Goal: Communication & Community: Answer question/provide support

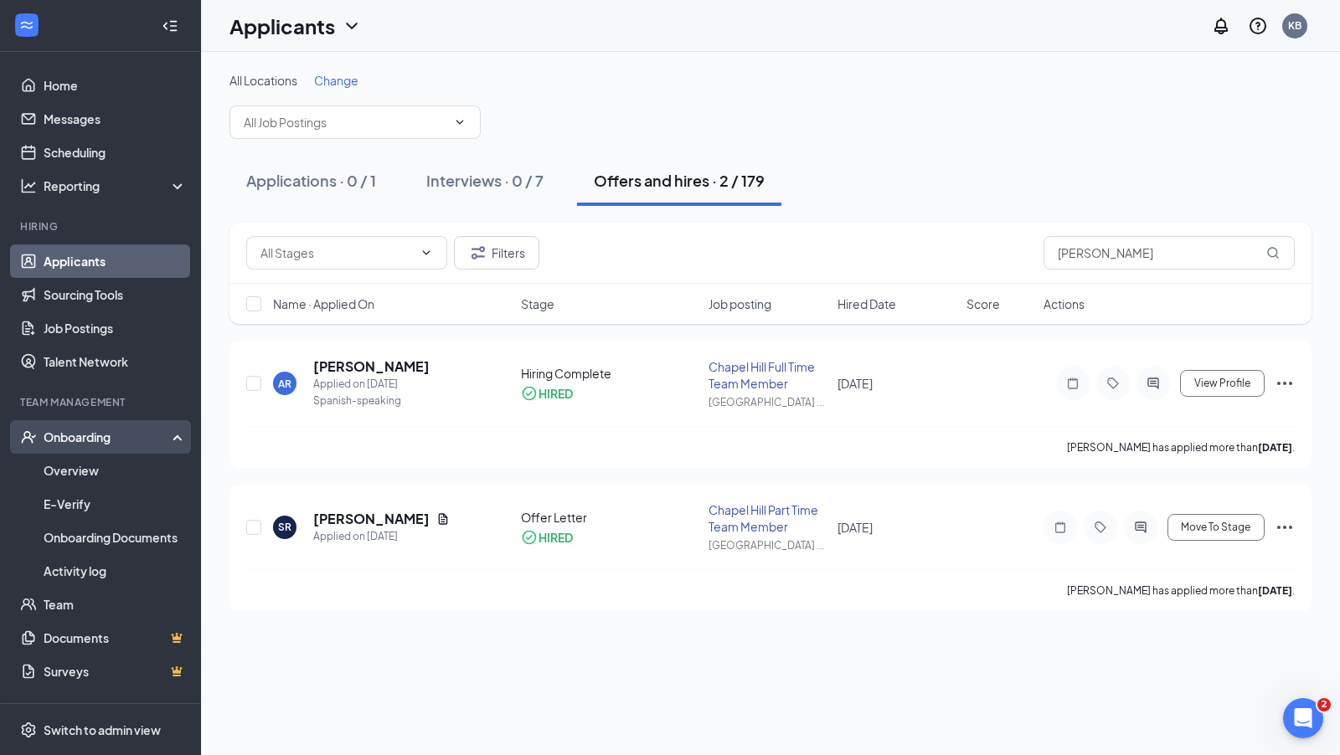
click at [69, 436] on div "Onboarding" at bounding box center [108, 437] width 129 height 17
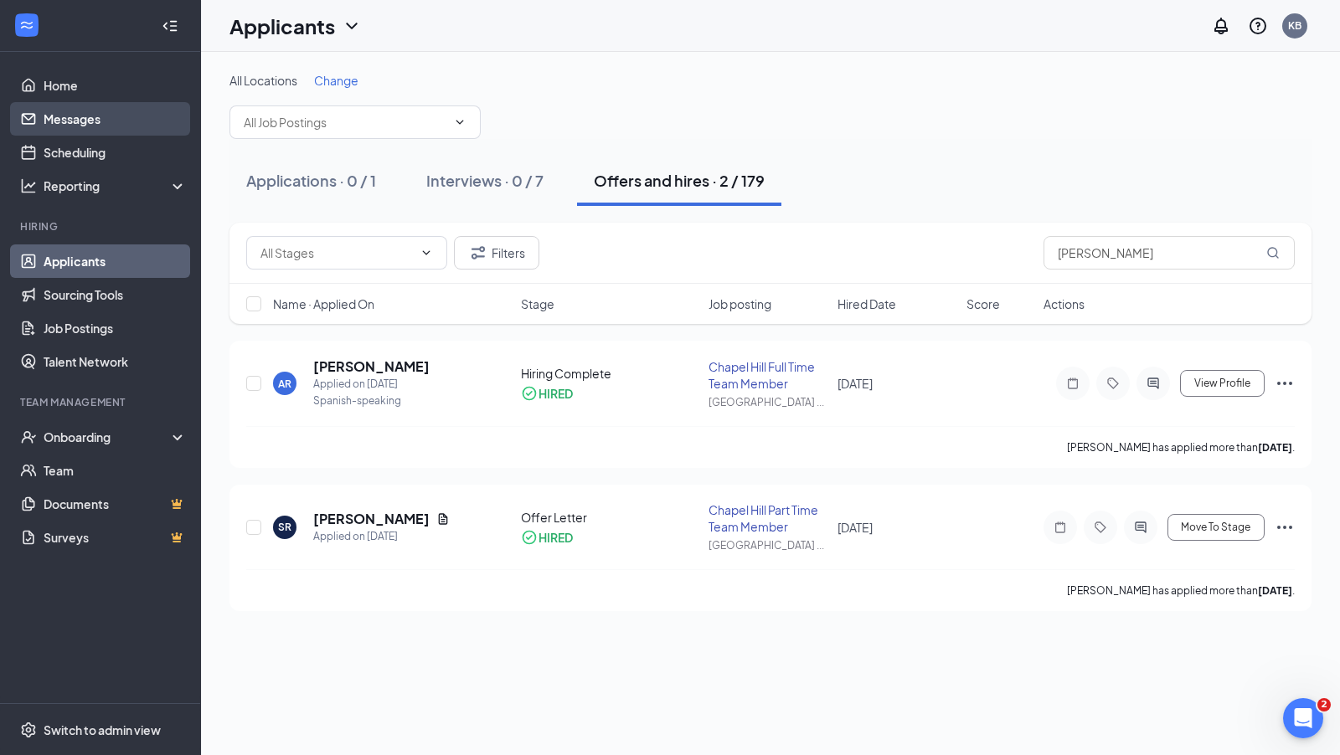
click at [72, 128] on link "Messages" at bounding box center [115, 118] width 143 height 33
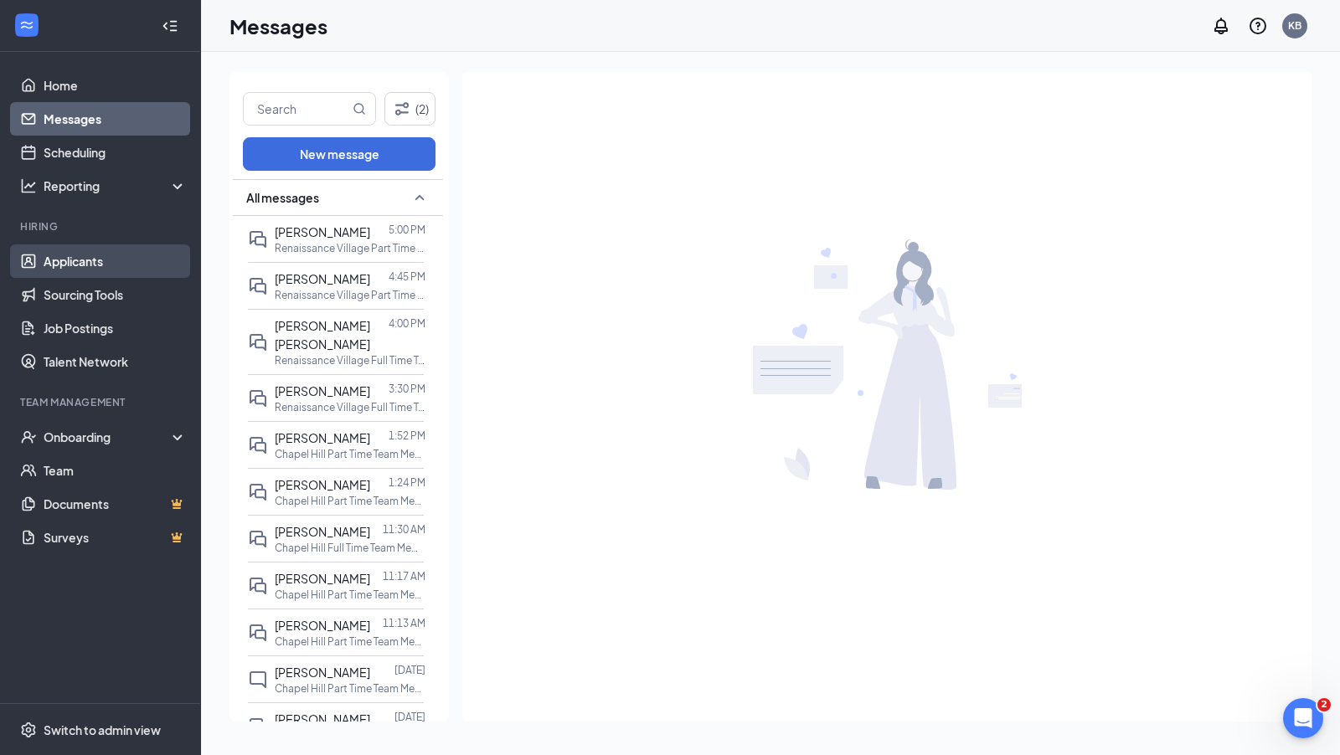
click at [72, 267] on link "Applicants" at bounding box center [115, 260] width 143 height 33
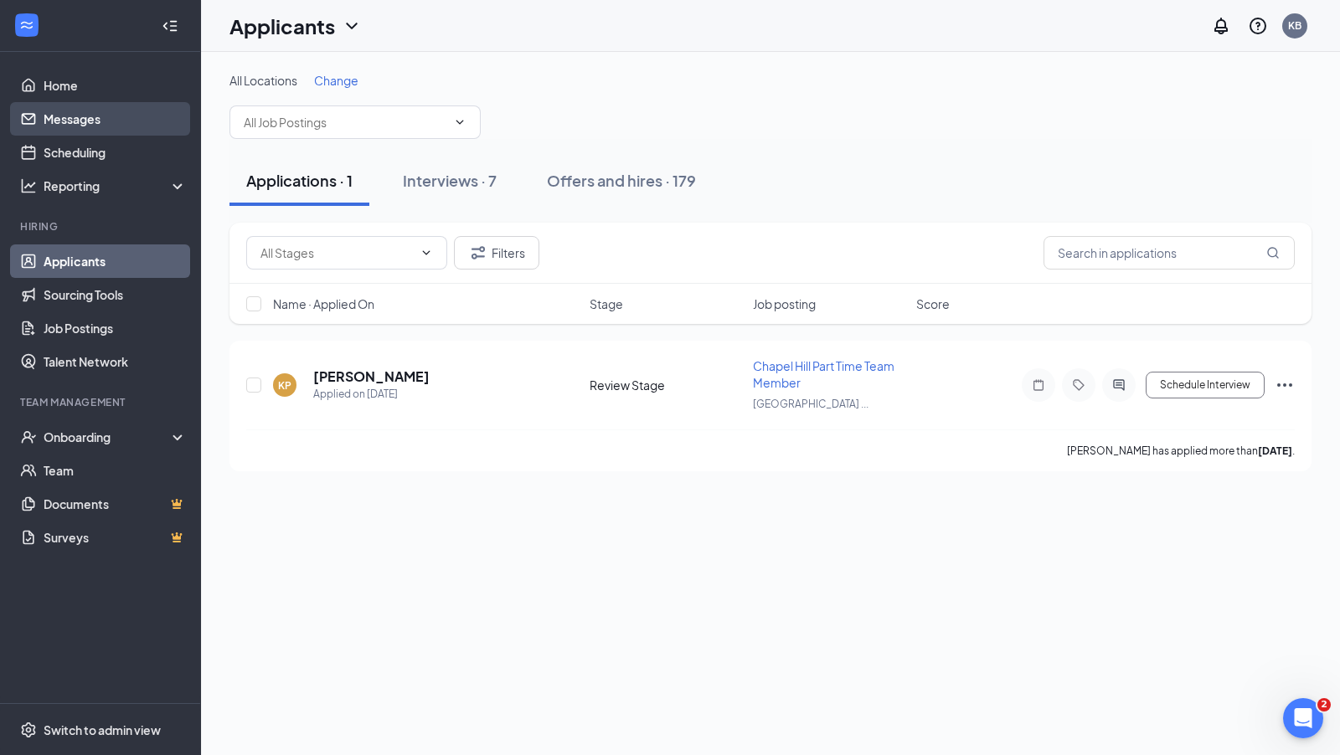
click at [82, 120] on link "Messages" at bounding box center [115, 118] width 143 height 33
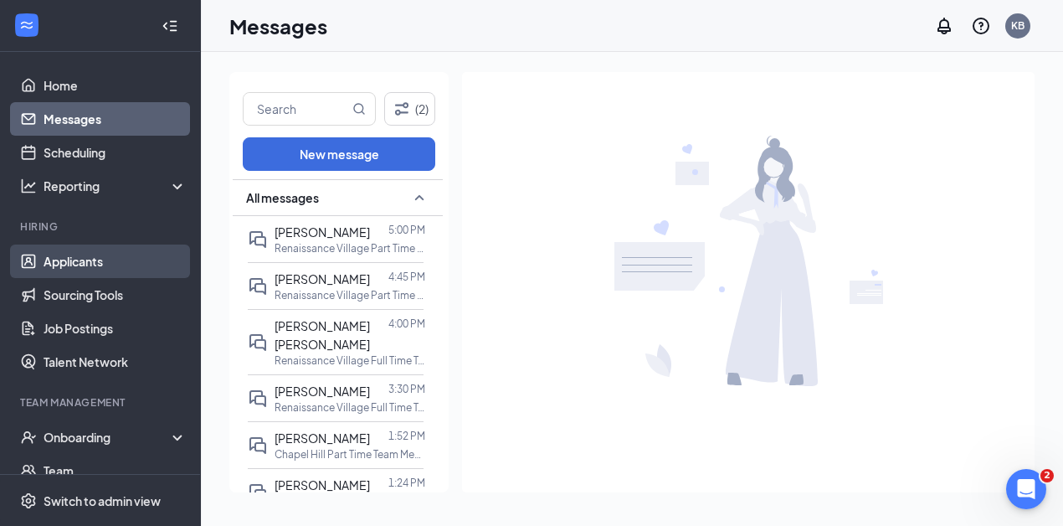
click at [82, 263] on link "Applicants" at bounding box center [115, 260] width 143 height 33
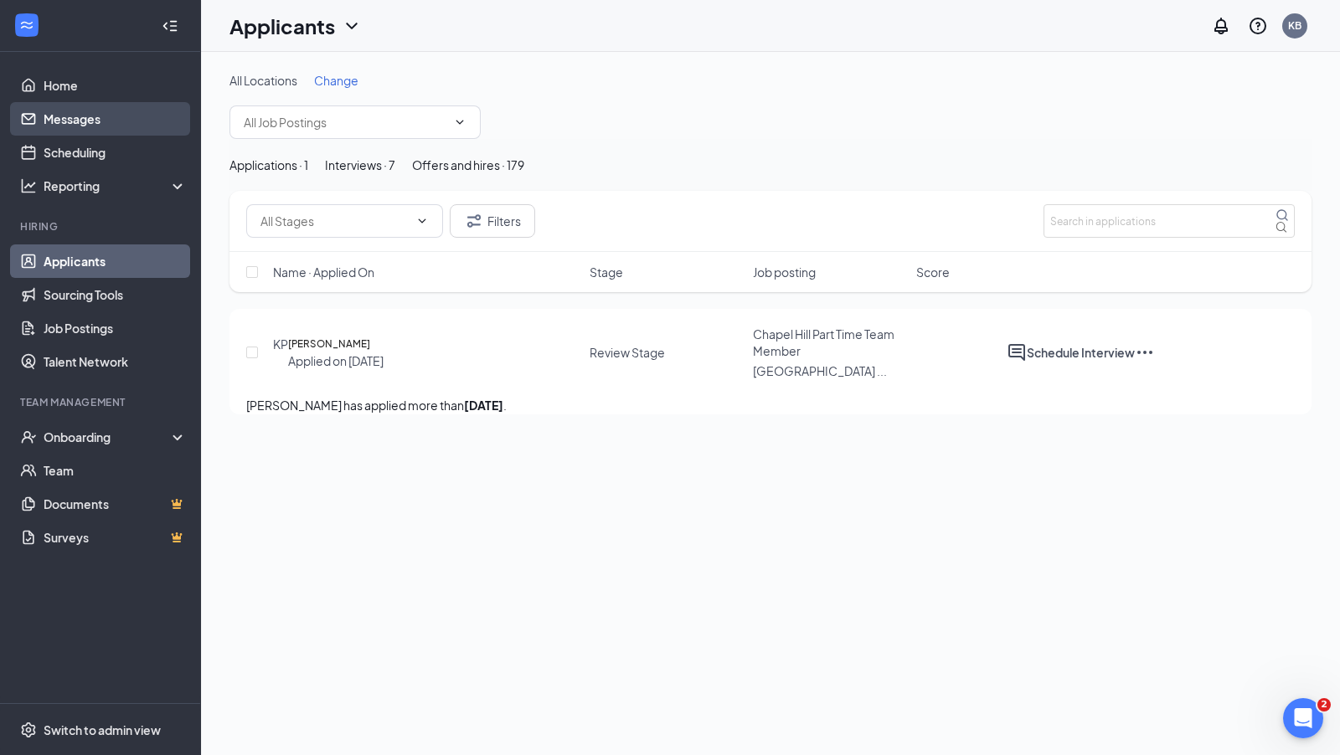
click at [64, 123] on link "Messages" at bounding box center [115, 118] width 143 height 33
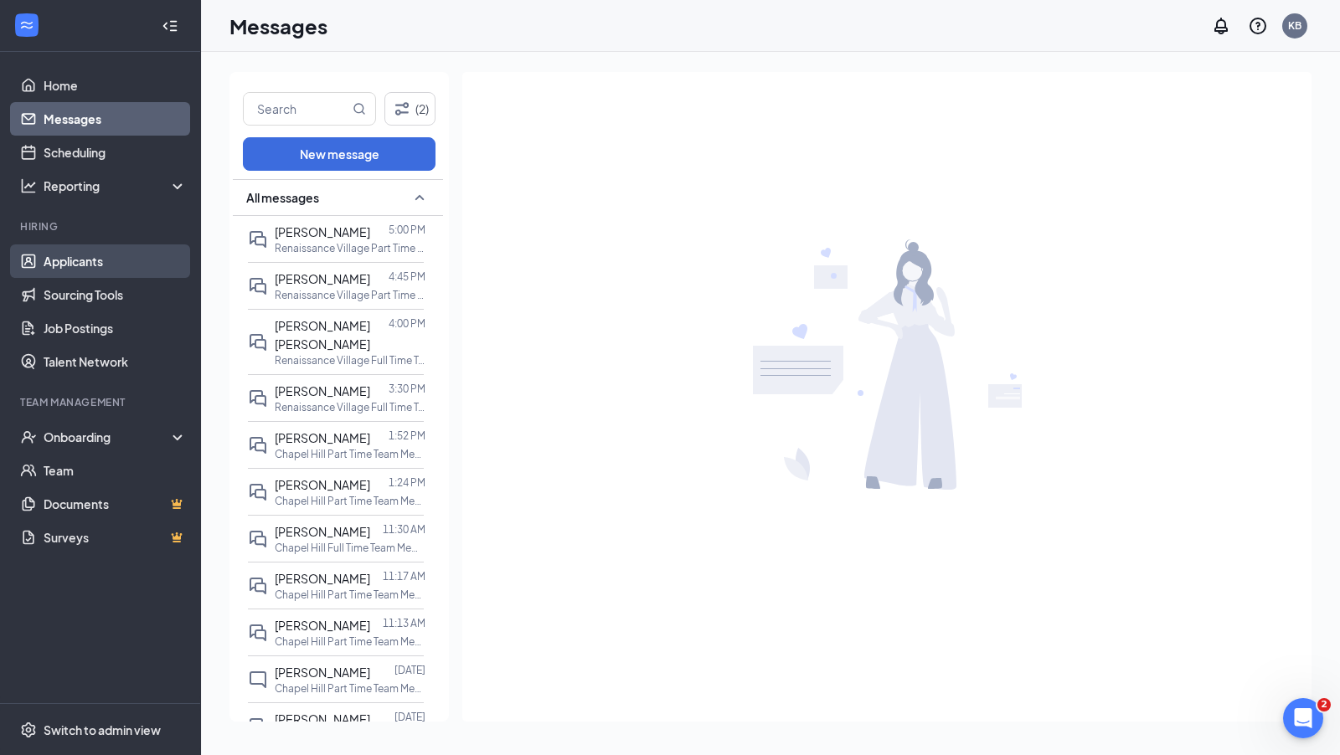
click at [52, 263] on link "Applicants" at bounding box center [115, 260] width 143 height 33
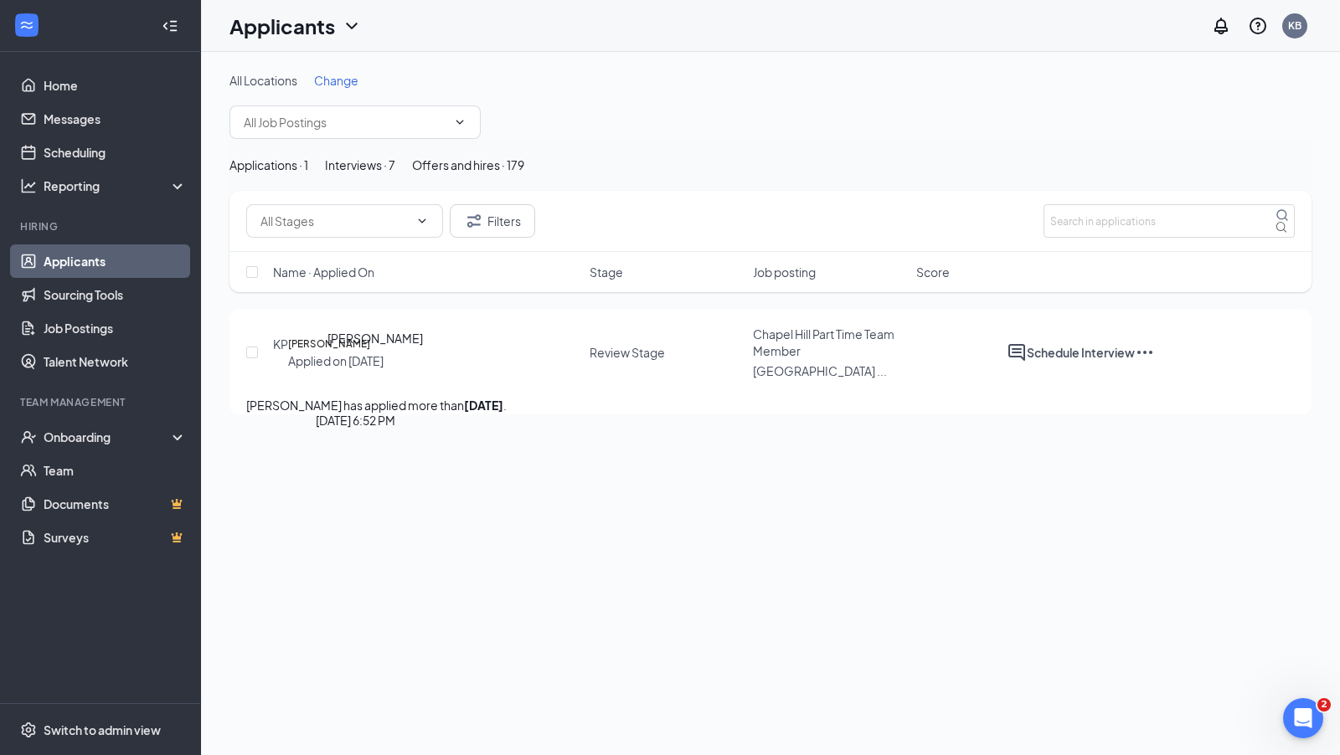
click at [350, 352] on h5 "[PERSON_NAME]" at bounding box center [329, 344] width 82 height 17
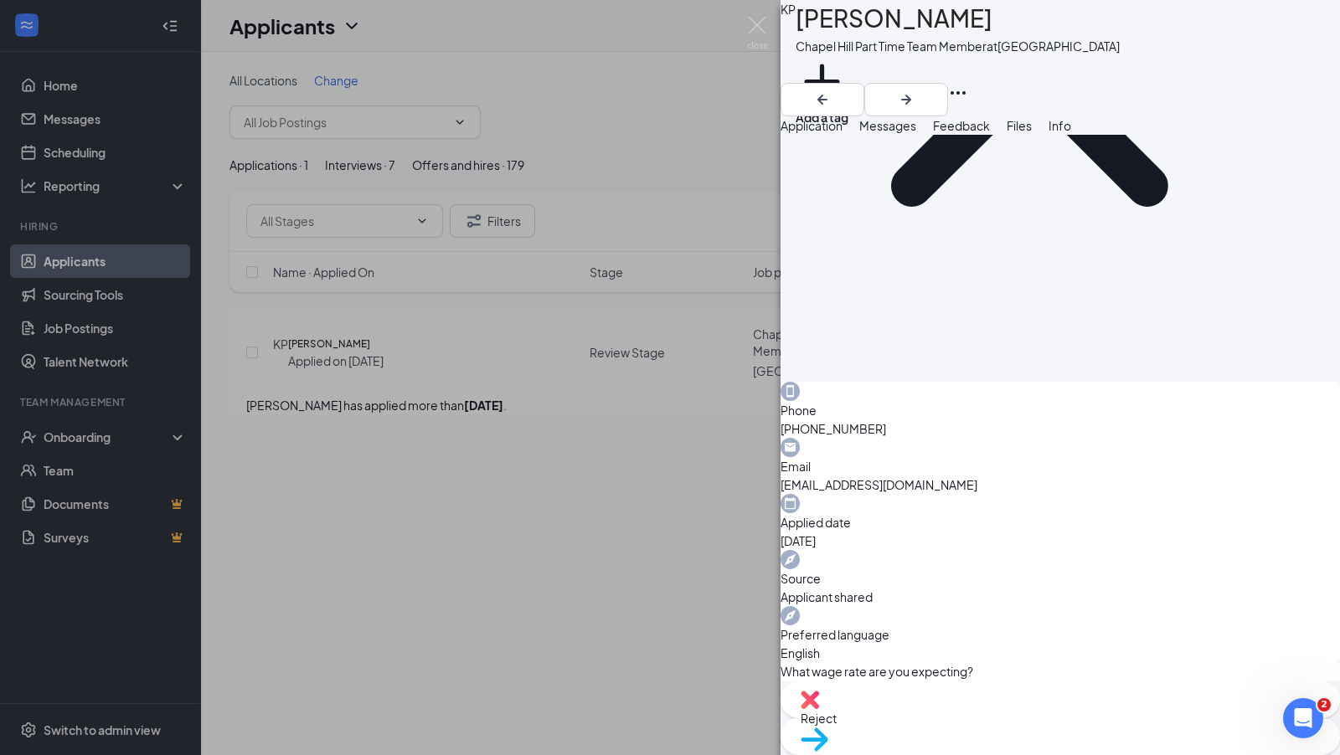
scroll to position [285, 0]
click at [344, 491] on div "KP [PERSON_NAME] Chapel Hill Part Time Team Member at [GEOGRAPHIC_DATA] Add a t…" at bounding box center [670, 377] width 1340 height 755
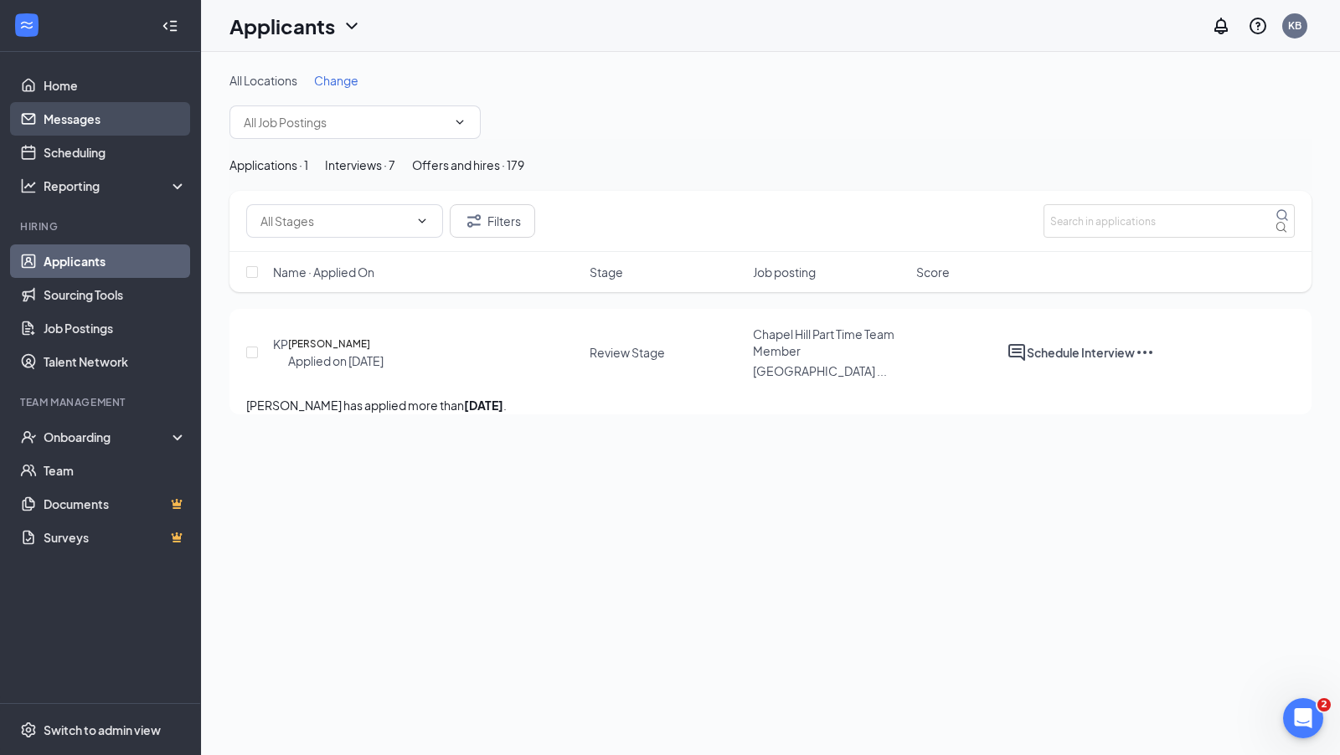
click at [65, 112] on link "Messages" at bounding box center [115, 118] width 143 height 33
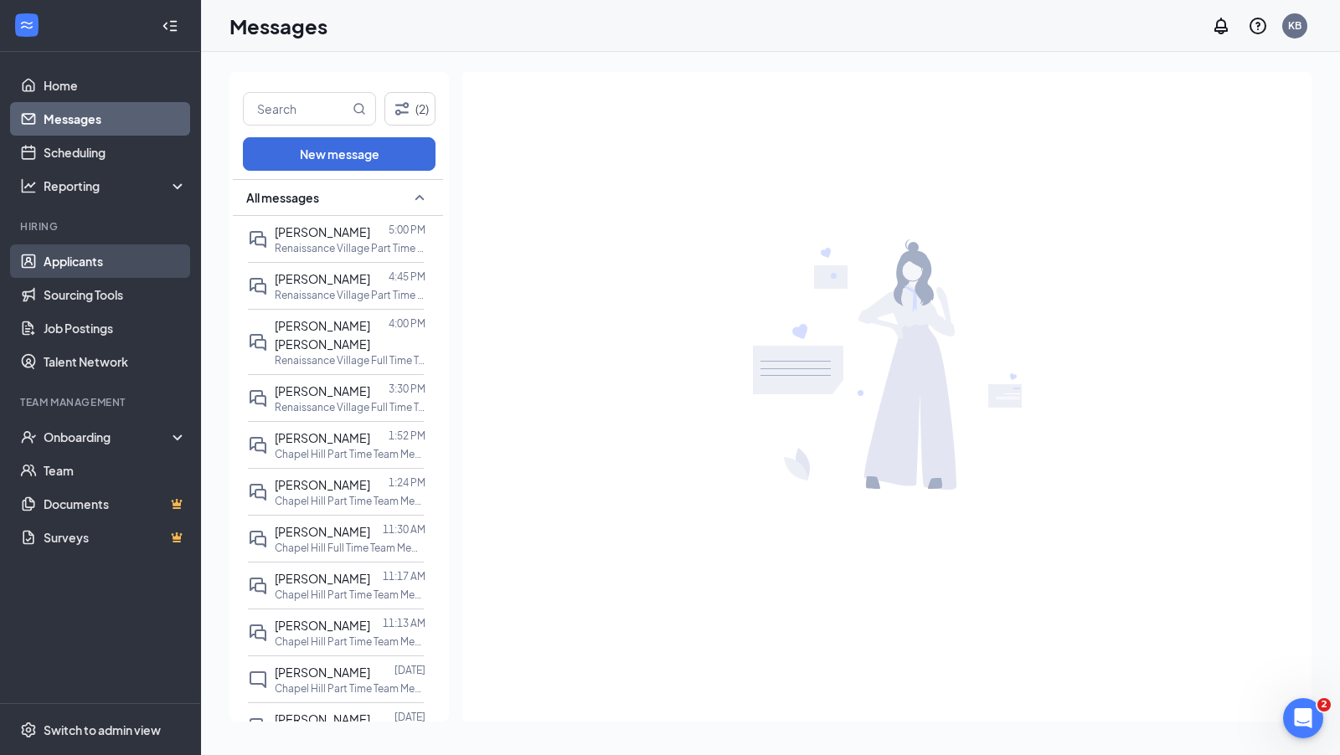
click at [64, 266] on link "Applicants" at bounding box center [115, 260] width 143 height 33
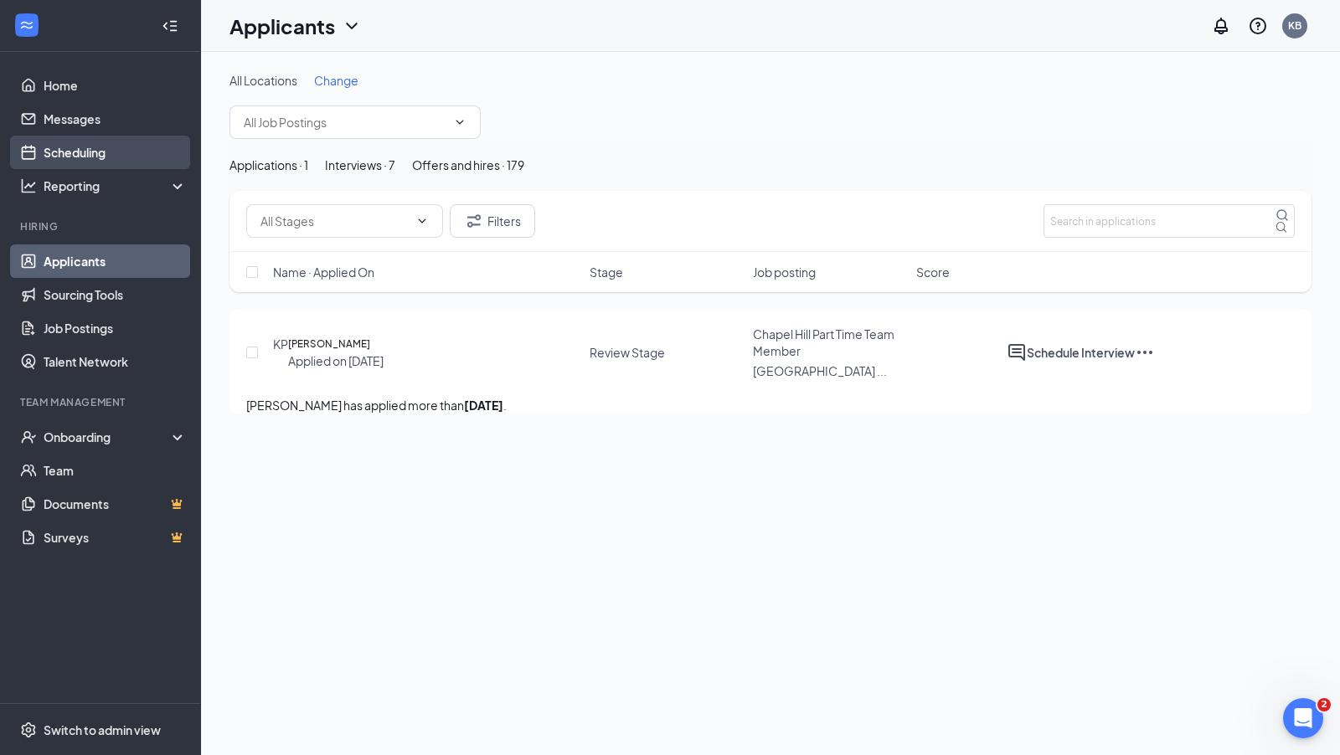
click at [94, 152] on link "Scheduling" at bounding box center [115, 152] width 143 height 33
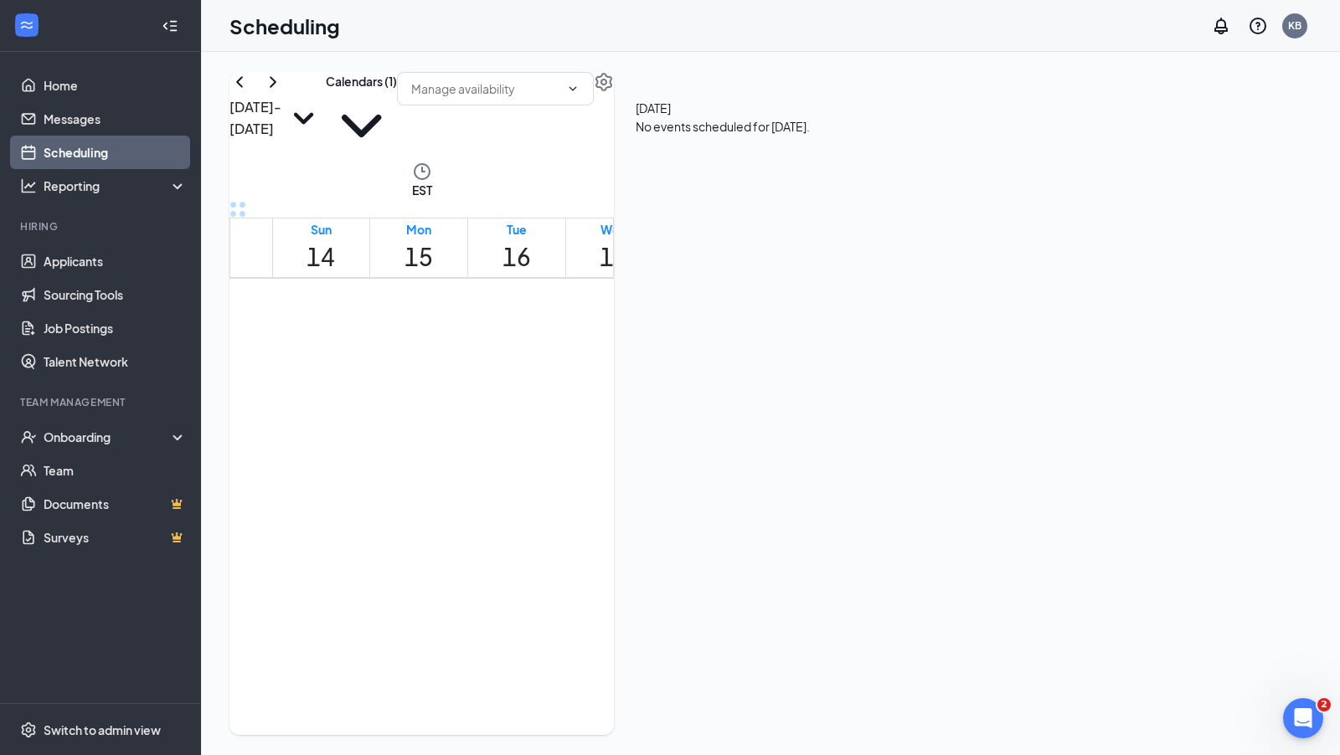
scroll to position [1509, 0]
click at [79, 121] on link "Messages" at bounding box center [115, 118] width 143 height 33
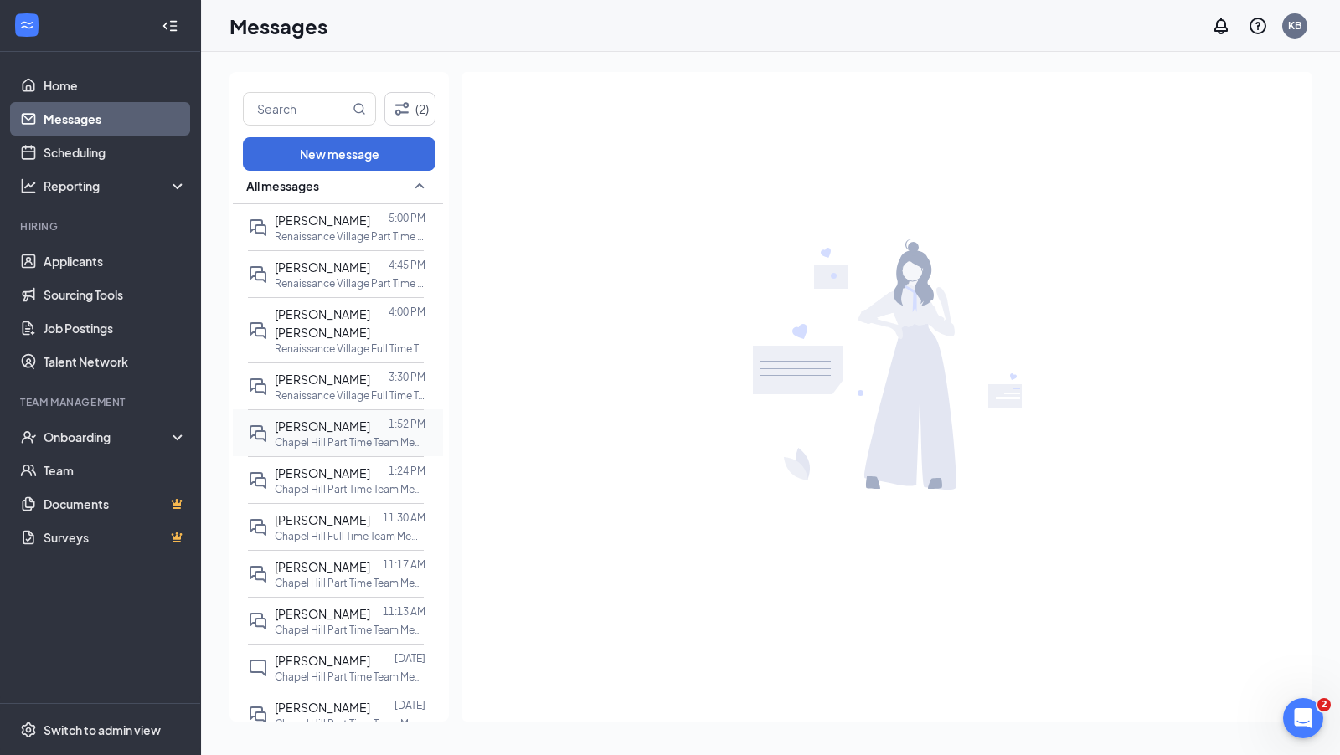
scroll to position [29, 0]
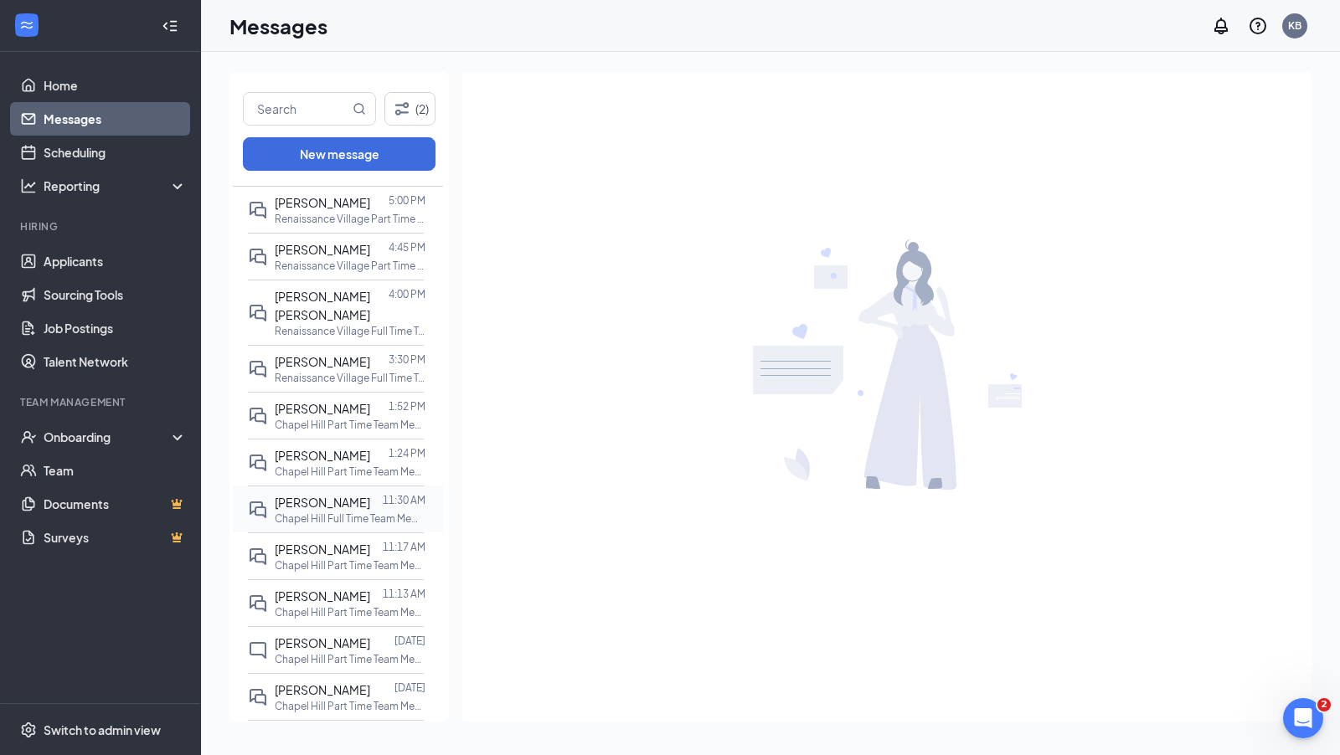
click at [335, 525] on p "Chapel Hill Full Time Team Member at [GEOGRAPHIC_DATA]" at bounding box center [350, 519] width 151 height 14
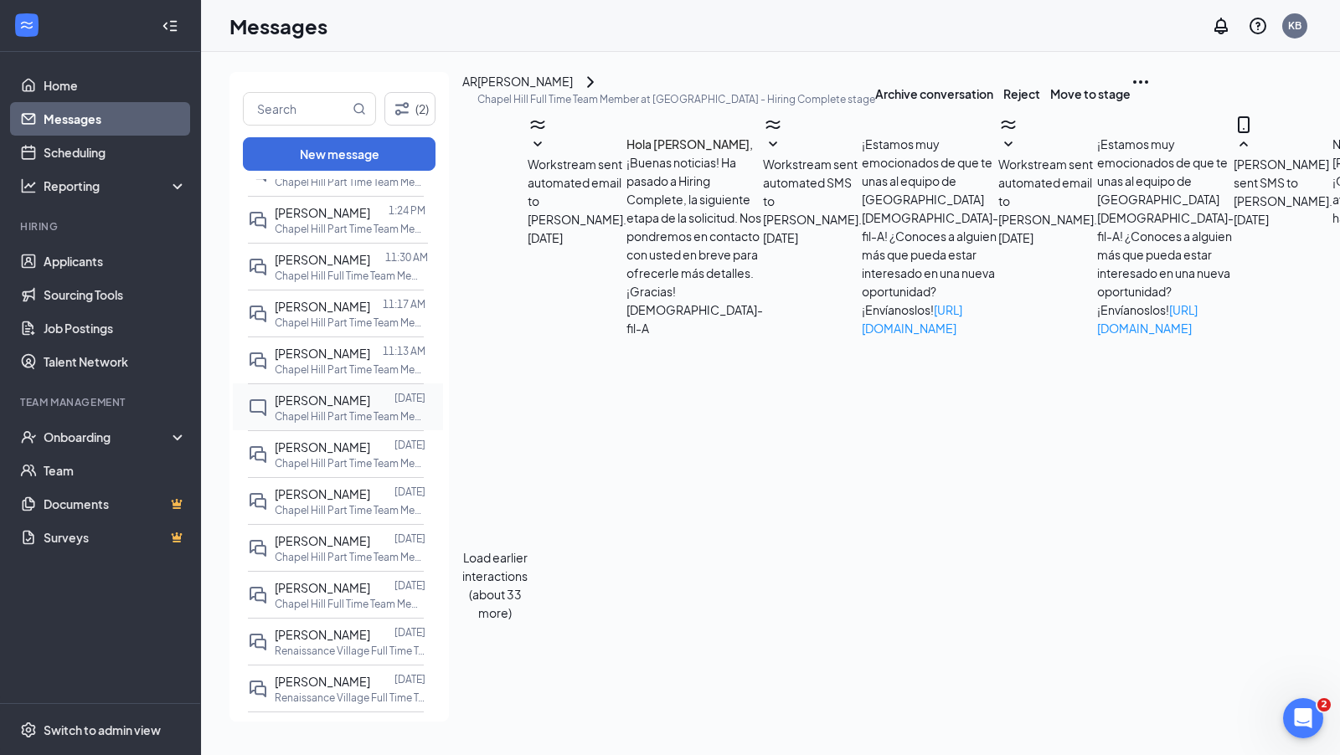
scroll to position [274, 0]
click at [342, 453] on span "[PERSON_NAME]" at bounding box center [322, 445] width 95 height 15
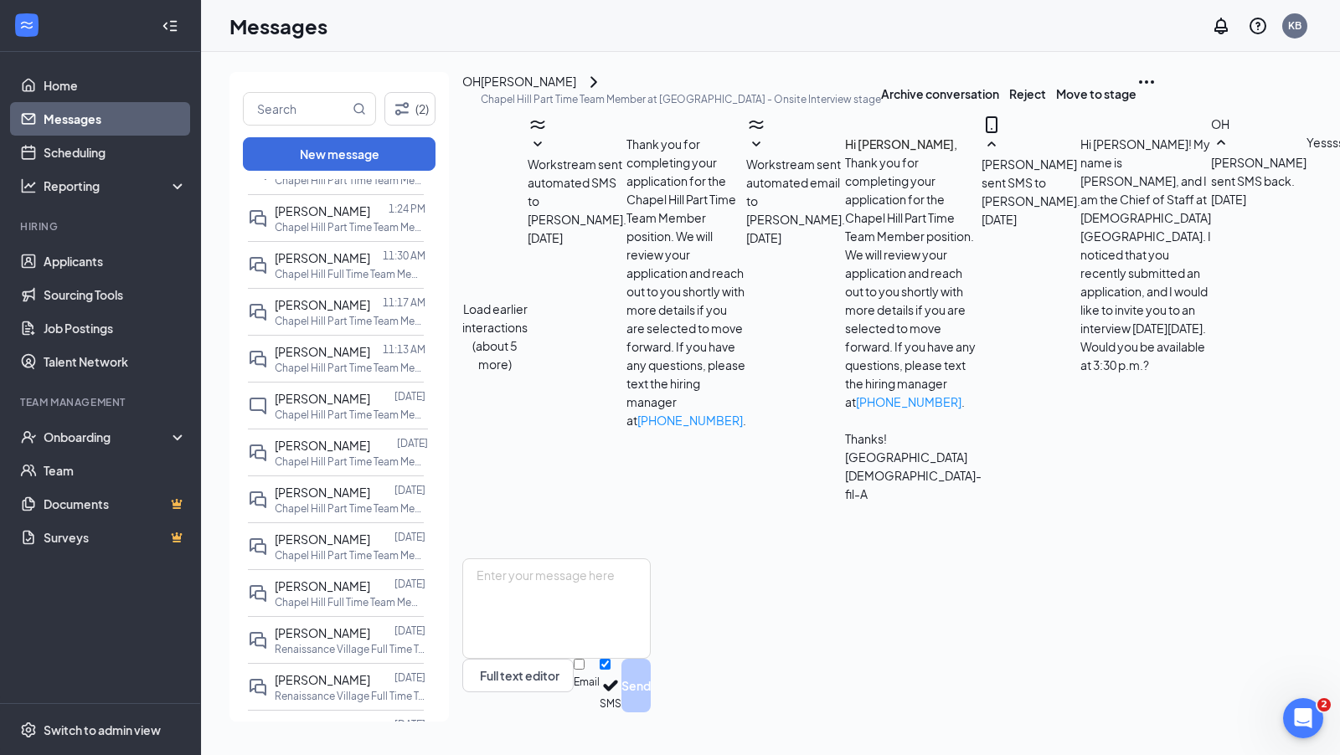
scroll to position [189, 0]
drag, startPoint x: 706, startPoint y: 198, endPoint x: 935, endPoint y: 313, distance: 256.9
click at [1062, 313] on div "Hi [PERSON_NAME]! My name is [PERSON_NAME], and I am the Chief of Staff at [DEM…" at bounding box center [1145, 254] width 131 height 239
copy span "Hi [PERSON_NAME]! My name is [PERSON_NAME], and I am the Chief of Staff at [DEM…"
click at [330, 408] on div "[PERSON_NAME]" at bounding box center [322, 398] width 95 height 18
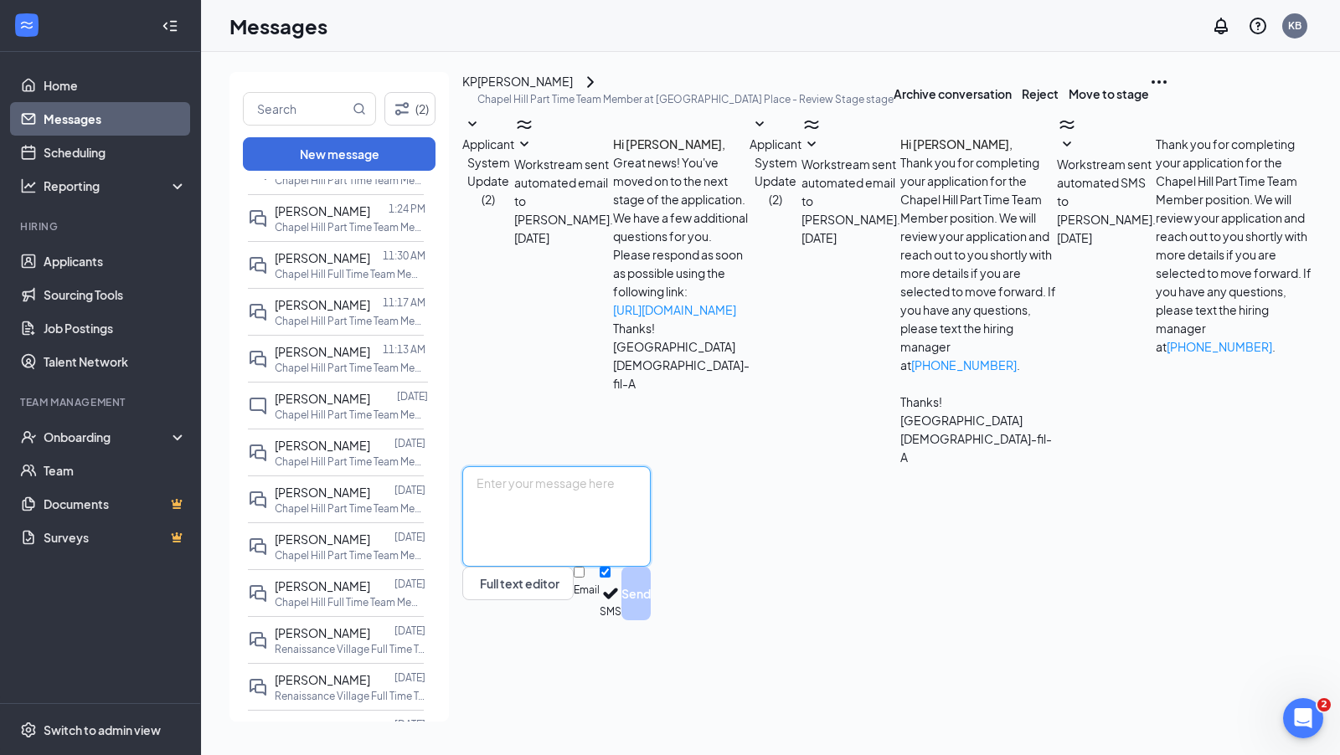
paste textarea "Hi [PERSON_NAME]! My name is [PERSON_NAME], and I am the Chief of Staff at [DEM…"
click at [538, 525] on textarea "Hi [PERSON_NAME]! My name is [PERSON_NAME], and I am the Chief of Staff at [DEM…" at bounding box center [556, 516] width 188 height 100
click at [651, 525] on textarea "Hi [PERSON_NAME]! My name is [PERSON_NAME], and I am the Chief of Staff at [DEM…" at bounding box center [556, 516] width 188 height 100
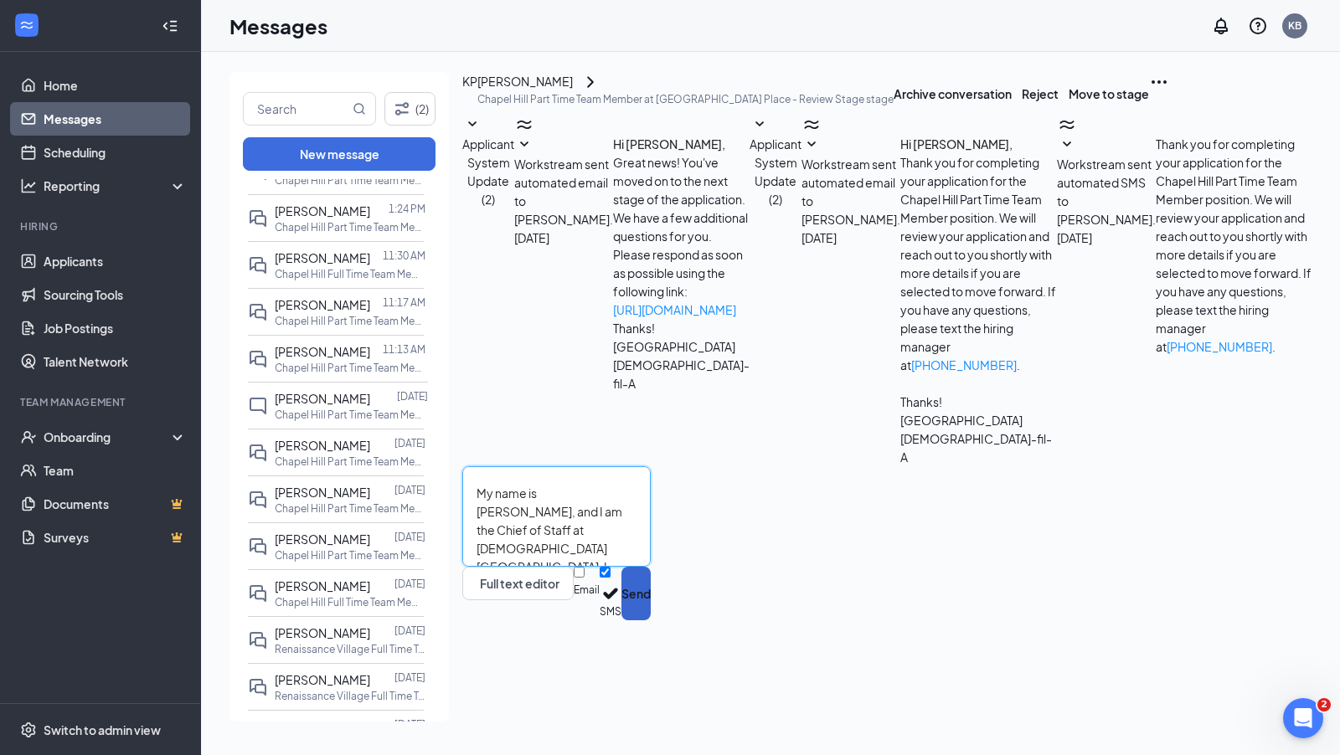
type textarea "Hi [PERSON_NAME]! My name is [PERSON_NAME], and I am the Chief of Staff at [DEM…"
click at [651, 525] on button "Send" at bounding box center [635, 594] width 29 height 54
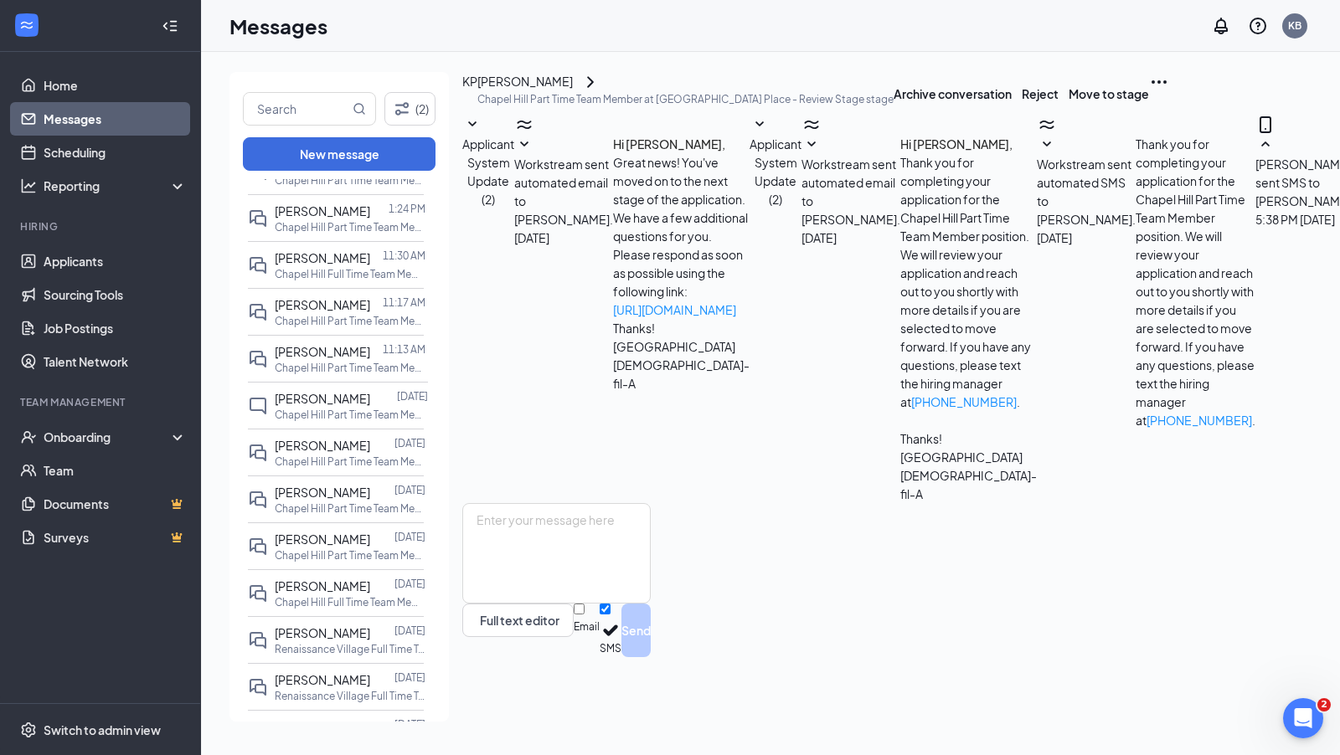
scroll to position [85, 0]
click at [573, 92] on div "[PERSON_NAME]" at bounding box center [524, 82] width 95 height 20
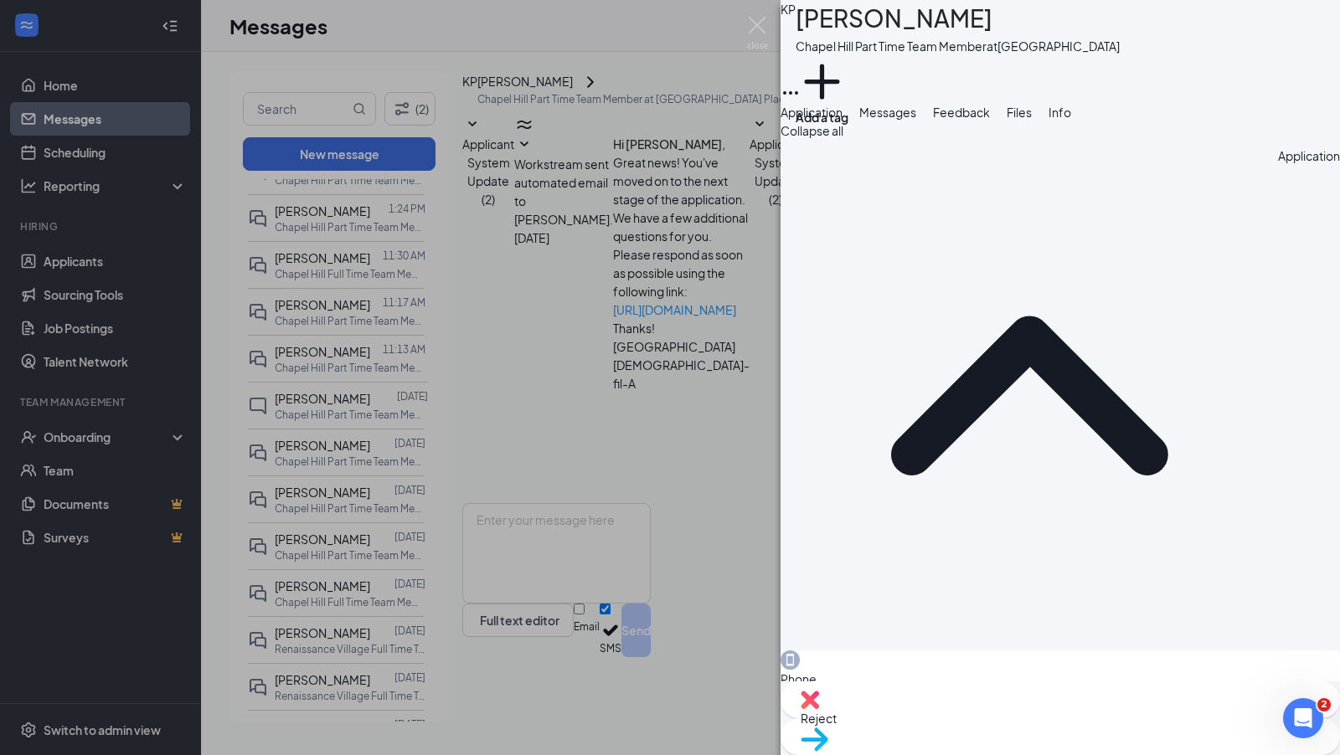
click at [564, 424] on div "KP [PERSON_NAME] Chapel Hill Part Time Team Member at [GEOGRAPHIC_DATA] Add a t…" at bounding box center [670, 377] width 1340 height 755
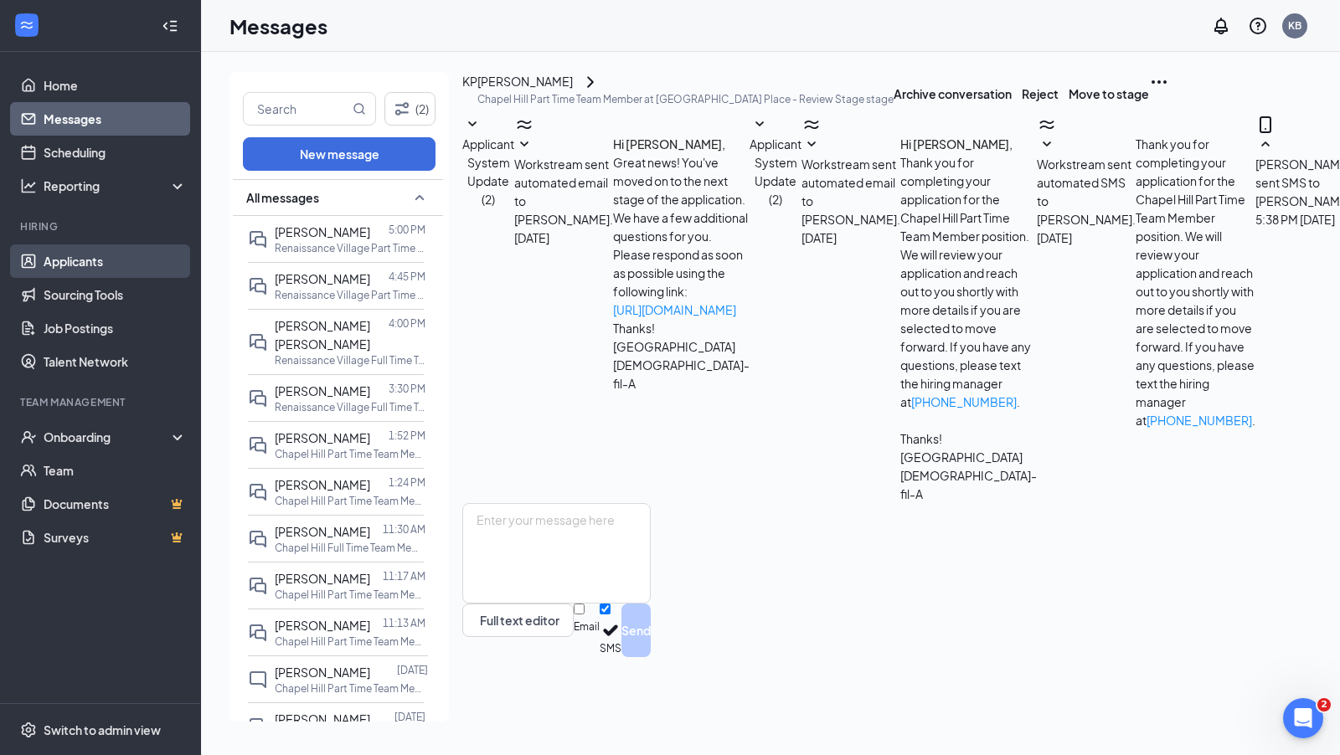
click at [66, 266] on link "Applicants" at bounding box center [115, 260] width 143 height 33
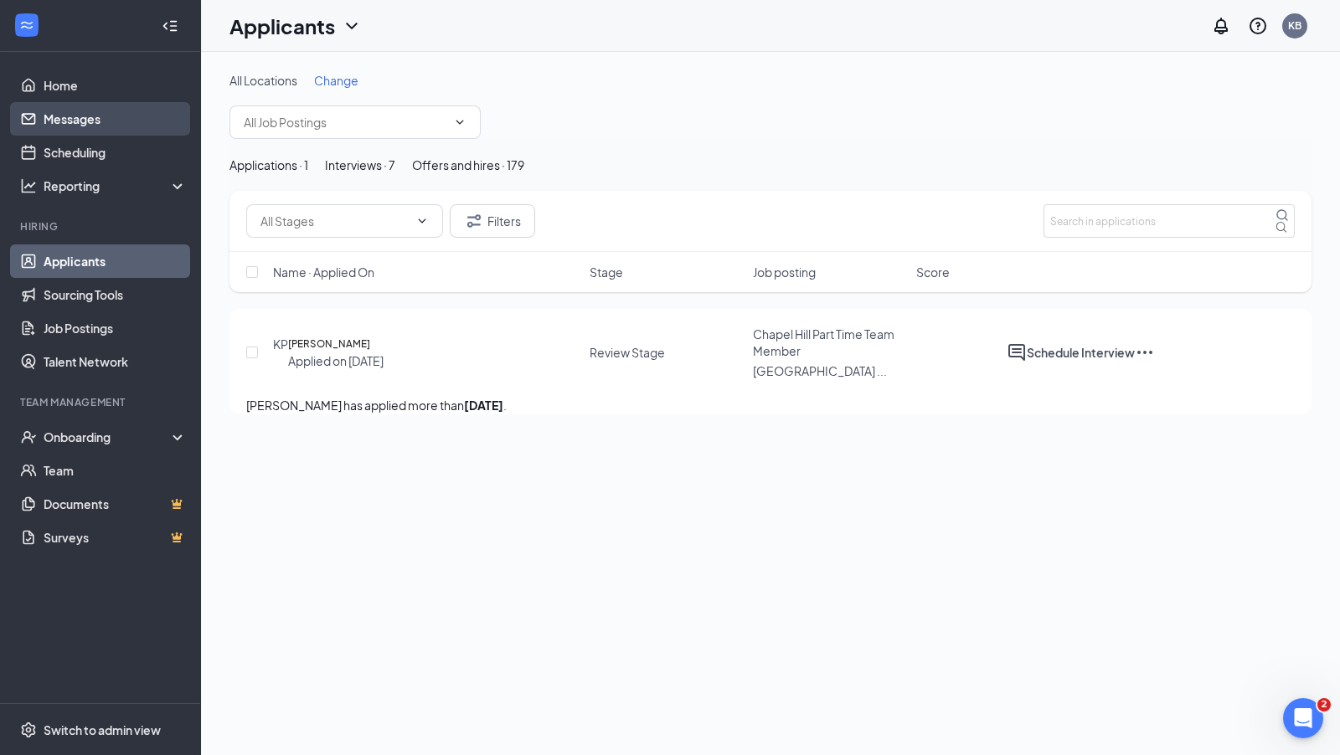
click at [57, 116] on link "Messages" at bounding box center [115, 118] width 143 height 33
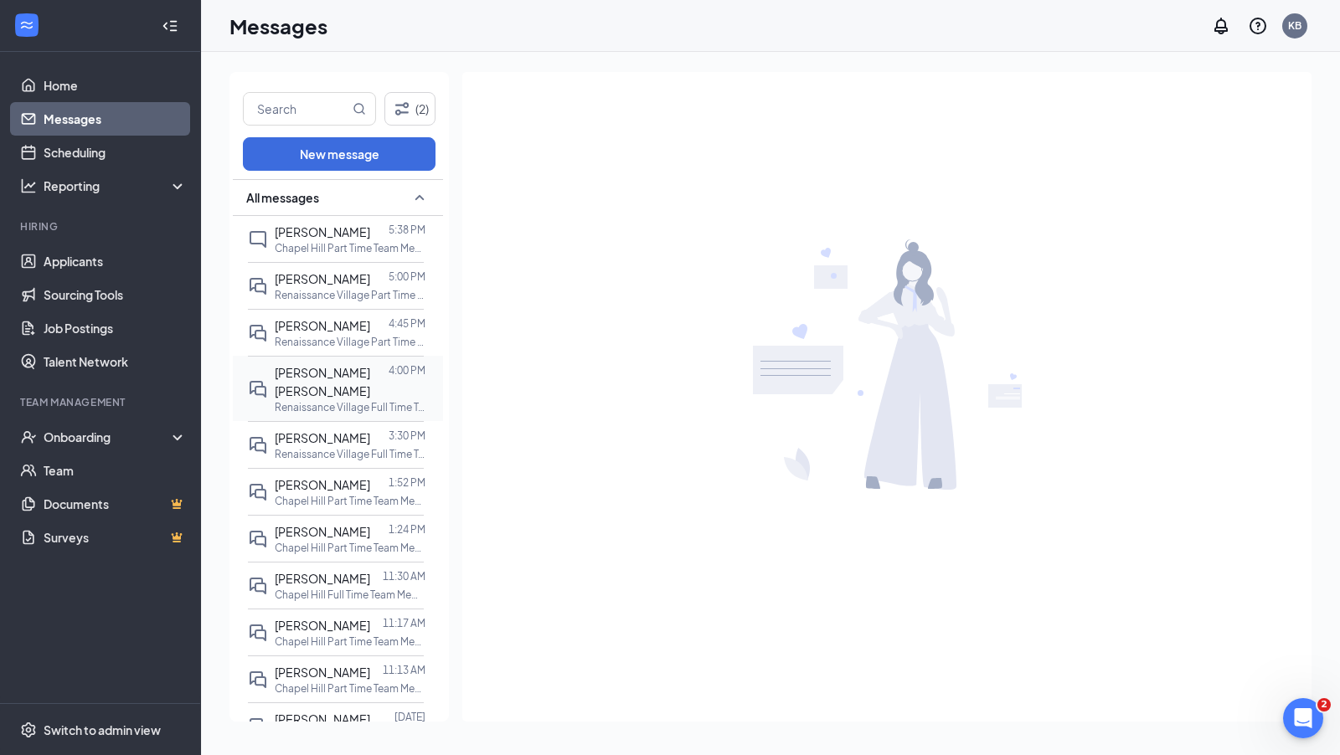
scroll to position [90, 0]
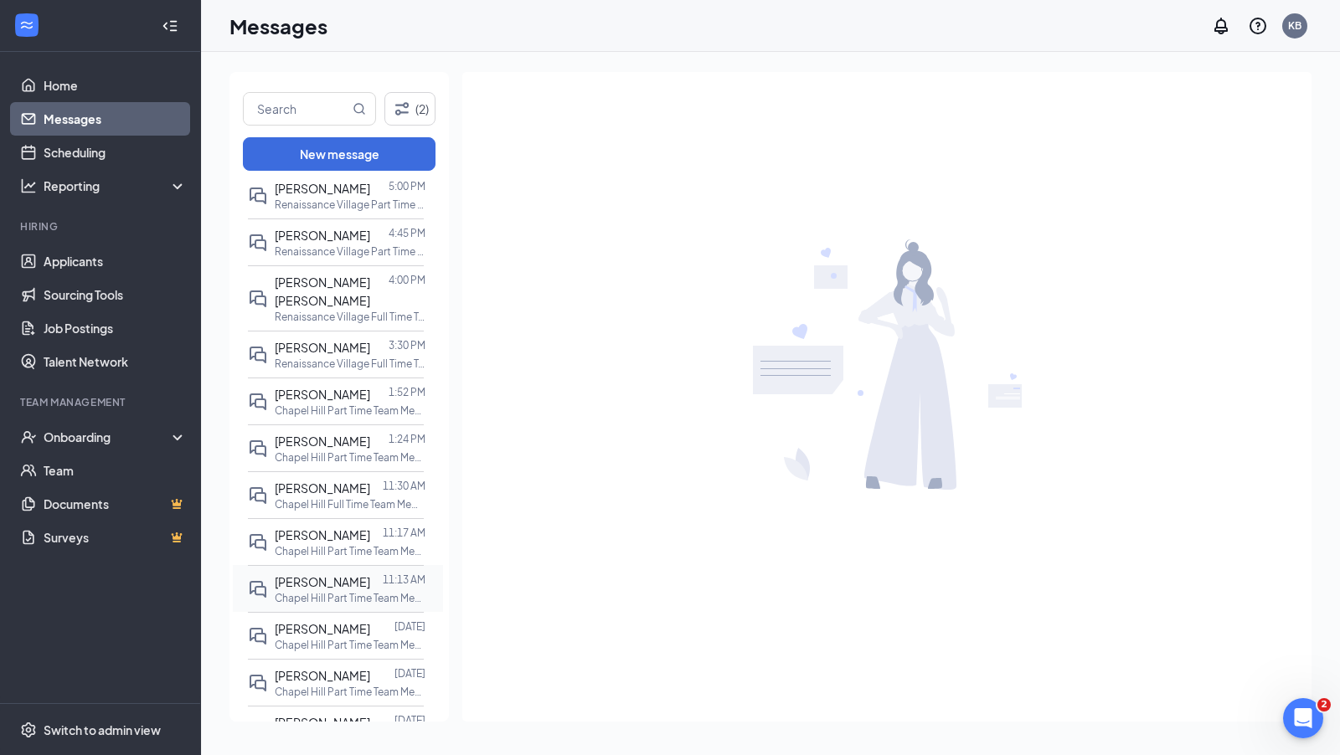
click at [321, 525] on div "[PERSON_NAME]" at bounding box center [322, 582] width 95 height 18
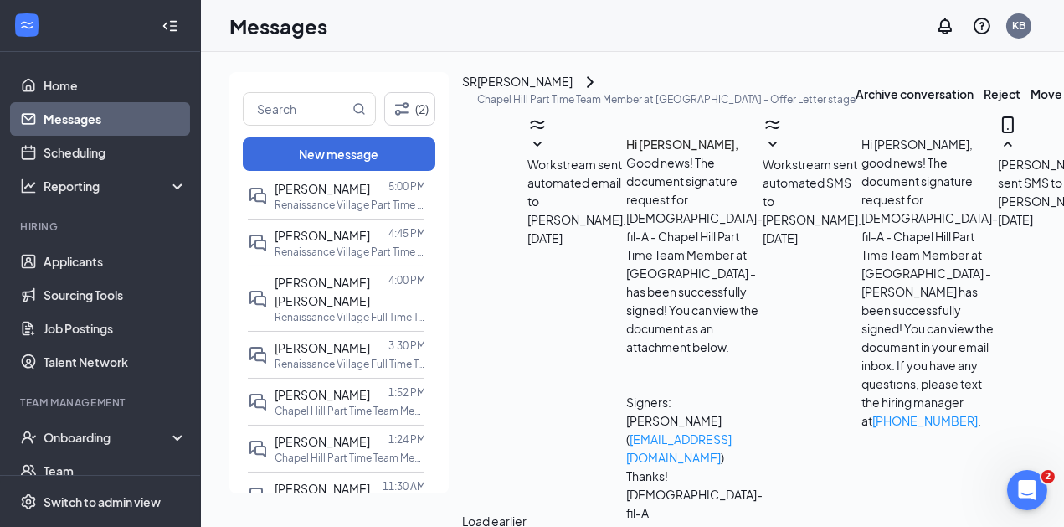
scroll to position [1243, 0]
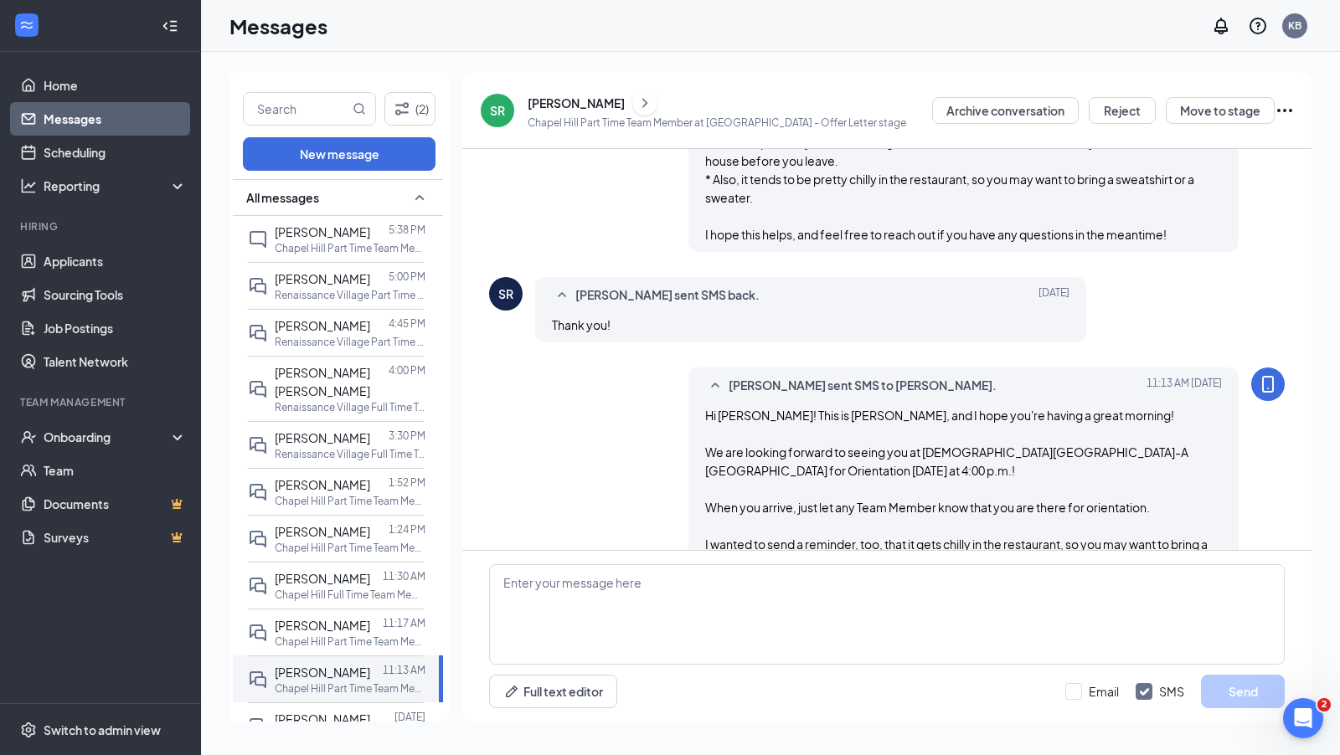
scroll to position [1051, 0]
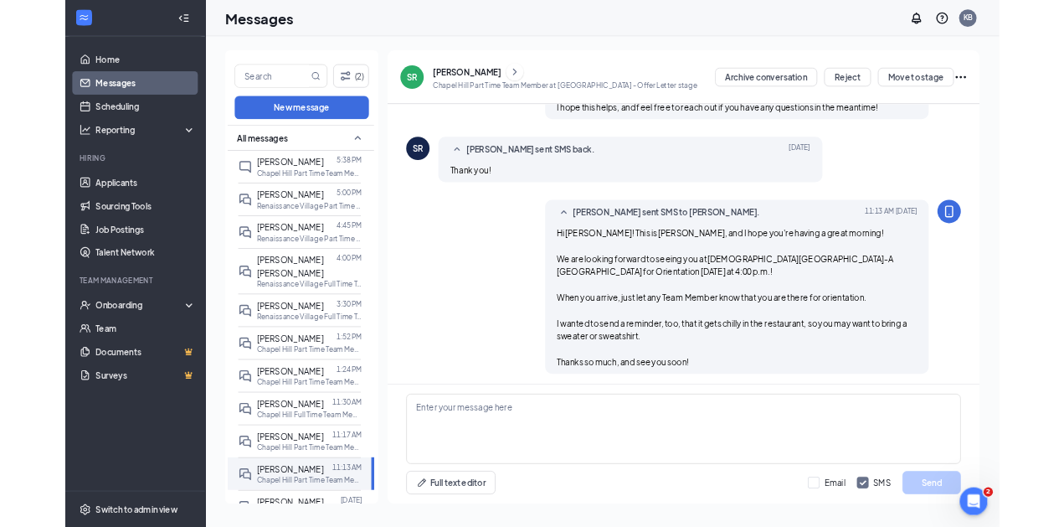
scroll to position [1051, 0]
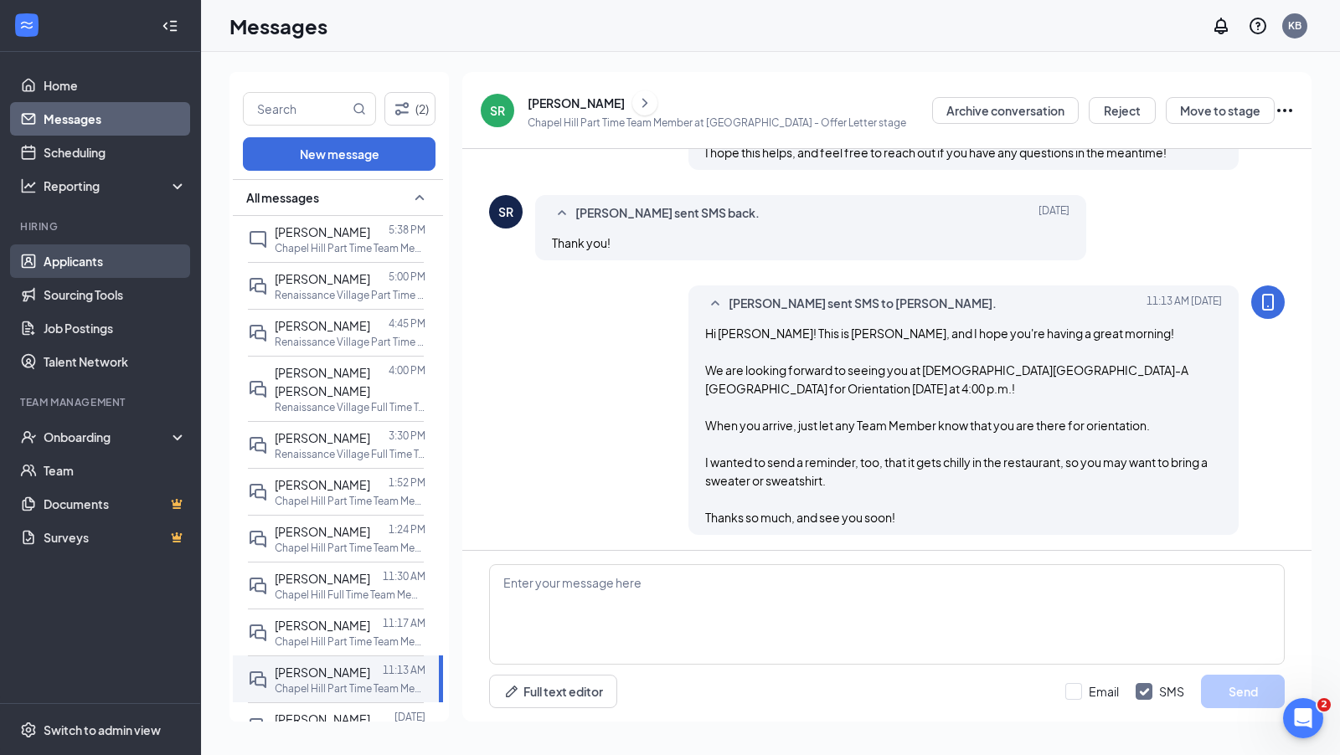
click at [68, 251] on link "Applicants" at bounding box center [115, 260] width 143 height 33
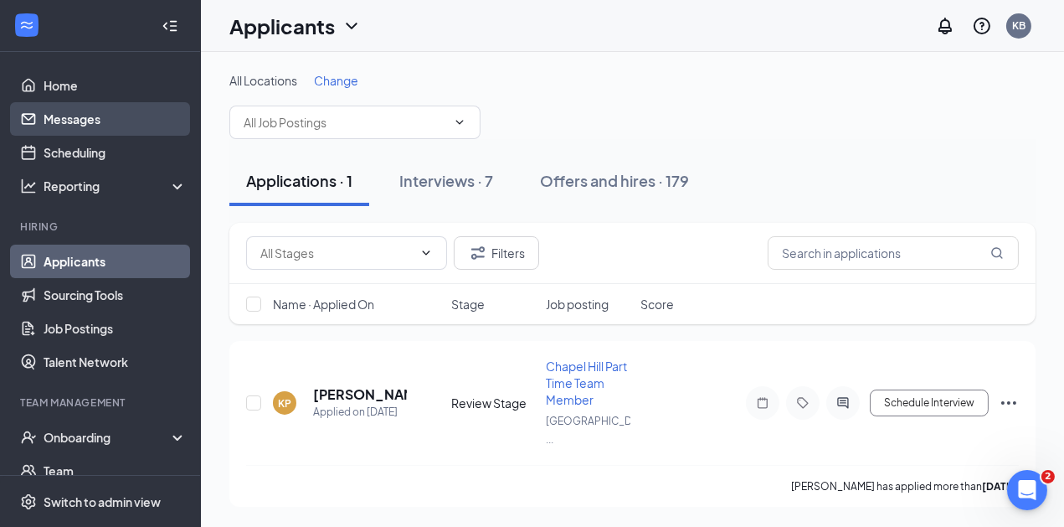
click at [71, 109] on link "Messages" at bounding box center [115, 118] width 143 height 33
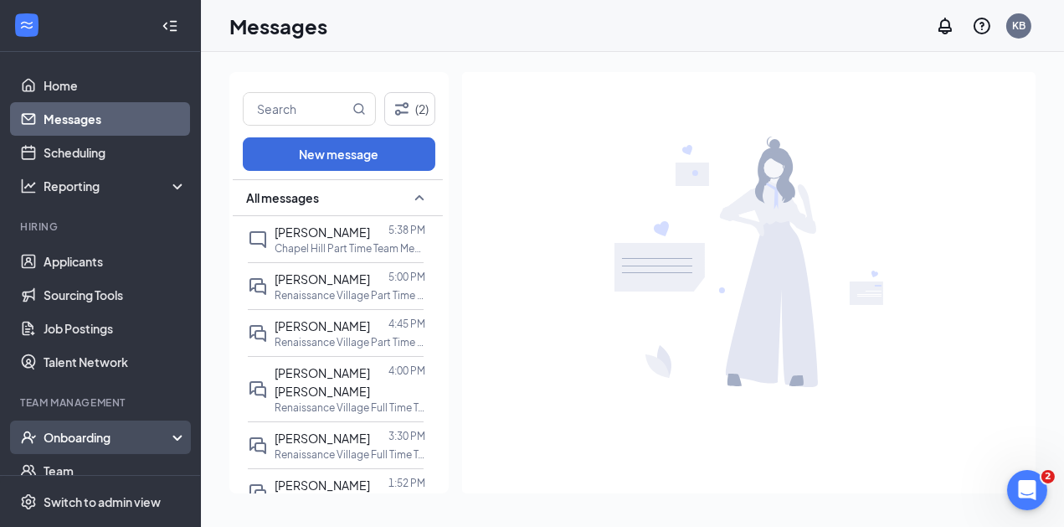
click at [55, 431] on div "Onboarding" at bounding box center [108, 437] width 129 height 17
click at [75, 471] on link "Overview" at bounding box center [115, 470] width 143 height 33
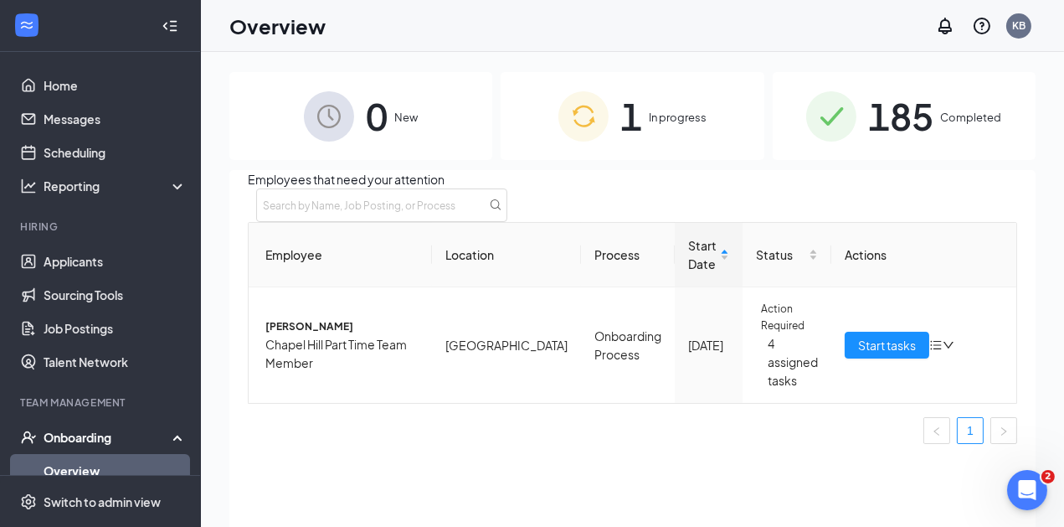
click at [843, 114] on img at bounding box center [831, 116] width 50 height 50
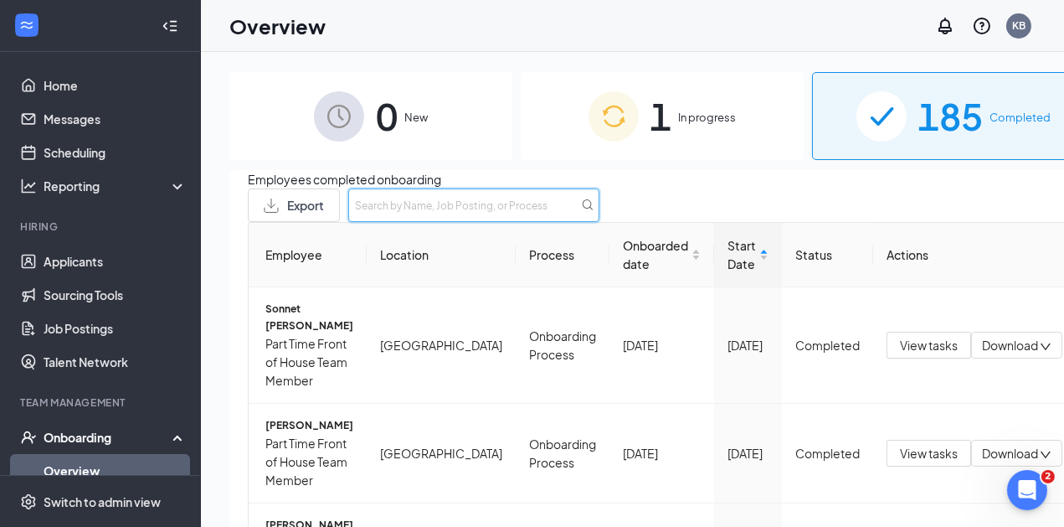
click at [599, 203] on input "text" at bounding box center [473, 204] width 251 height 33
type input "s"
type input "salma"
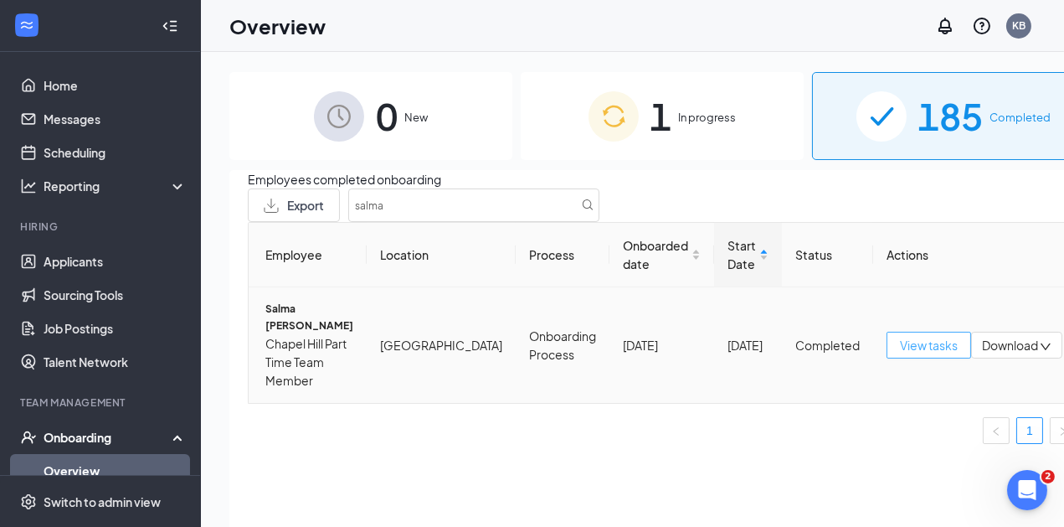
click at [900, 354] on span "View tasks" at bounding box center [929, 345] width 58 height 18
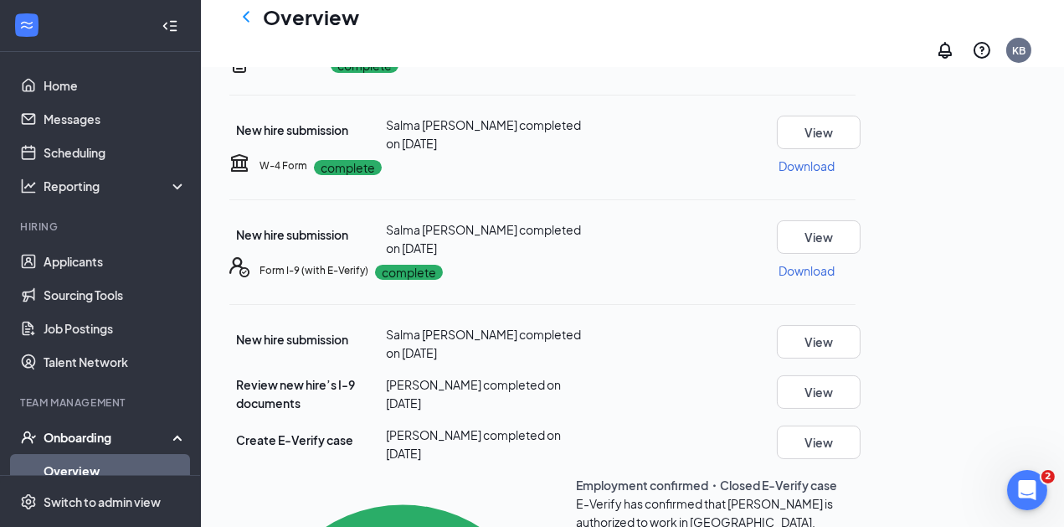
scroll to position [270, 0]
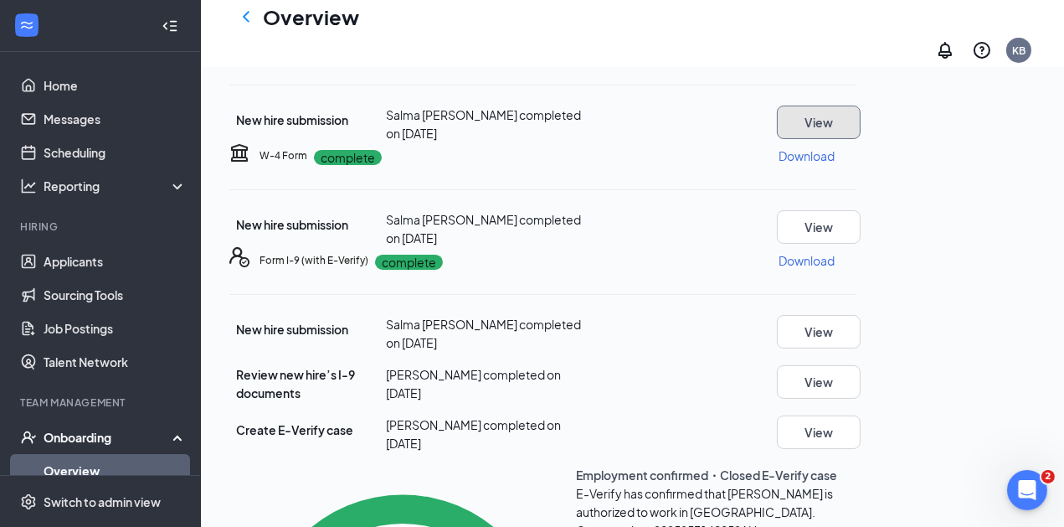
click at [861, 139] on button "View" at bounding box center [819, 121] width 84 height 33
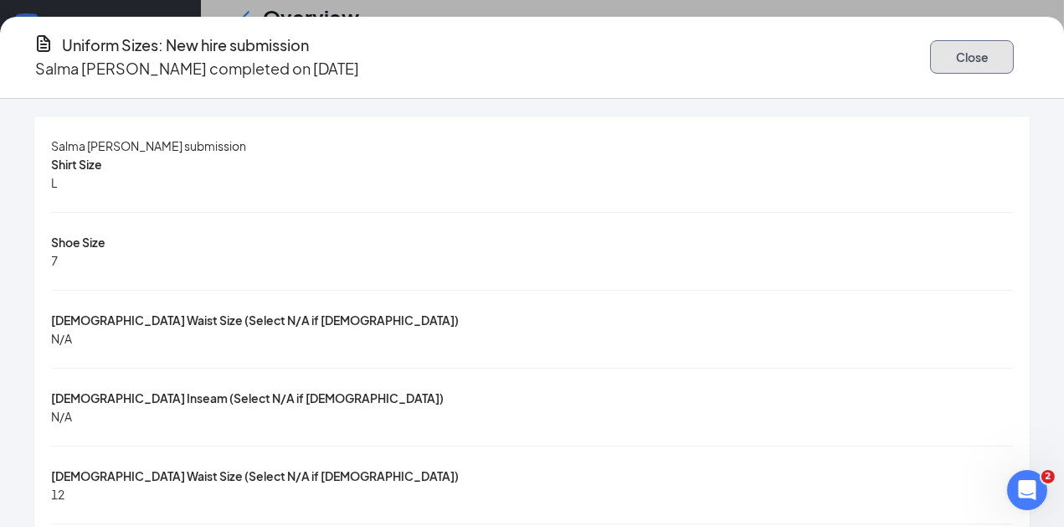
click at [930, 45] on button "Close" at bounding box center [972, 56] width 84 height 33
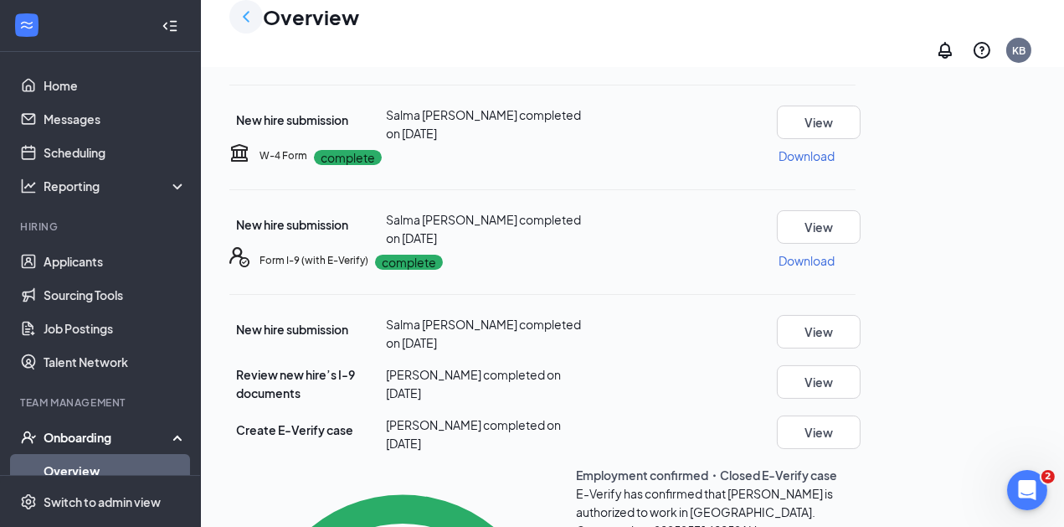
click at [238, 23] on icon "ChevronLeft" at bounding box center [246, 17] width 20 height 20
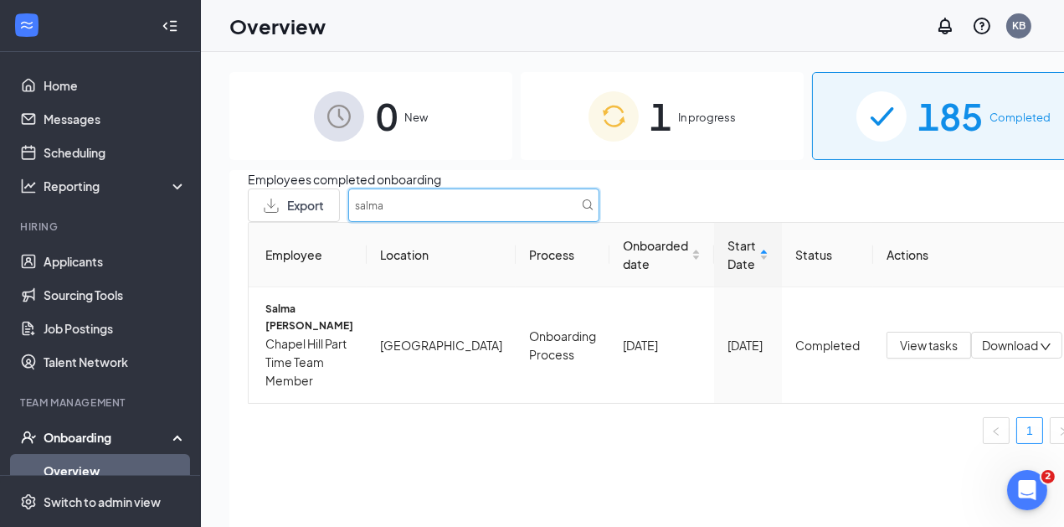
click at [599, 206] on input "salma" at bounding box center [473, 204] width 251 height 33
type input "alma"
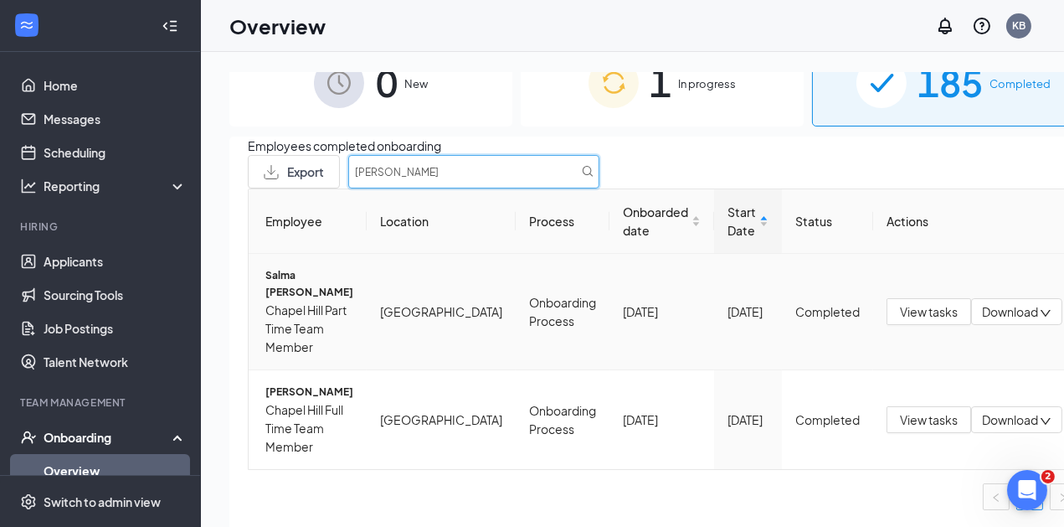
scroll to position [36, 0]
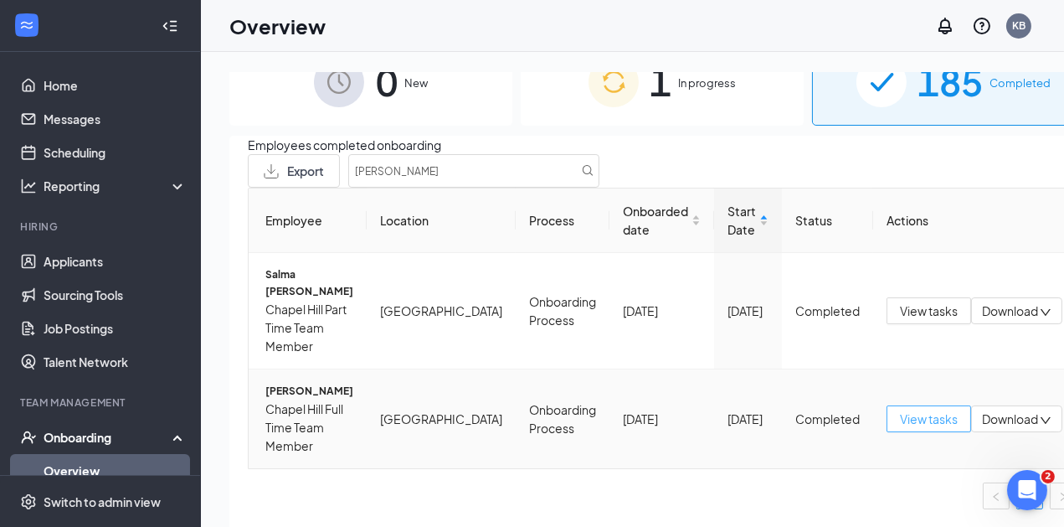
click at [900, 417] on span "View tasks" at bounding box center [929, 418] width 58 height 18
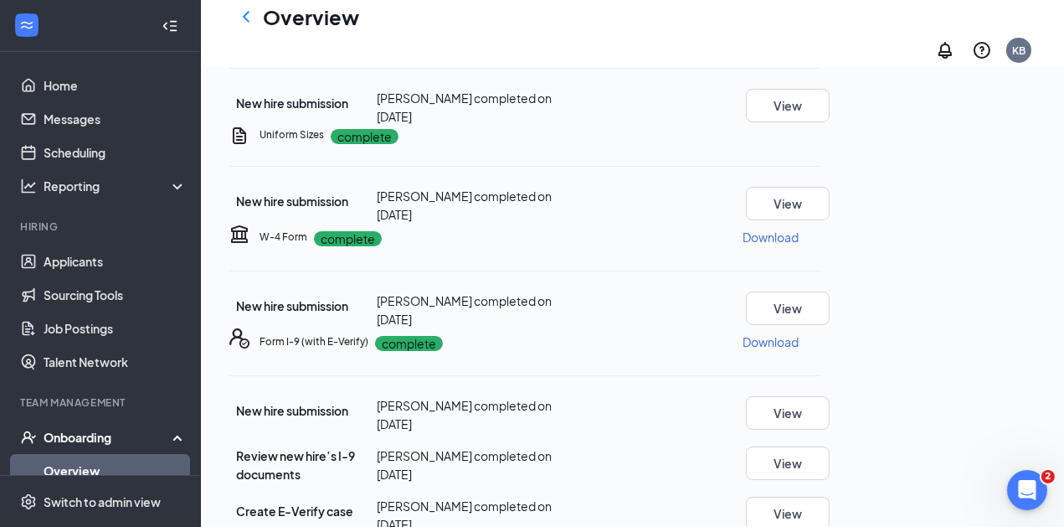
scroll to position [287, 0]
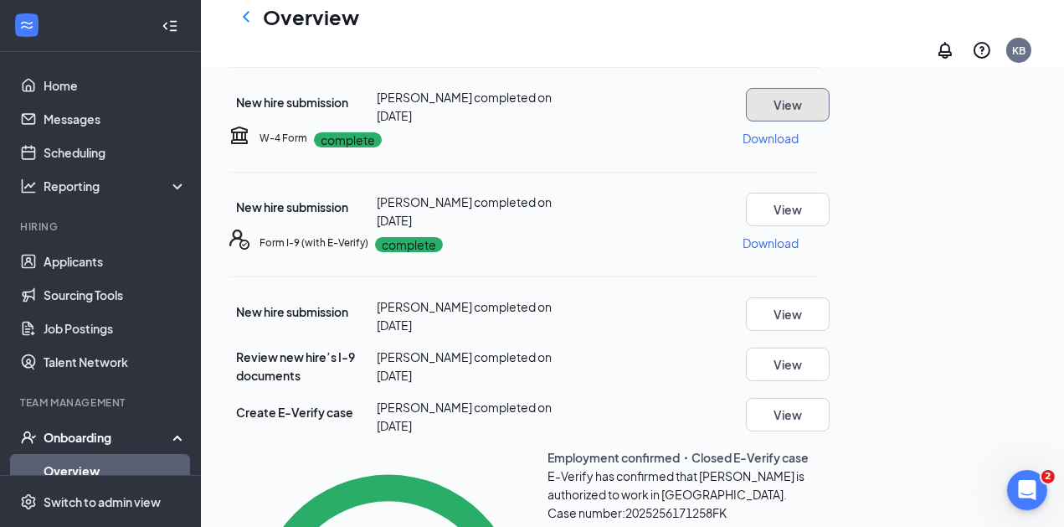
click at [830, 121] on button "View" at bounding box center [788, 104] width 84 height 33
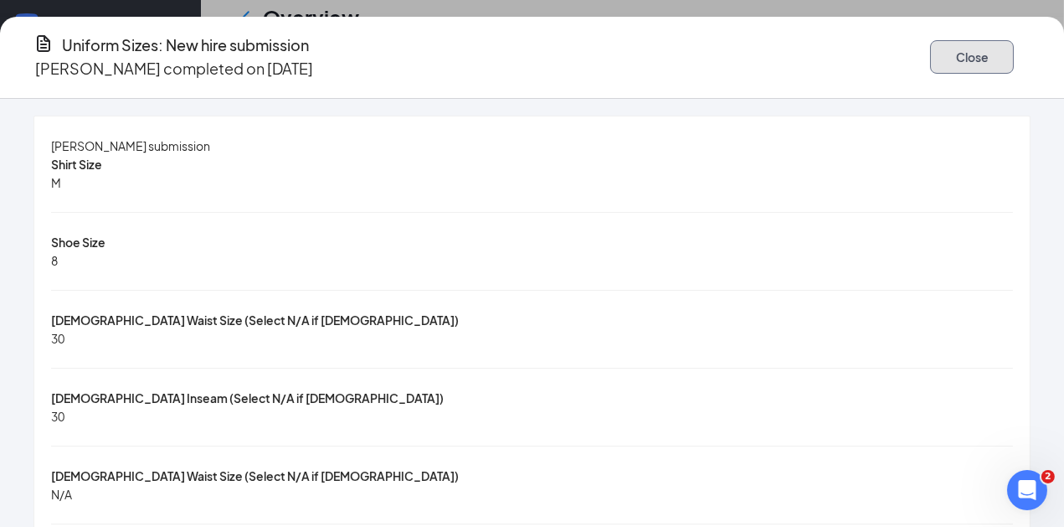
click at [930, 40] on button "Close" at bounding box center [972, 56] width 84 height 33
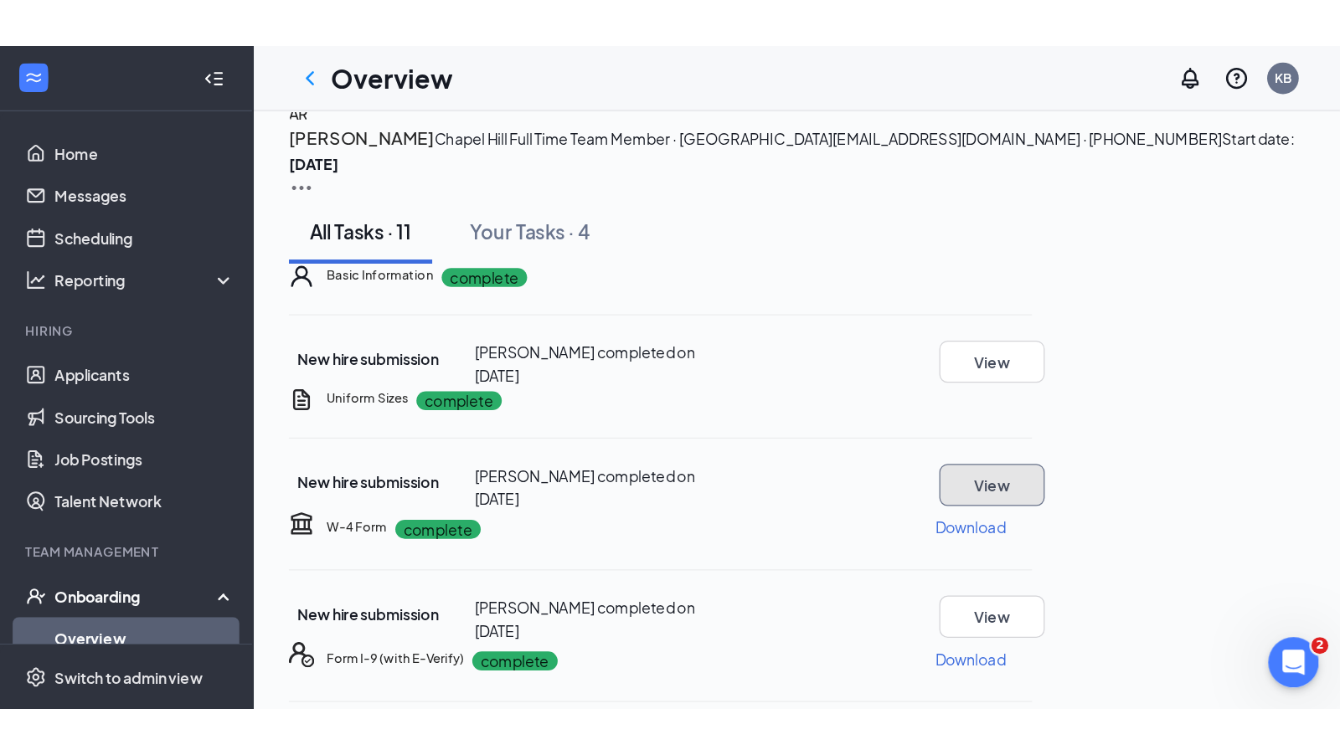
scroll to position [23, 0]
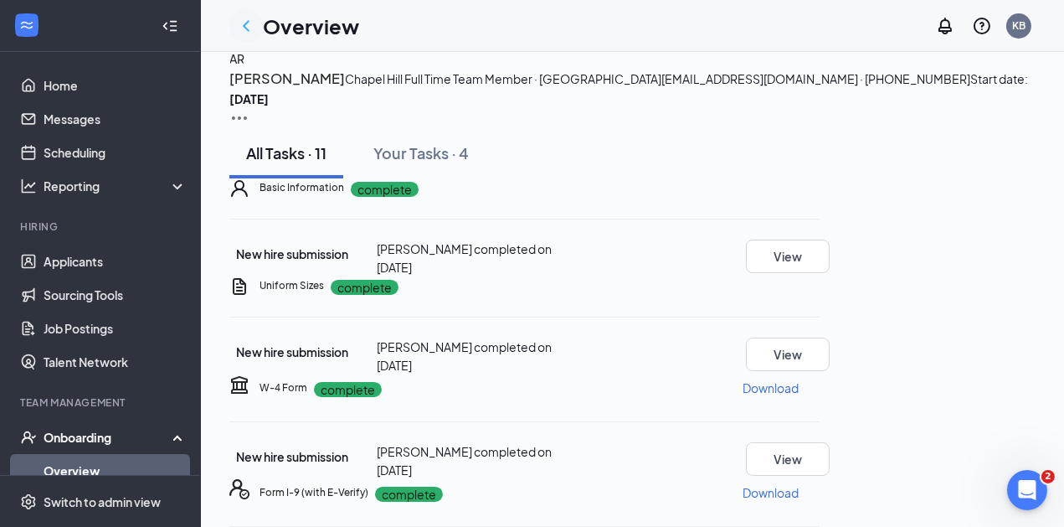
click at [250, 26] on icon "ChevronLeft" at bounding box center [246, 26] width 20 height 20
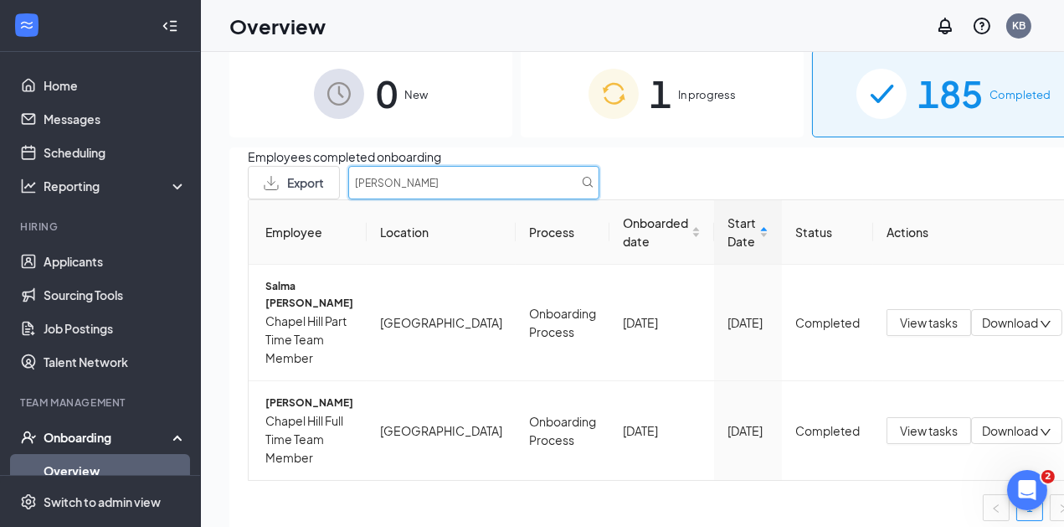
click at [599, 186] on input "alma" at bounding box center [473, 182] width 251 height 33
click at [296, 302] on span "Salma Ka Resendiz Rubio" at bounding box center [309, 294] width 88 height 33
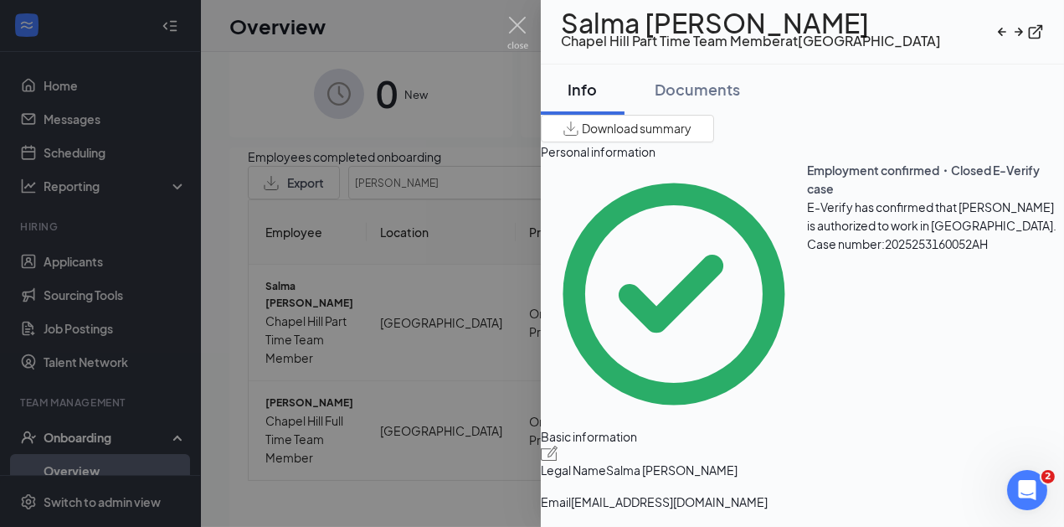
click at [747, 31] on h1 "Salma Ka Resendiz Rubio" at bounding box center [751, 22] width 380 height 18
copy h1 "Resendiz"
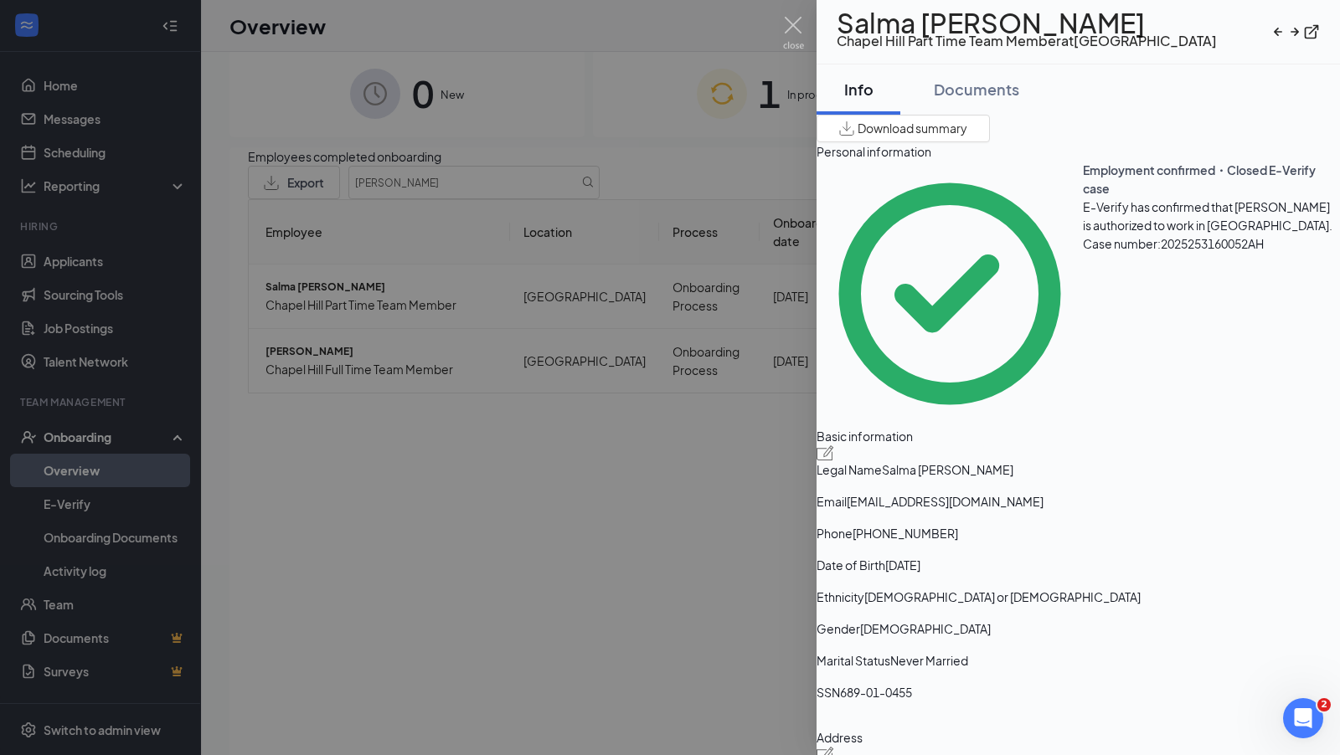
click at [56, 123] on div at bounding box center [670, 377] width 1340 height 755
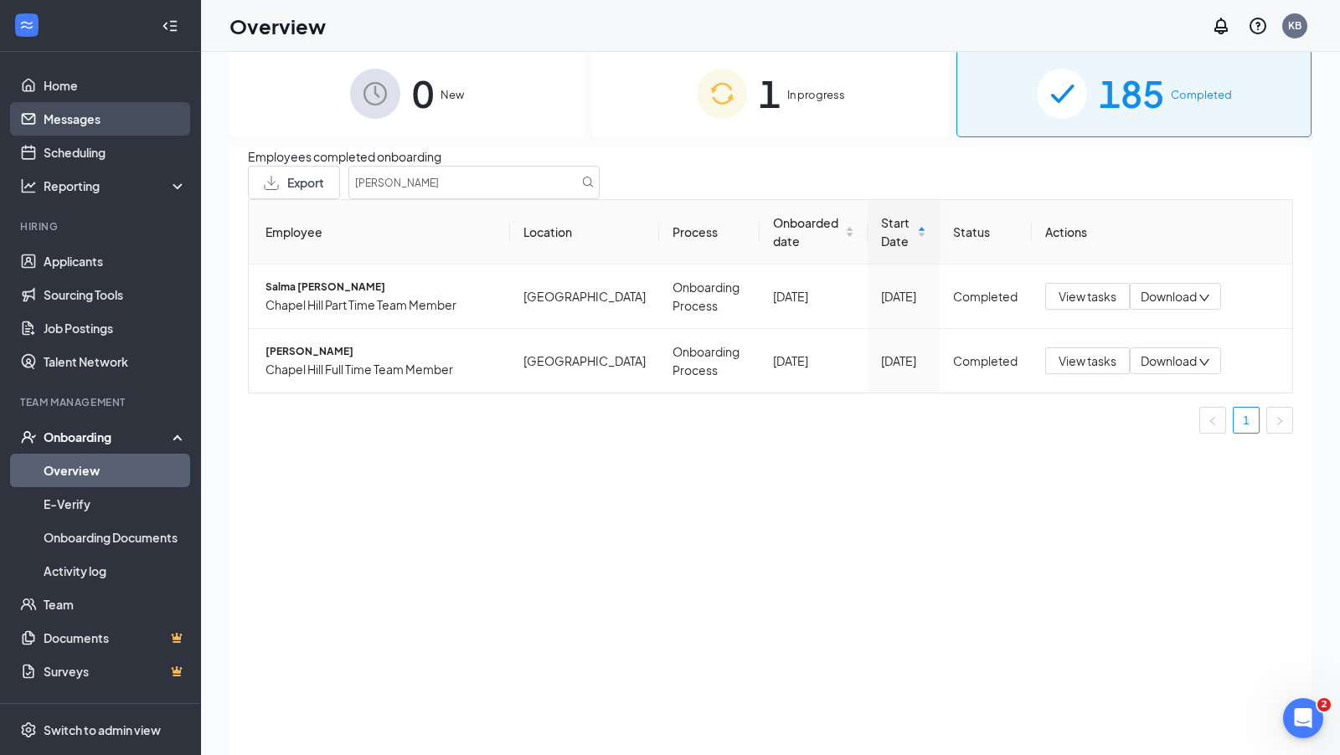
click at [58, 121] on link "Messages" at bounding box center [115, 118] width 143 height 33
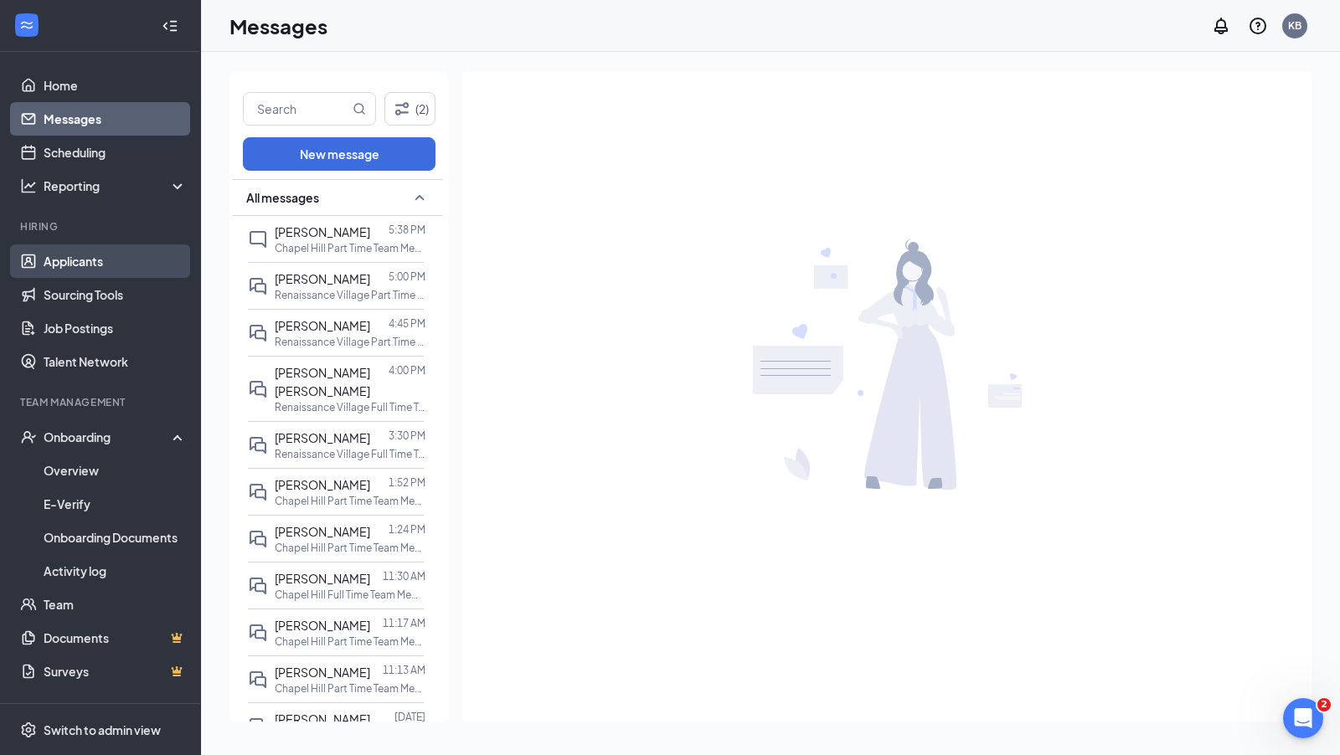
click at [88, 260] on link "Applicants" at bounding box center [115, 260] width 143 height 33
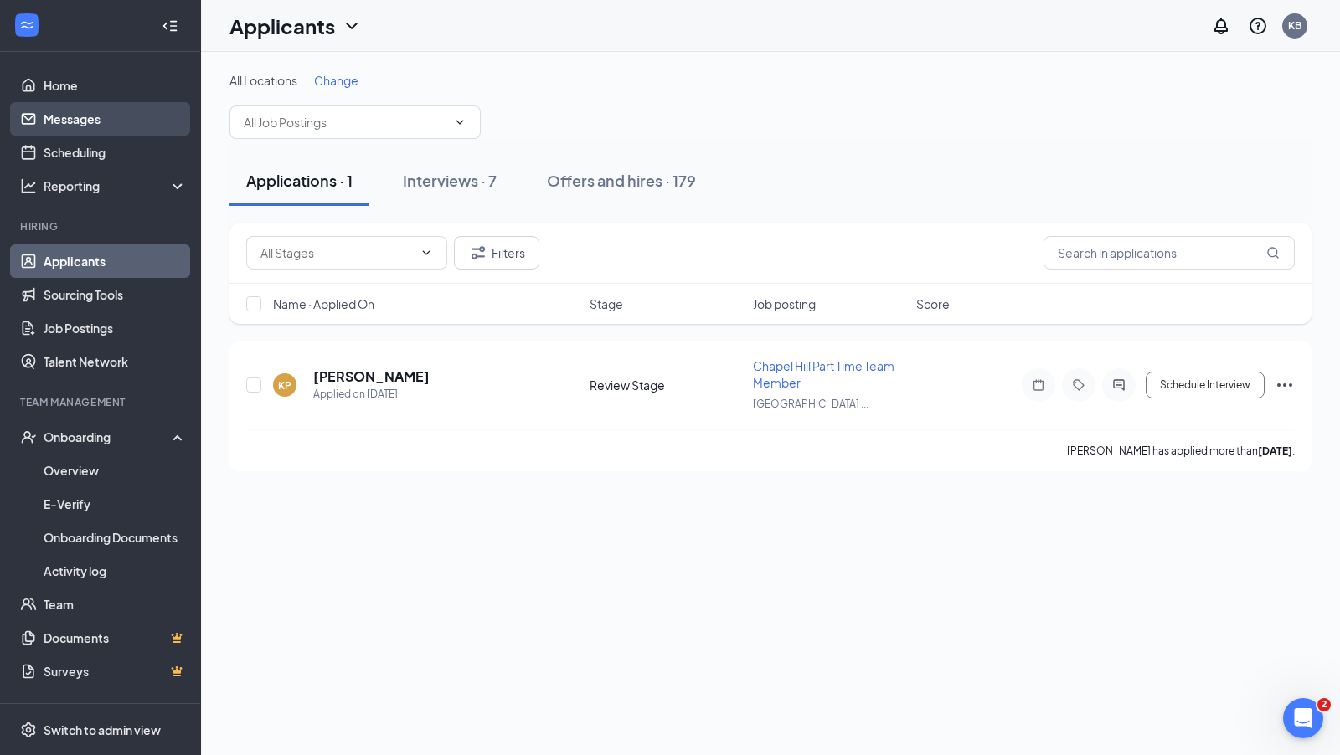
click at [63, 111] on link "Messages" at bounding box center [115, 118] width 143 height 33
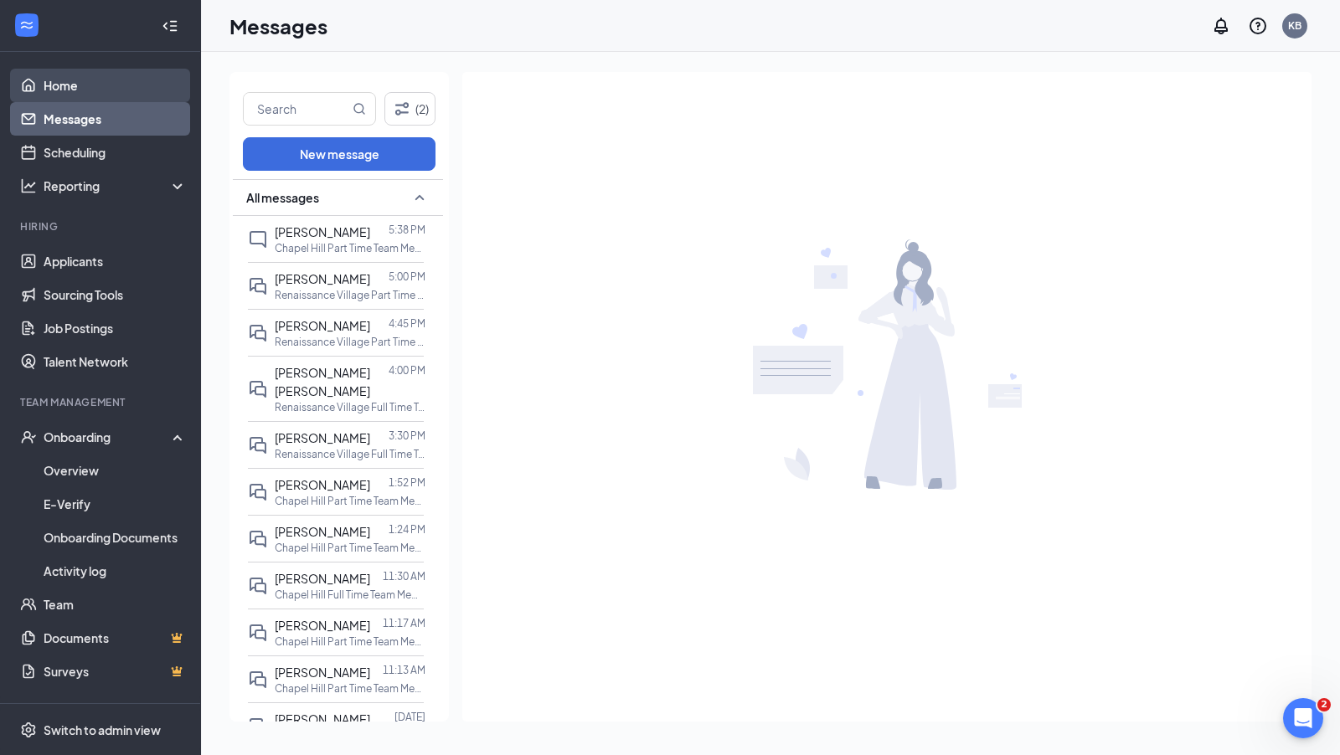
click at [48, 86] on link "Home" at bounding box center [115, 85] width 143 height 33
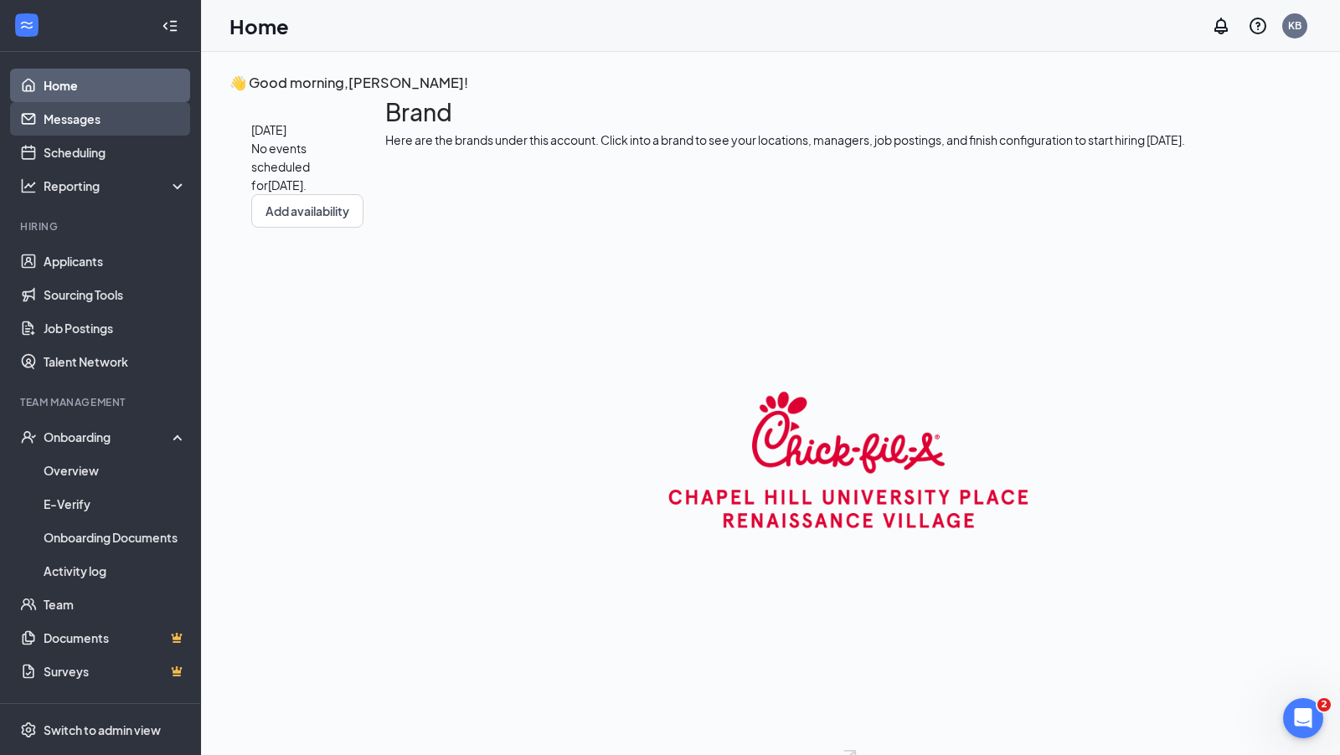
click at [64, 108] on link "Messages" at bounding box center [115, 118] width 143 height 33
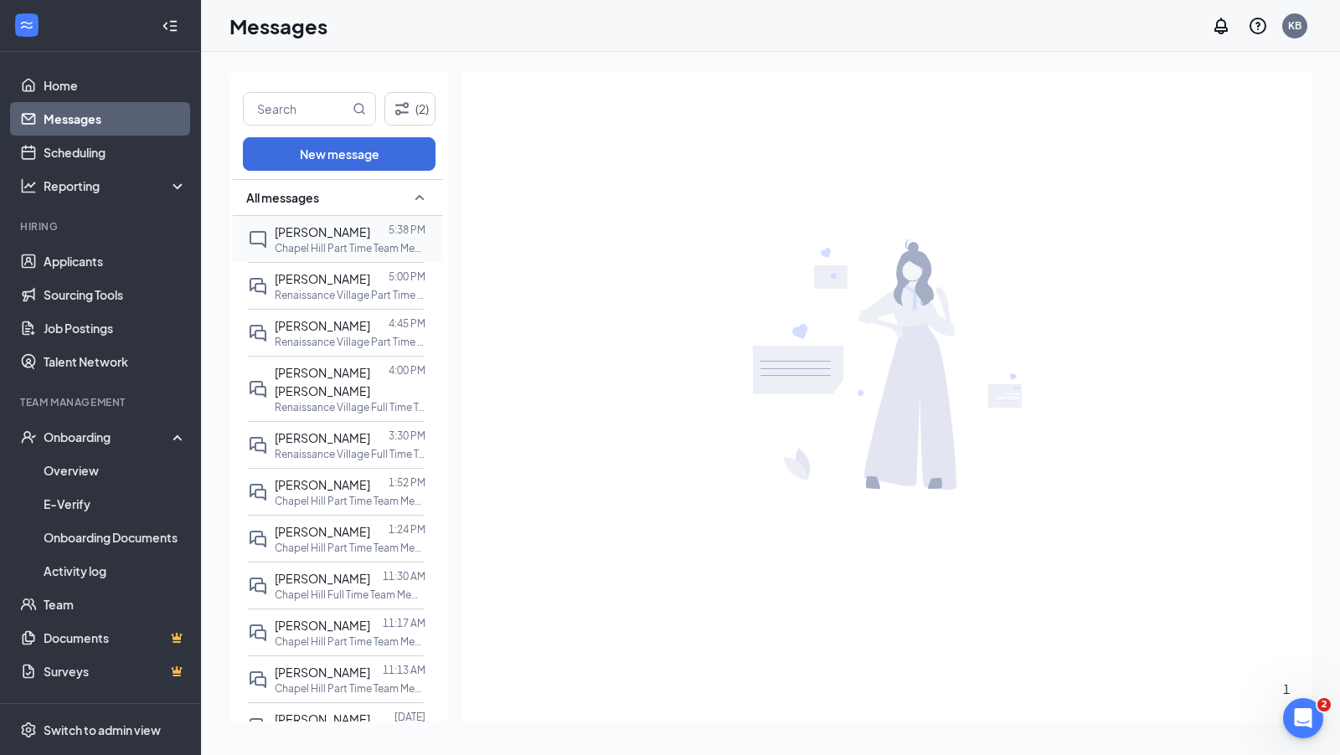
click at [332, 241] on div "[PERSON_NAME]" at bounding box center [322, 232] width 95 height 18
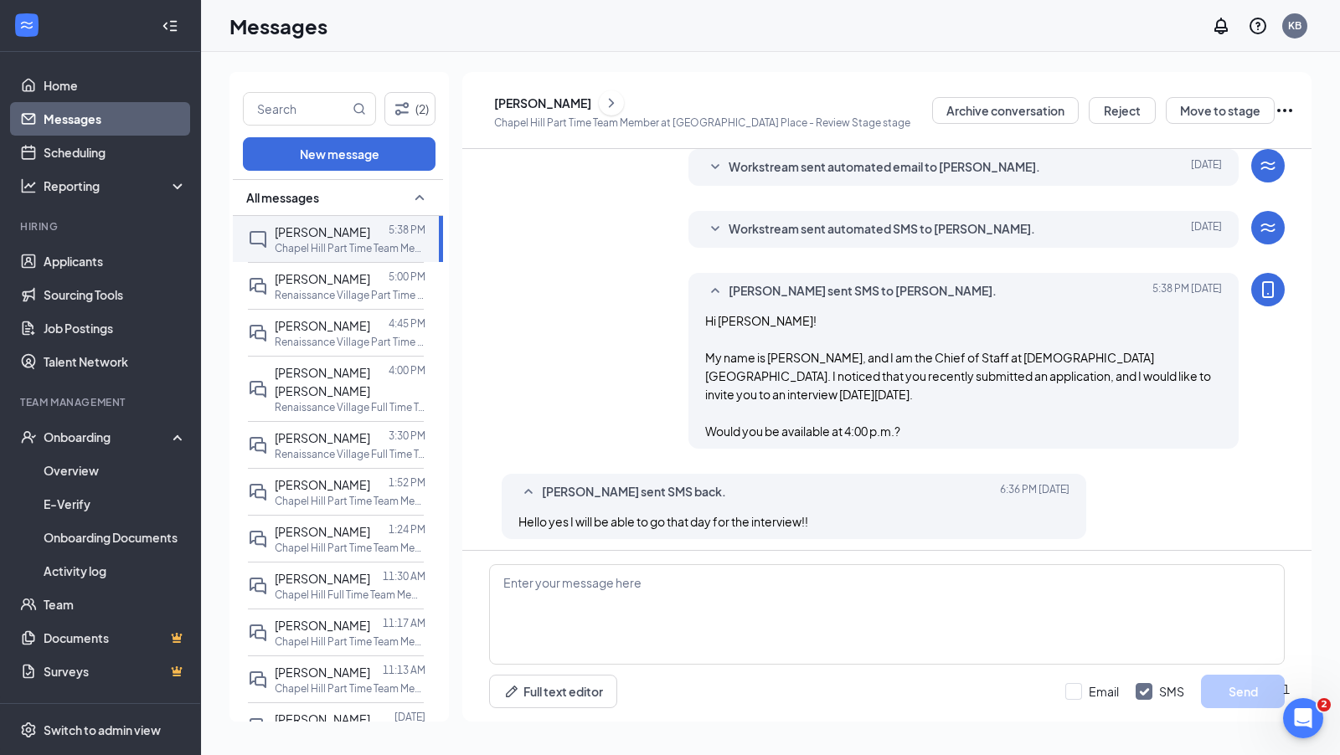
scroll to position [176, 0]
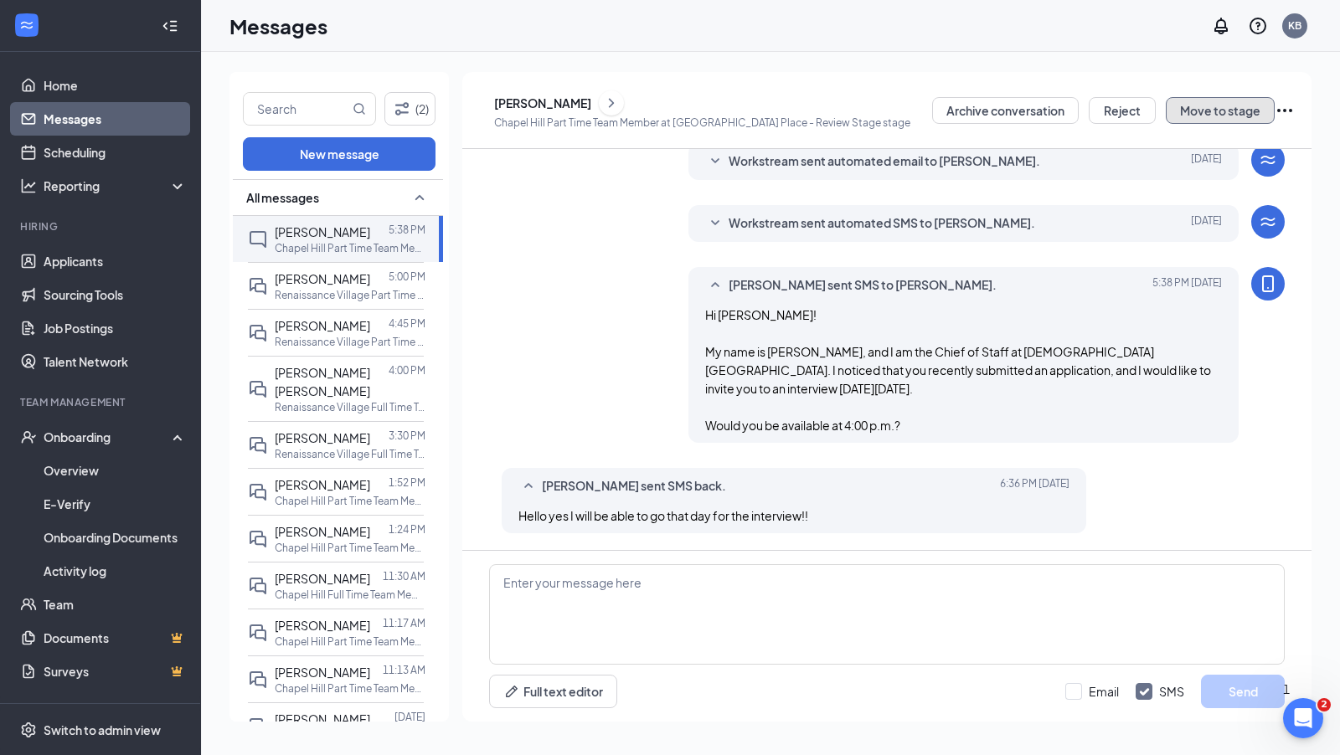
click at [1217, 97] on button "Move to stage" at bounding box center [1219, 110] width 109 height 27
type input "Onsite Interview (next stage)"
radio input "true"
radio input "false"
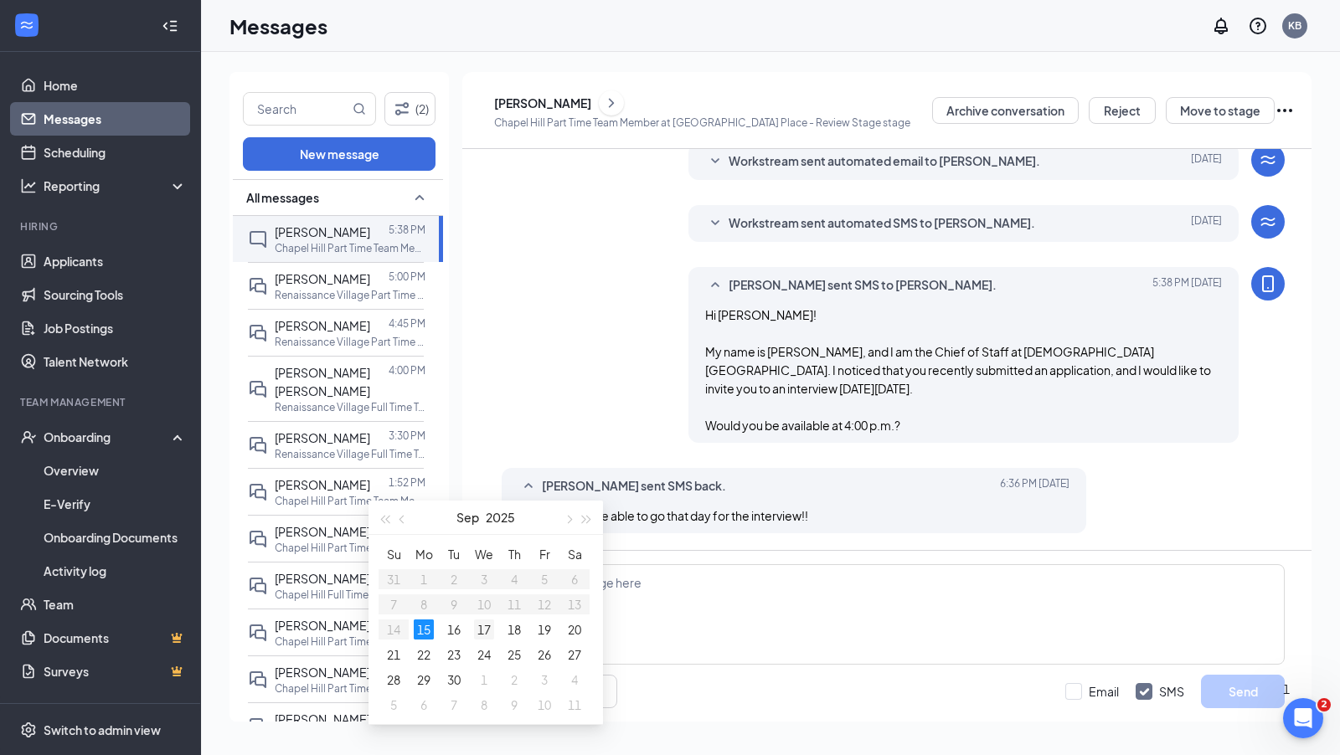
type input "Sep 17, 2025"
click at [481, 637] on div "17" at bounding box center [484, 630] width 20 height 20
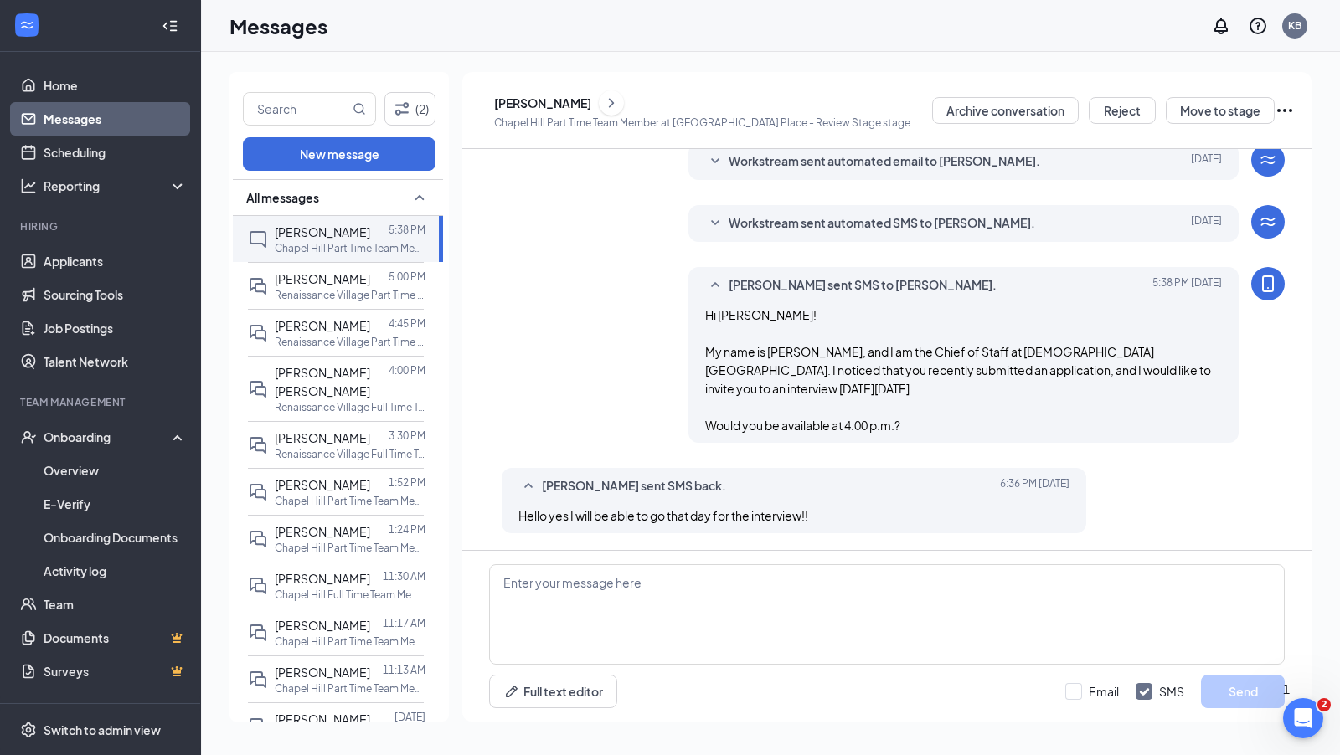
type input "04:00 PM"
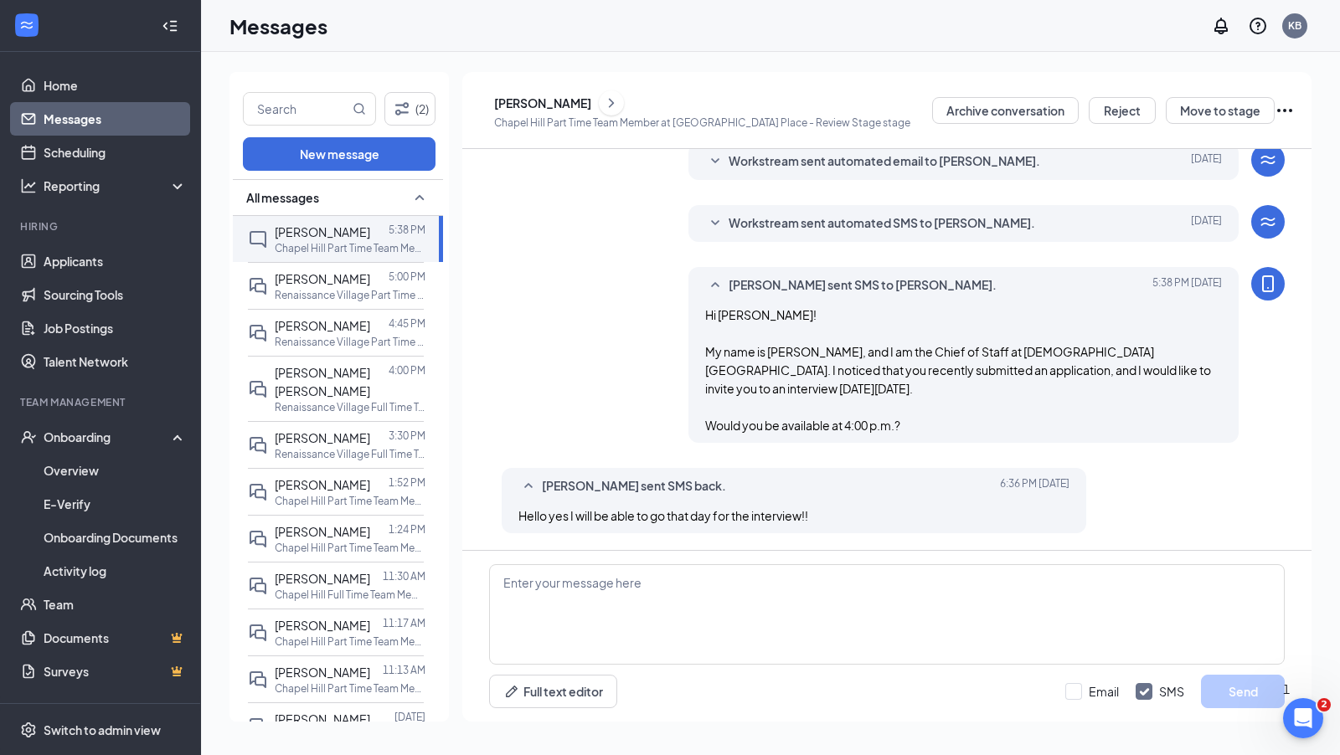
scroll to position [2376, 0]
type input "04:15 PM"
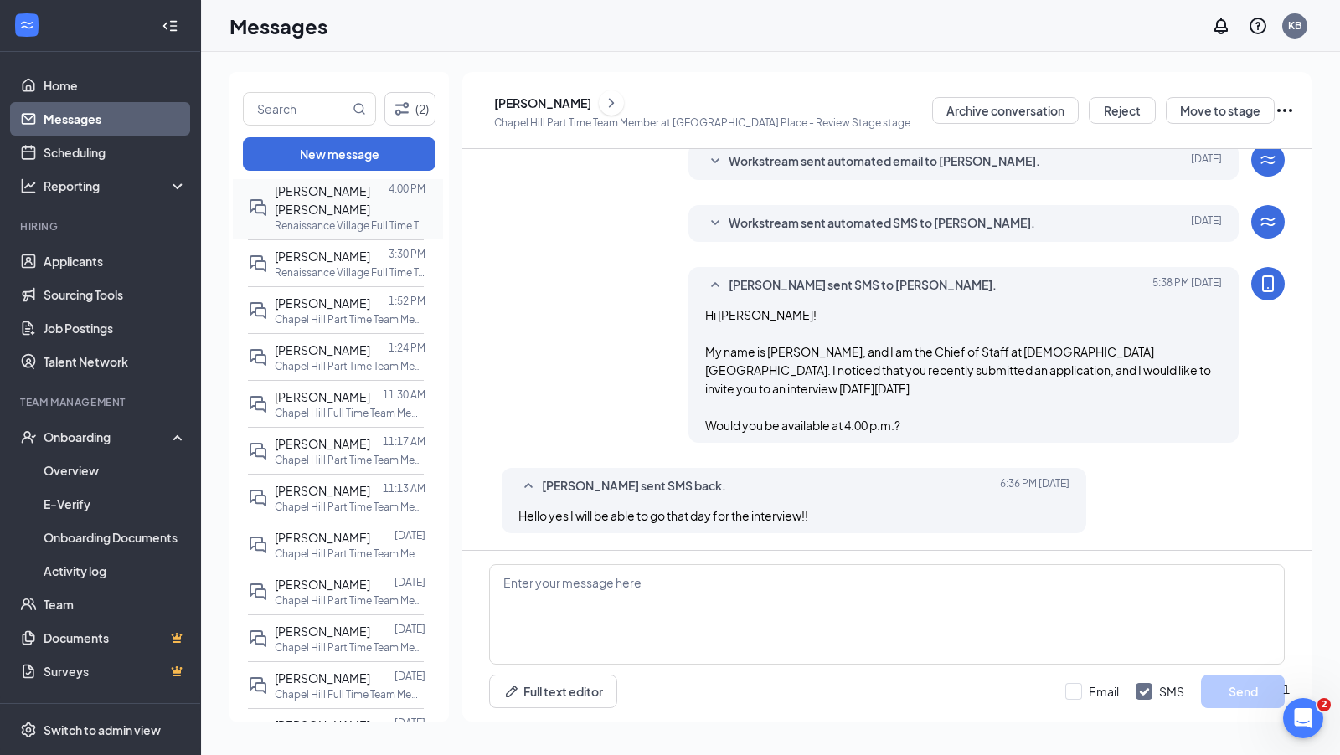
scroll to position [183, 0]
click at [349, 544] on span "[PERSON_NAME]" at bounding box center [322, 536] width 95 height 15
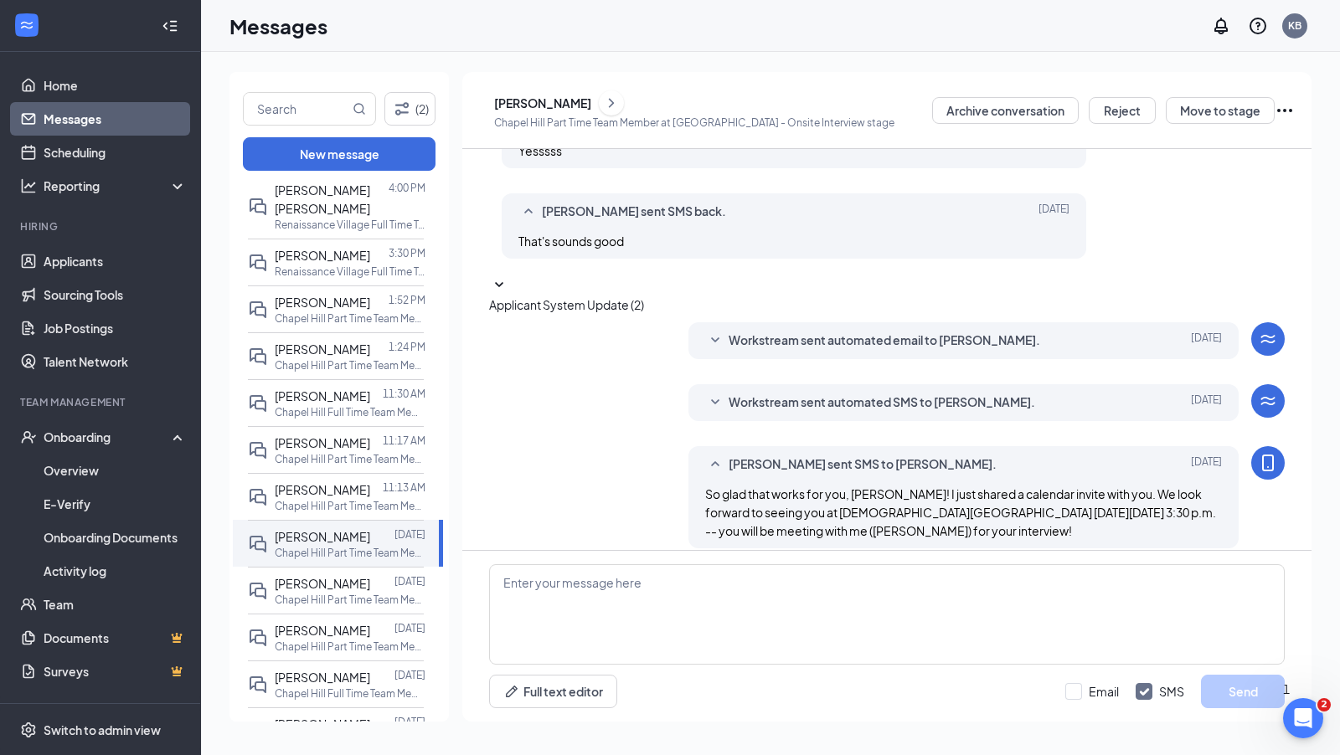
scroll to position [460, 0]
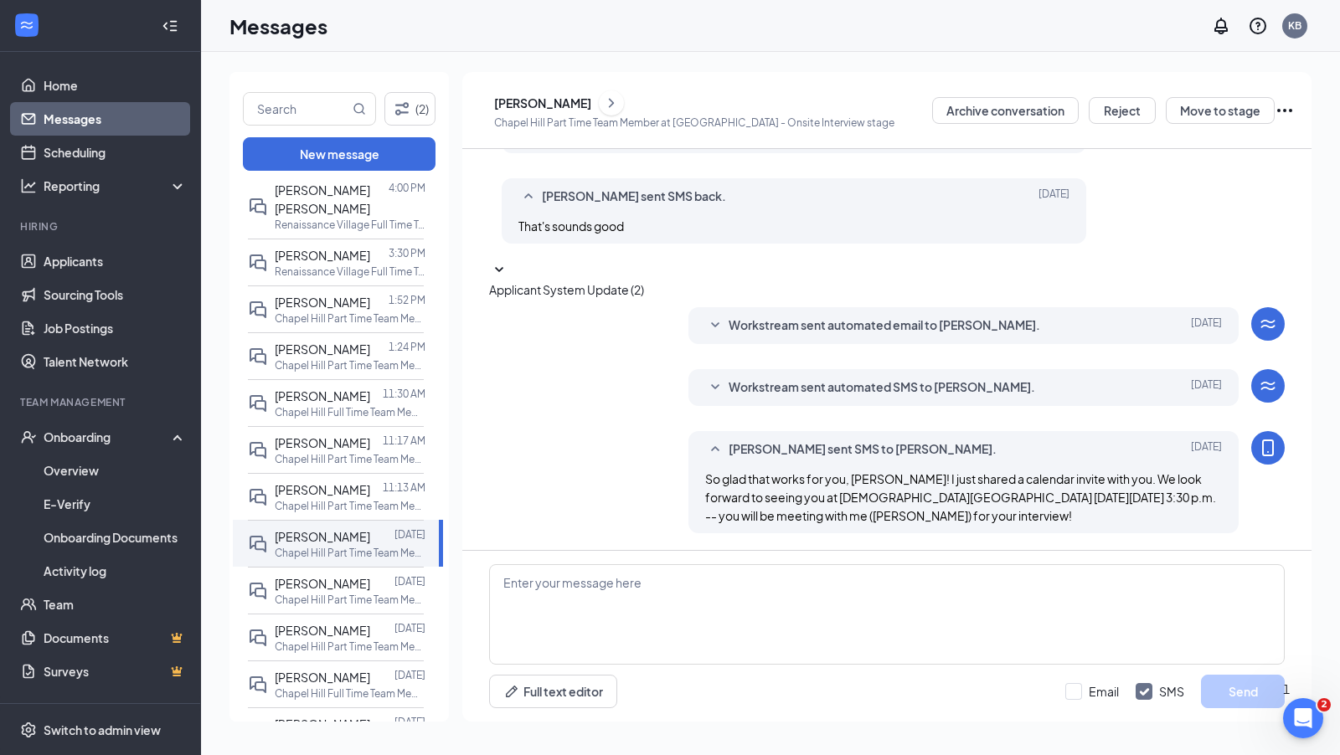
click at [859, 486] on div "So glad that works for you, [PERSON_NAME]! I just shared a calendar invite with…" at bounding box center [963, 497] width 517 height 55
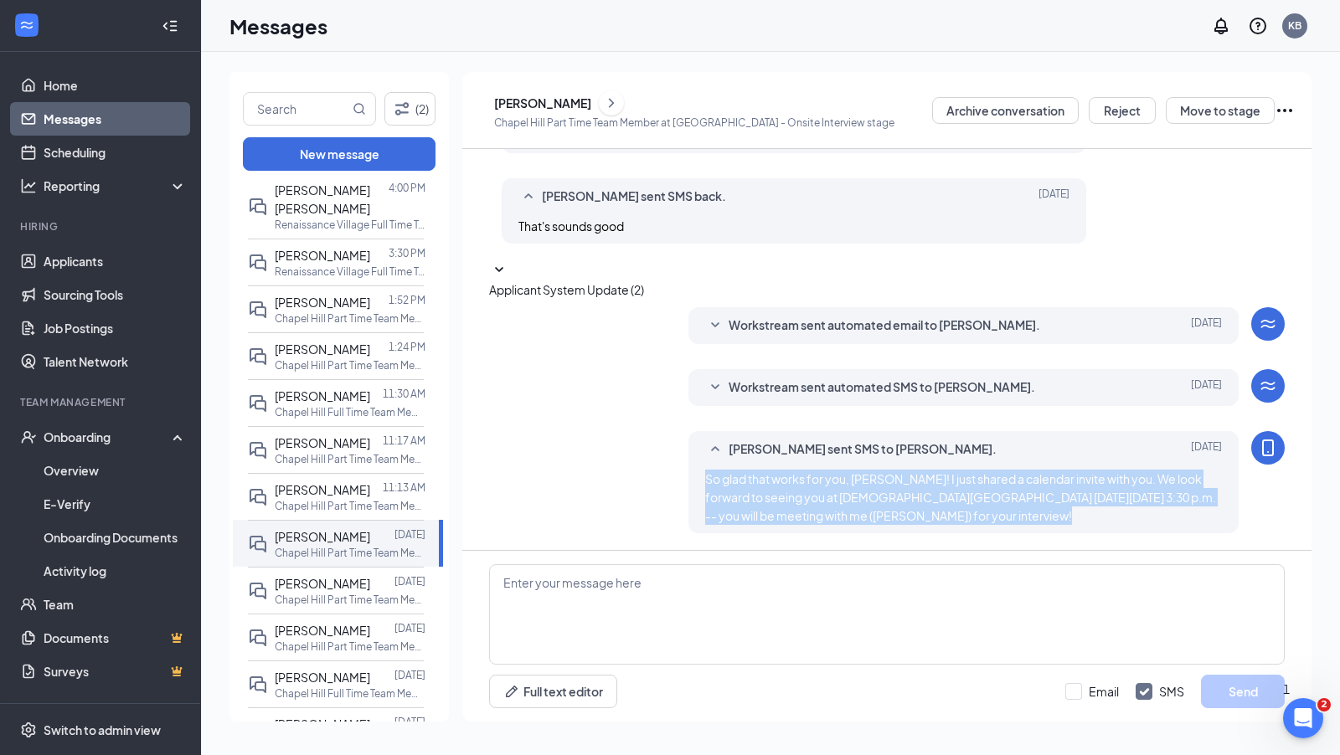
click at [859, 486] on div "So glad that works for you, [PERSON_NAME]! I just shared a calendar invite with…" at bounding box center [963, 497] width 517 height 55
copy div "So glad that works for you, [PERSON_NAME]! I just shared a calendar invite with…"
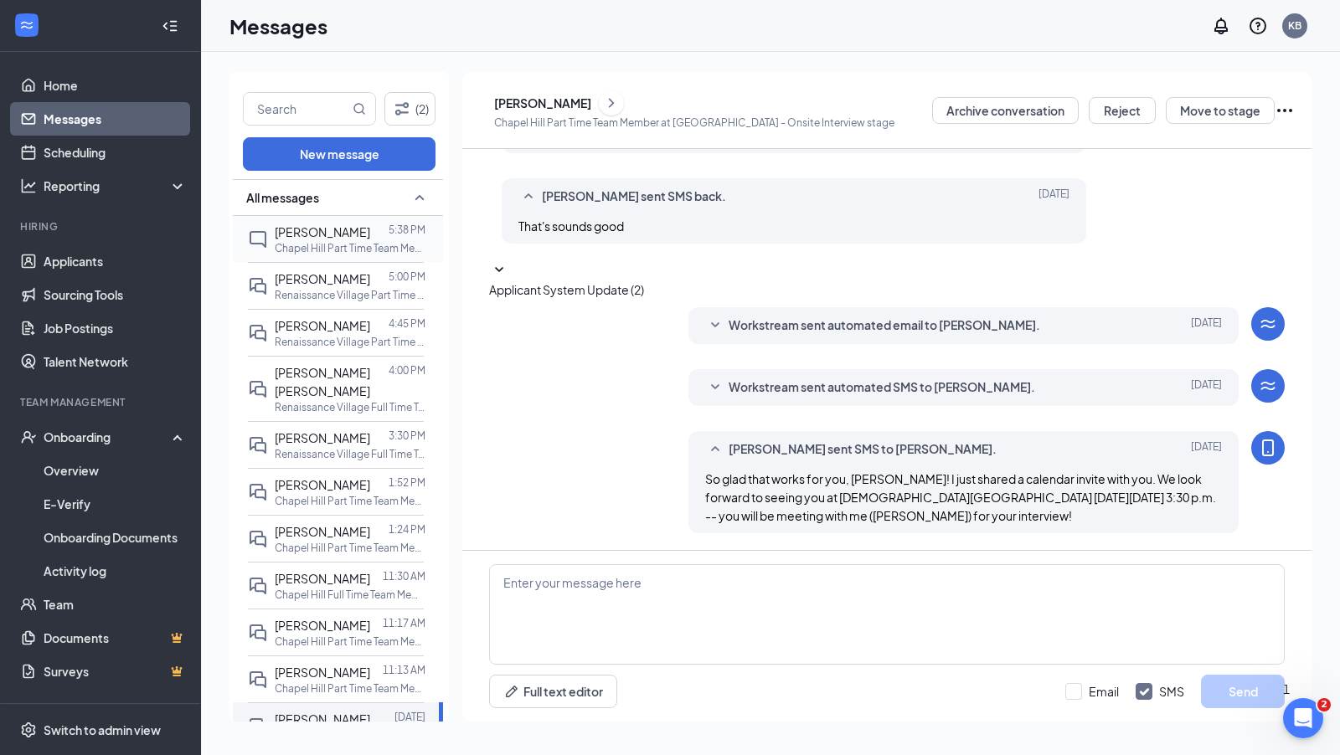
click at [312, 241] on div "[PERSON_NAME]" at bounding box center [322, 232] width 95 height 18
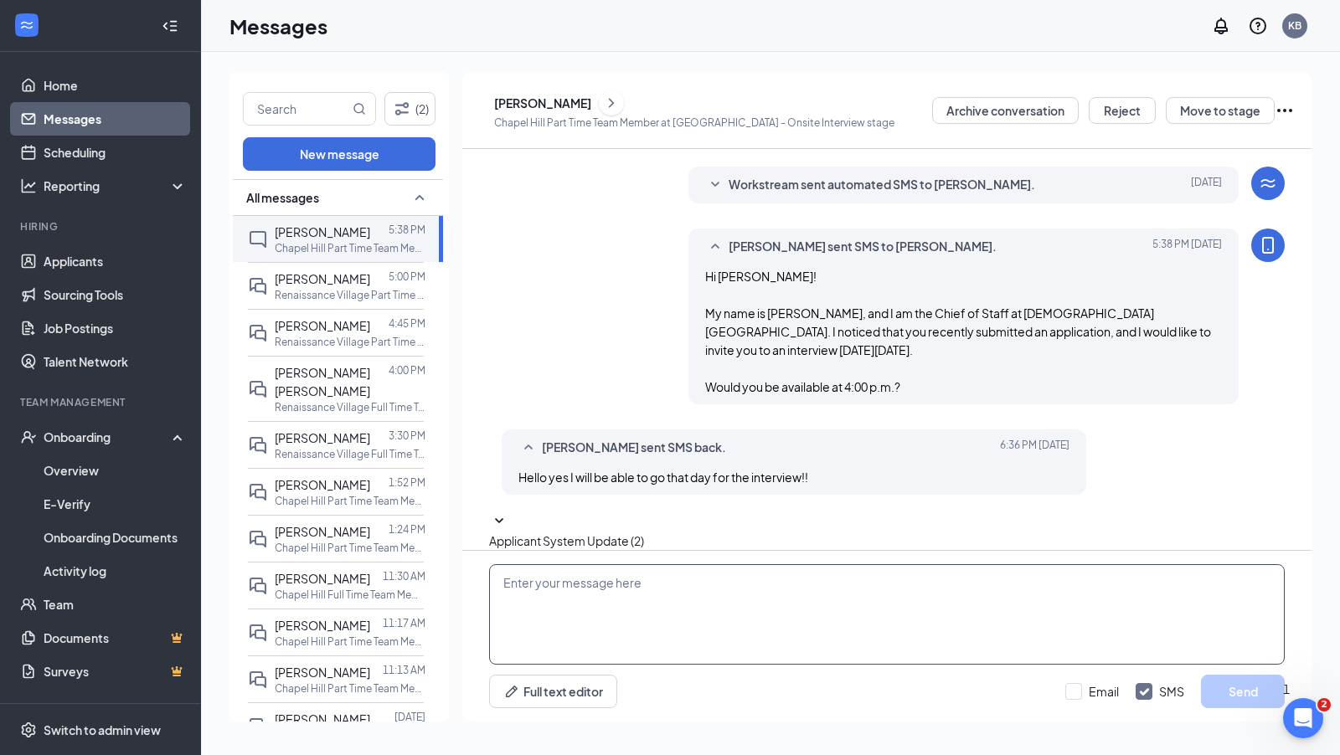
scroll to position [278, 0]
paste textarea "So glad that works for you, [PERSON_NAME]! I just shared a calendar invite with…"
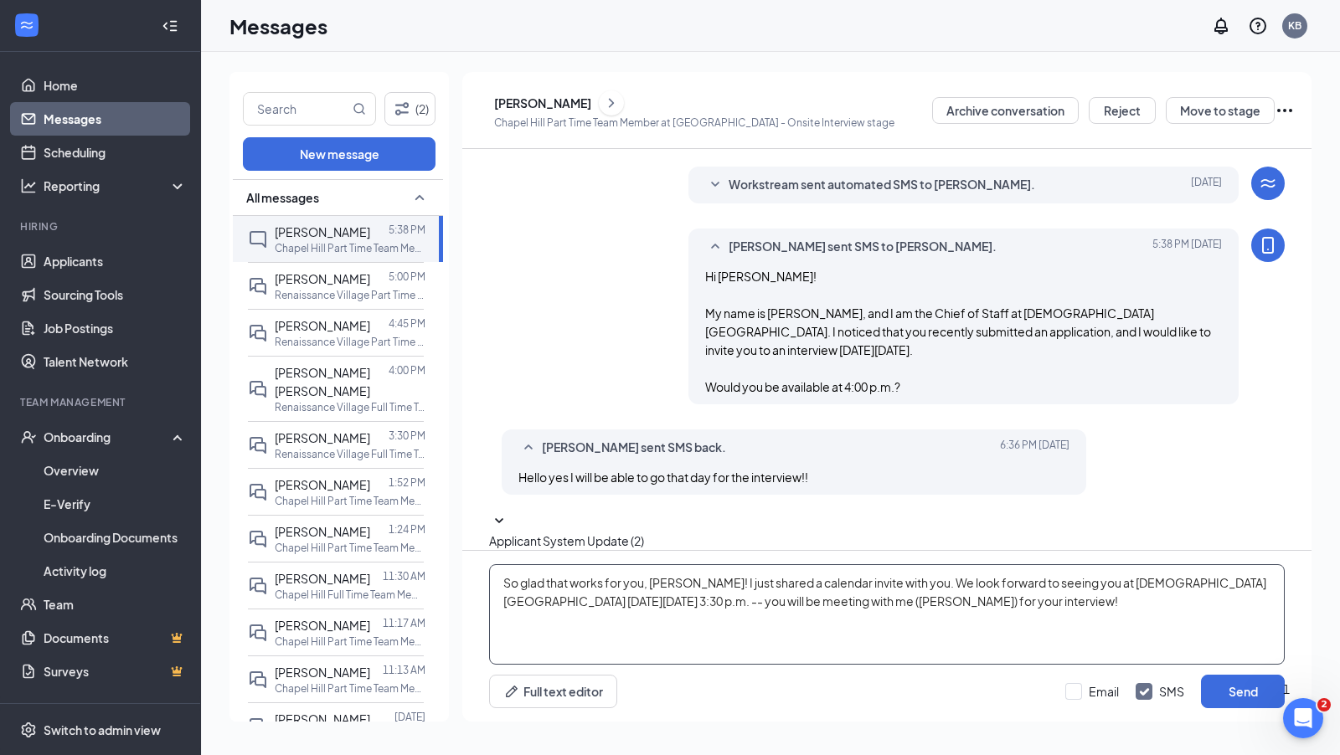
click at [667, 580] on textarea "So glad that works for you, [PERSON_NAME]! I just shared a calendar invite with…" at bounding box center [886, 614] width 795 height 100
click at [801, 601] on textarea "So glad that works for you, Katherine! I just shared a calendar invite with you…" at bounding box center [886, 614] width 795 height 100
type textarea "So glad that works for you, Katherine! I just shared a calendar invite with you…"
click at [1236, 692] on button "Send" at bounding box center [1243, 691] width 84 height 33
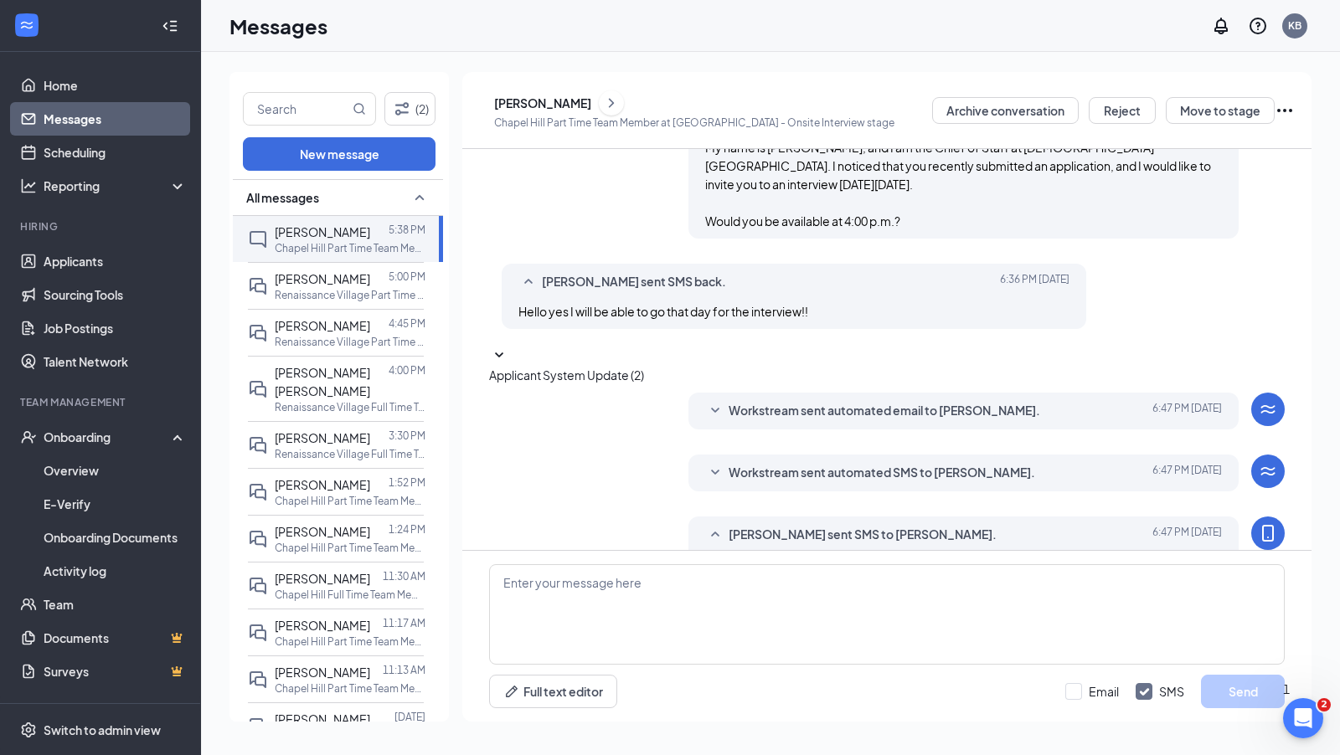
scroll to position [529, 0]
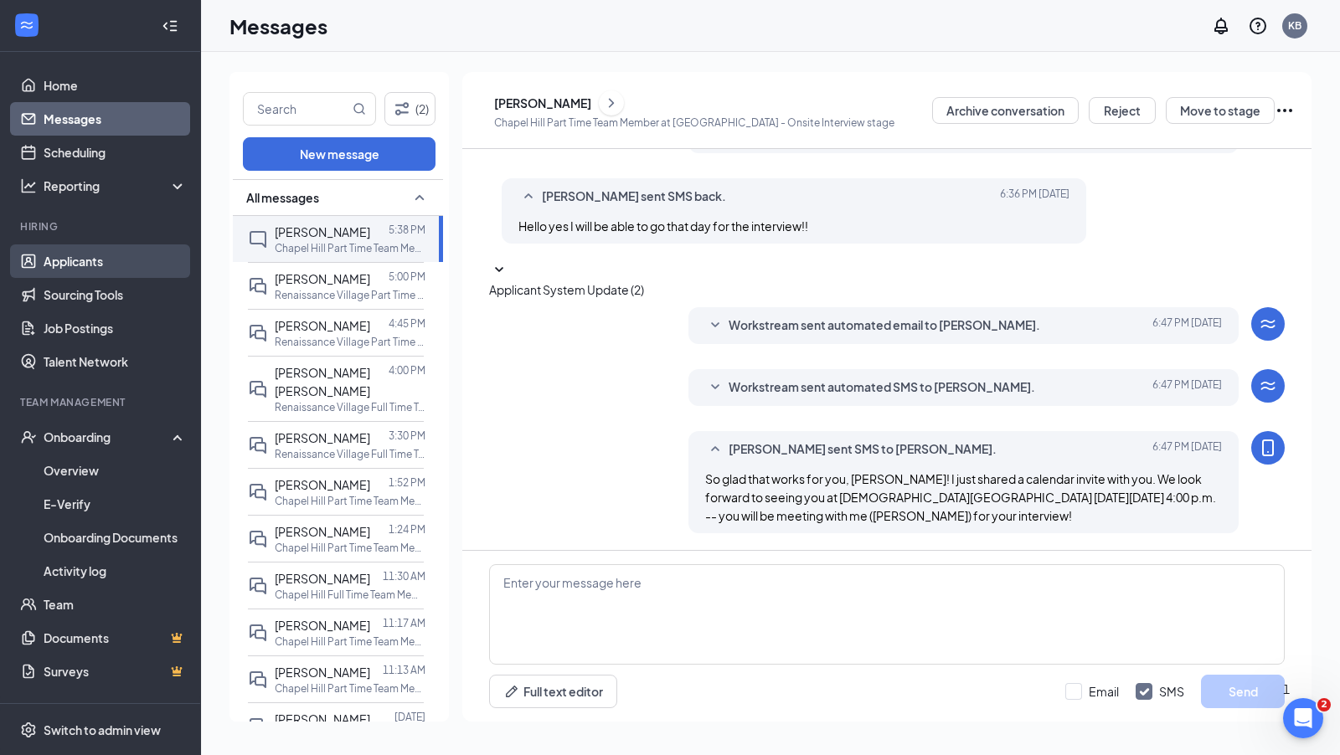
click at [81, 260] on link "Applicants" at bounding box center [115, 260] width 143 height 33
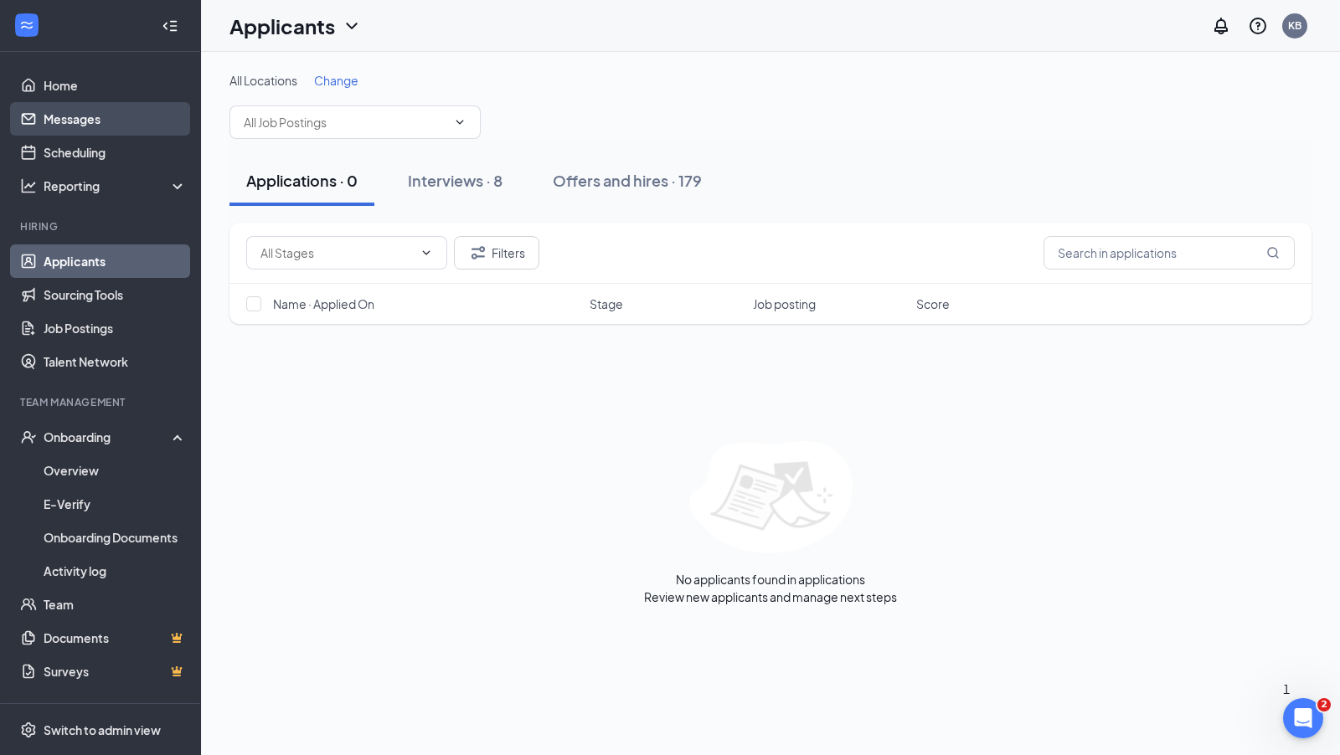
click at [81, 116] on link "Messages" at bounding box center [115, 118] width 143 height 33
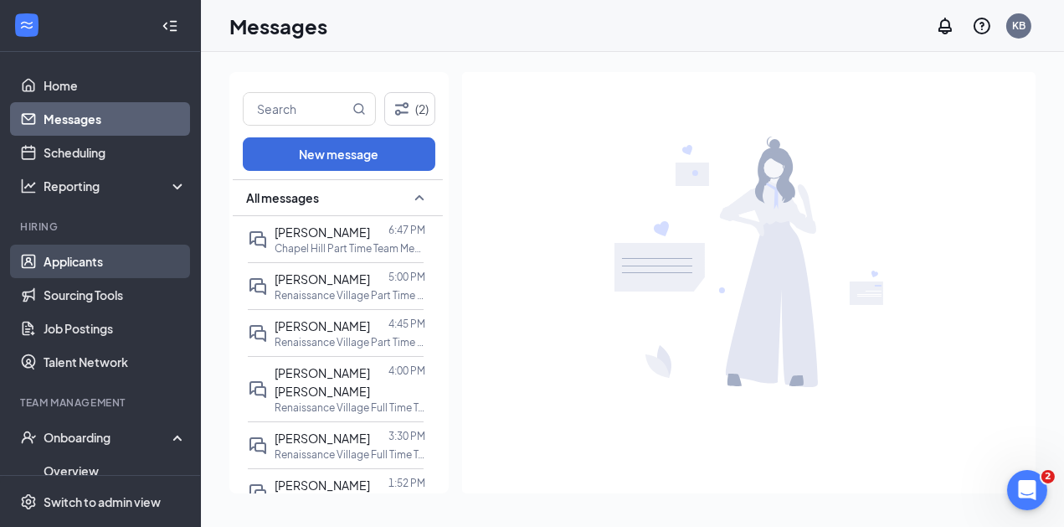
click at [77, 255] on link "Applicants" at bounding box center [115, 260] width 143 height 33
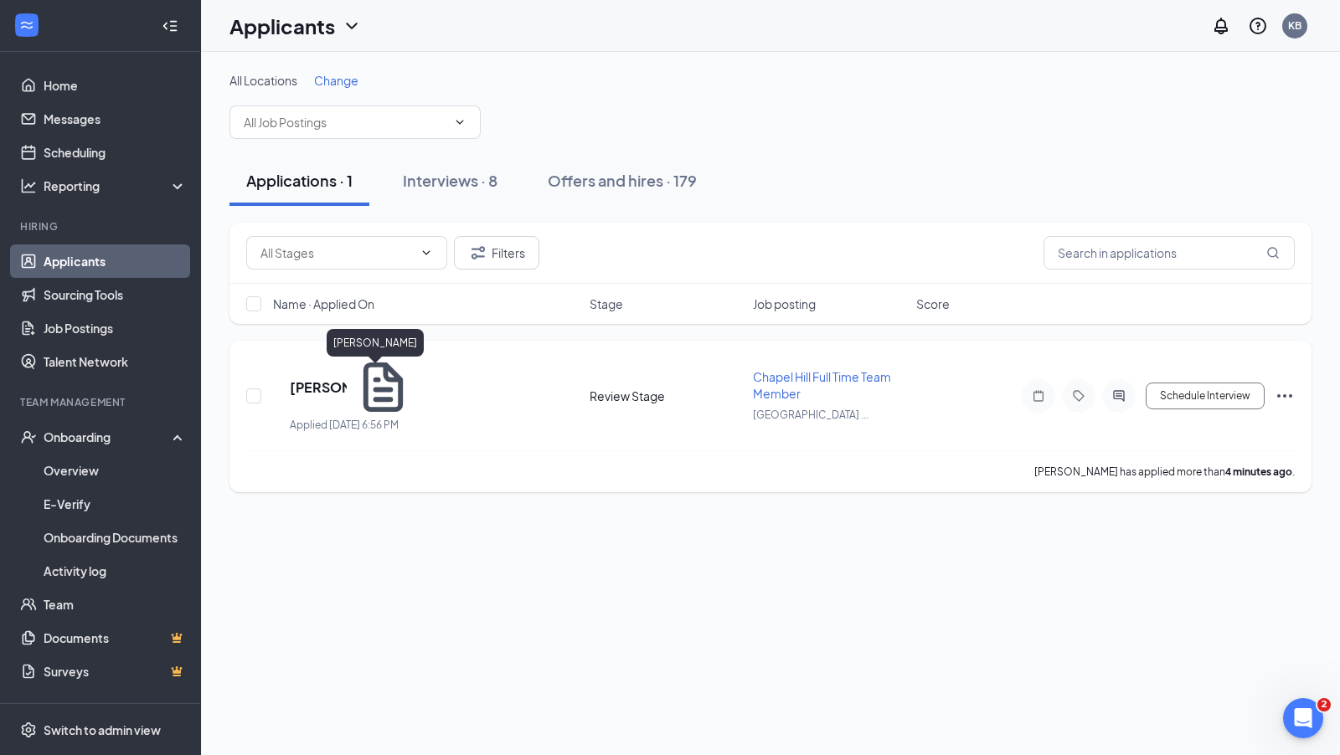
click at [347, 378] on h5 "Teresa Rodriguez Comer" at bounding box center [318, 387] width 57 height 18
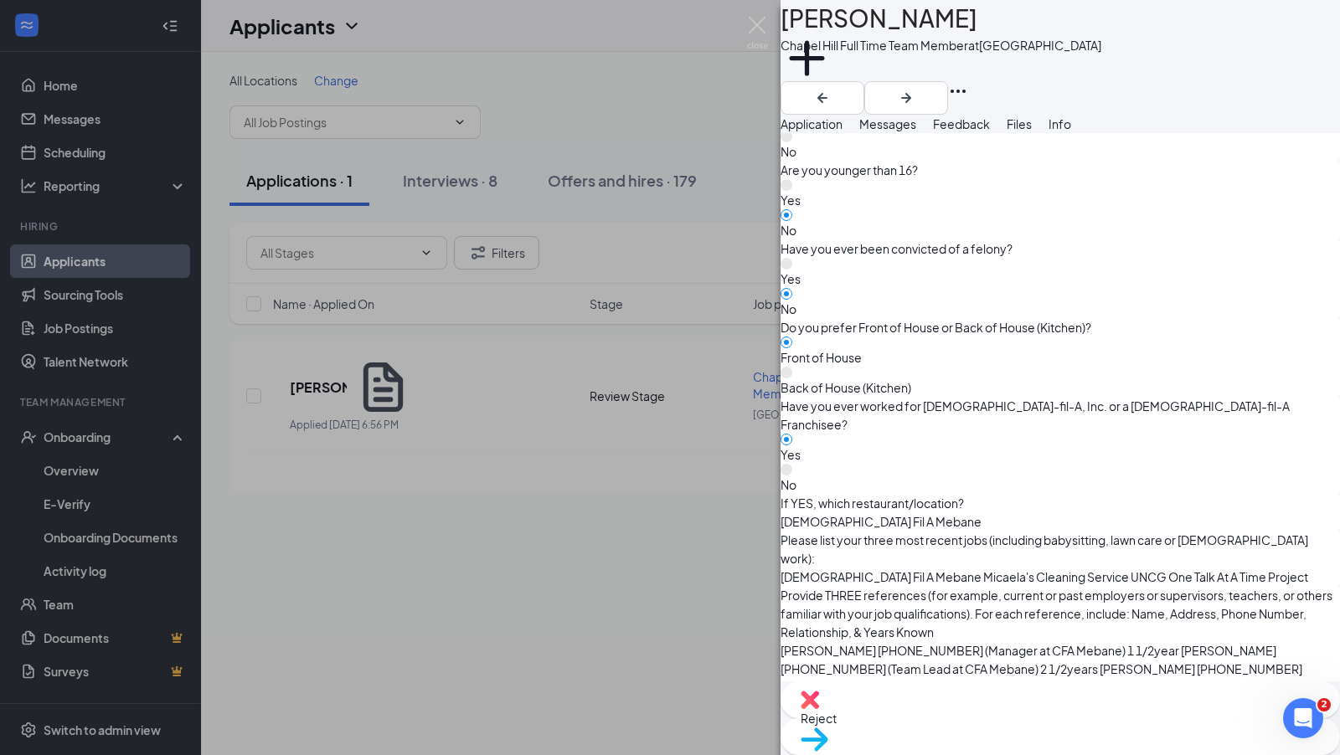
scroll to position [957, 0]
click at [599, 192] on div "TR Teresa Rodriguez Comer Chapel Hill Full Time Team Member at Chapel Hill Univ…" at bounding box center [670, 377] width 1340 height 755
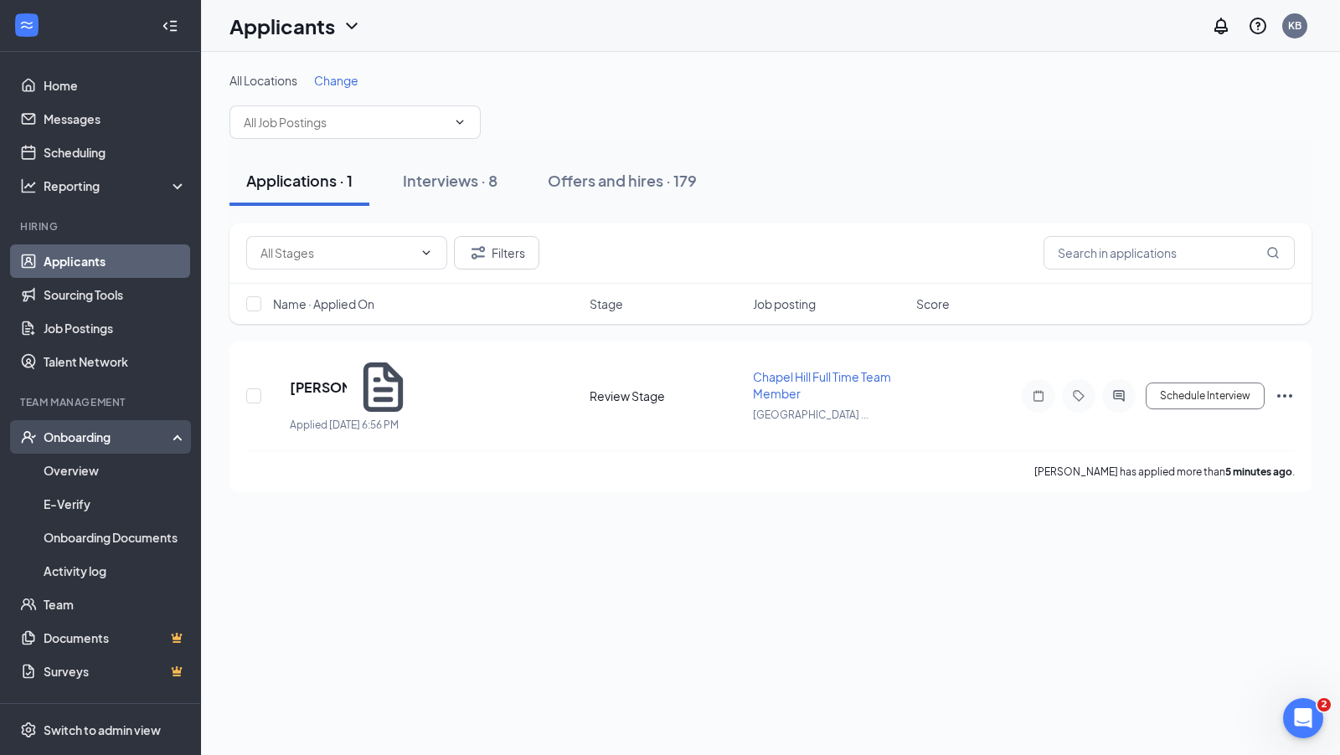
click at [79, 434] on div "Onboarding" at bounding box center [108, 437] width 129 height 17
click at [76, 434] on div "Onboarding" at bounding box center [108, 437] width 129 height 17
click at [62, 473] on link "Overview" at bounding box center [115, 470] width 143 height 33
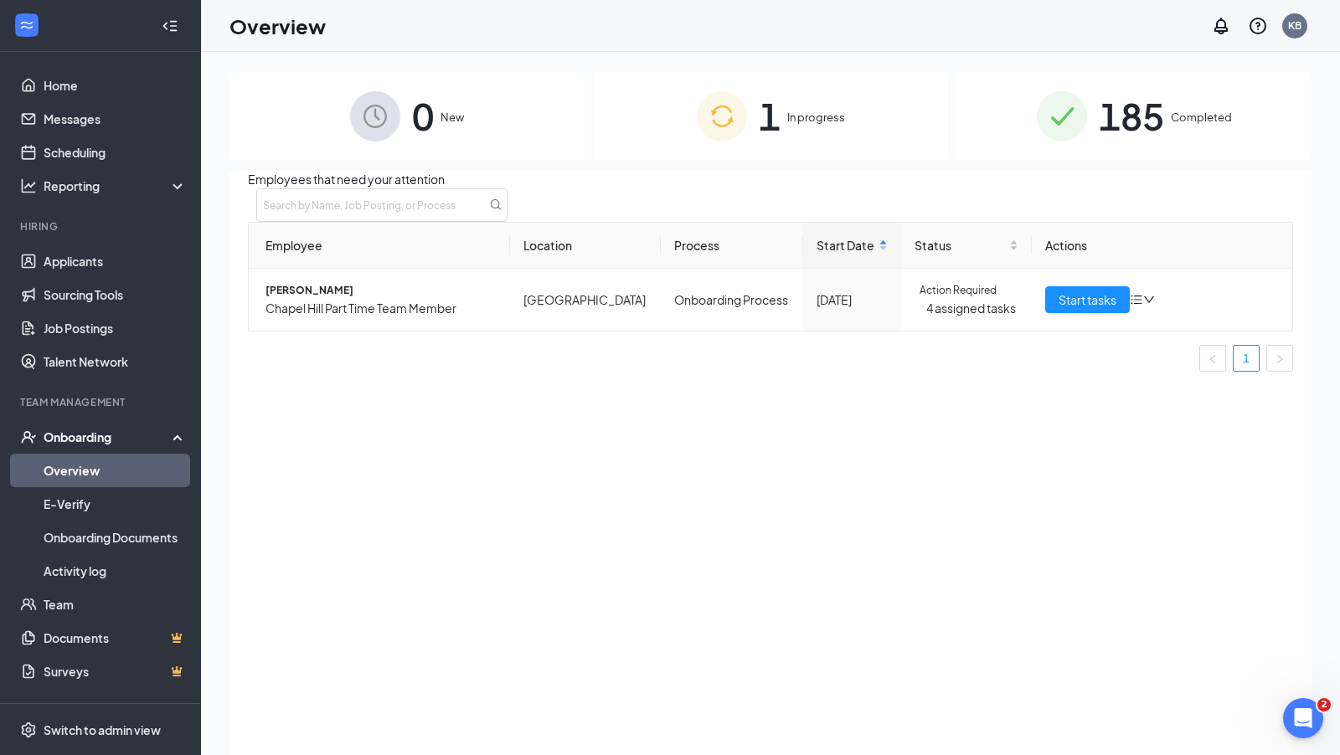
click at [1186, 124] on span "Completed" at bounding box center [1200, 117] width 61 height 17
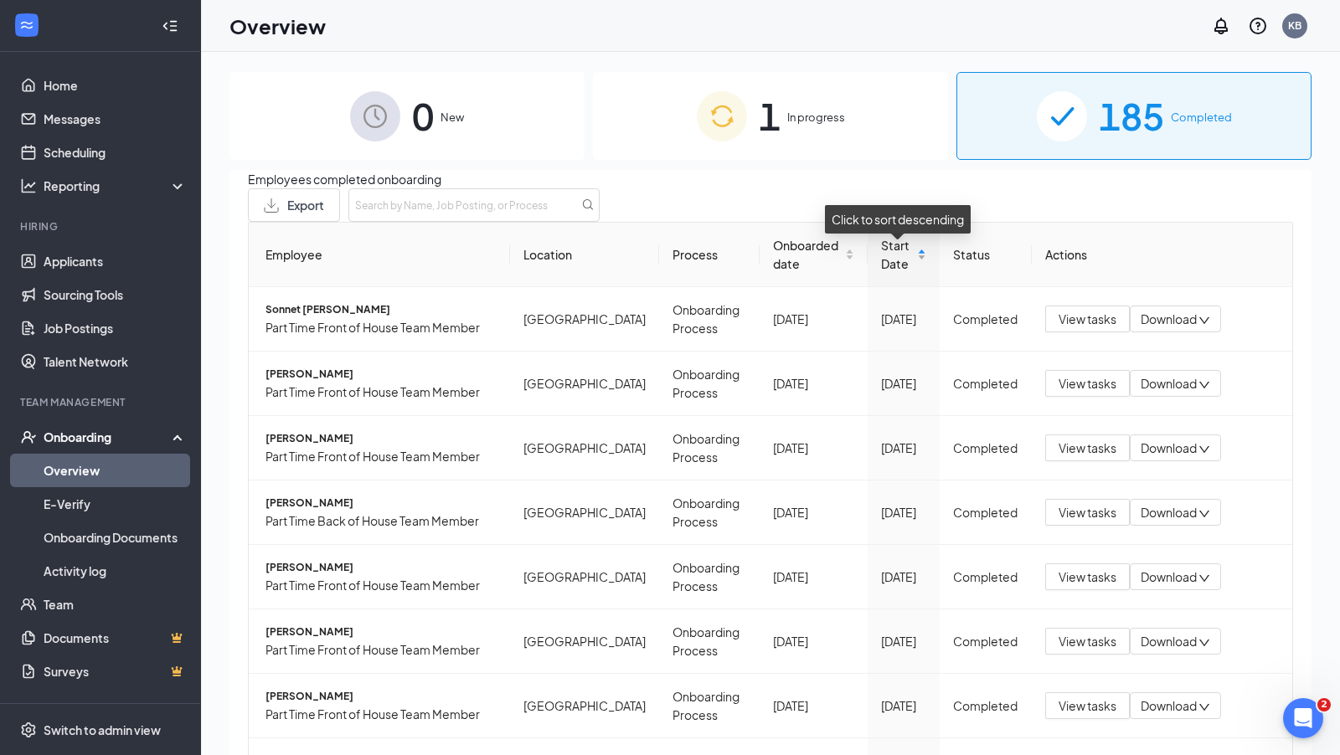
click at [920, 273] on div "Start Date" at bounding box center [903, 254] width 45 height 37
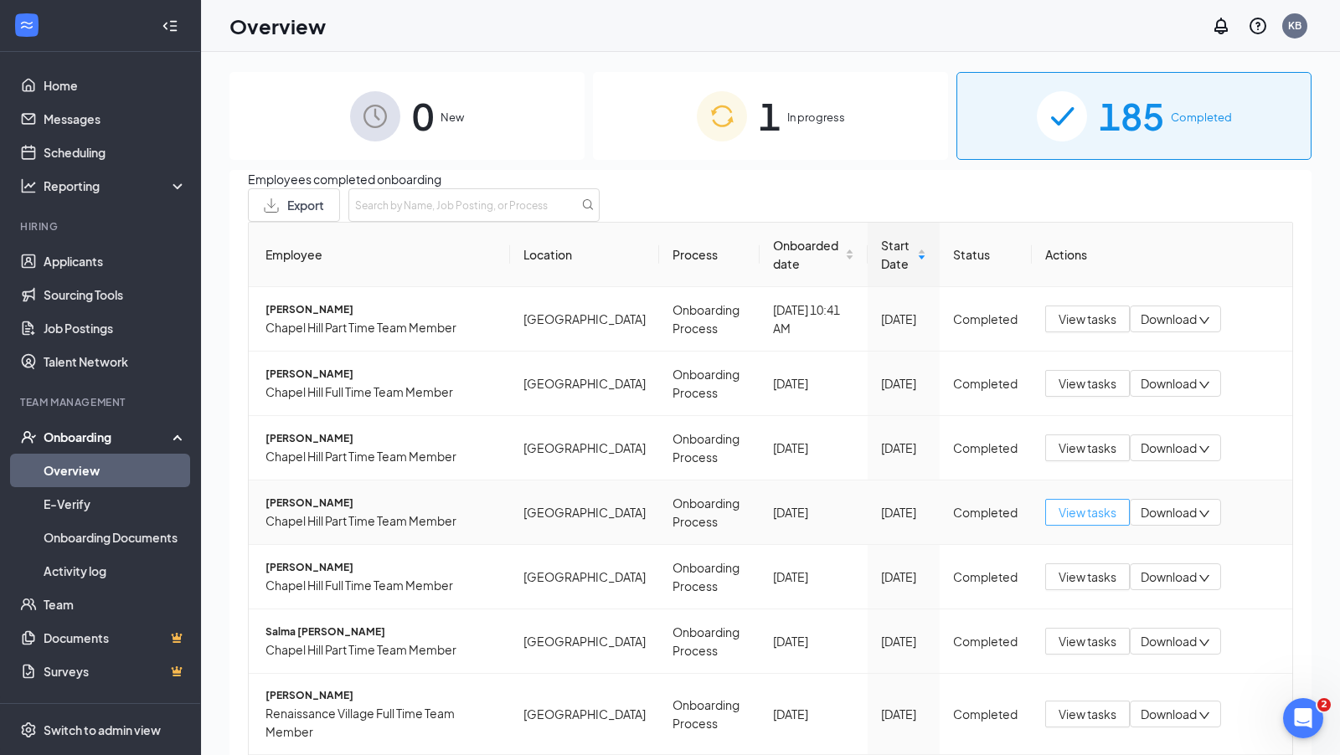
click at [1089, 522] on span "View tasks" at bounding box center [1087, 512] width 58 height 18
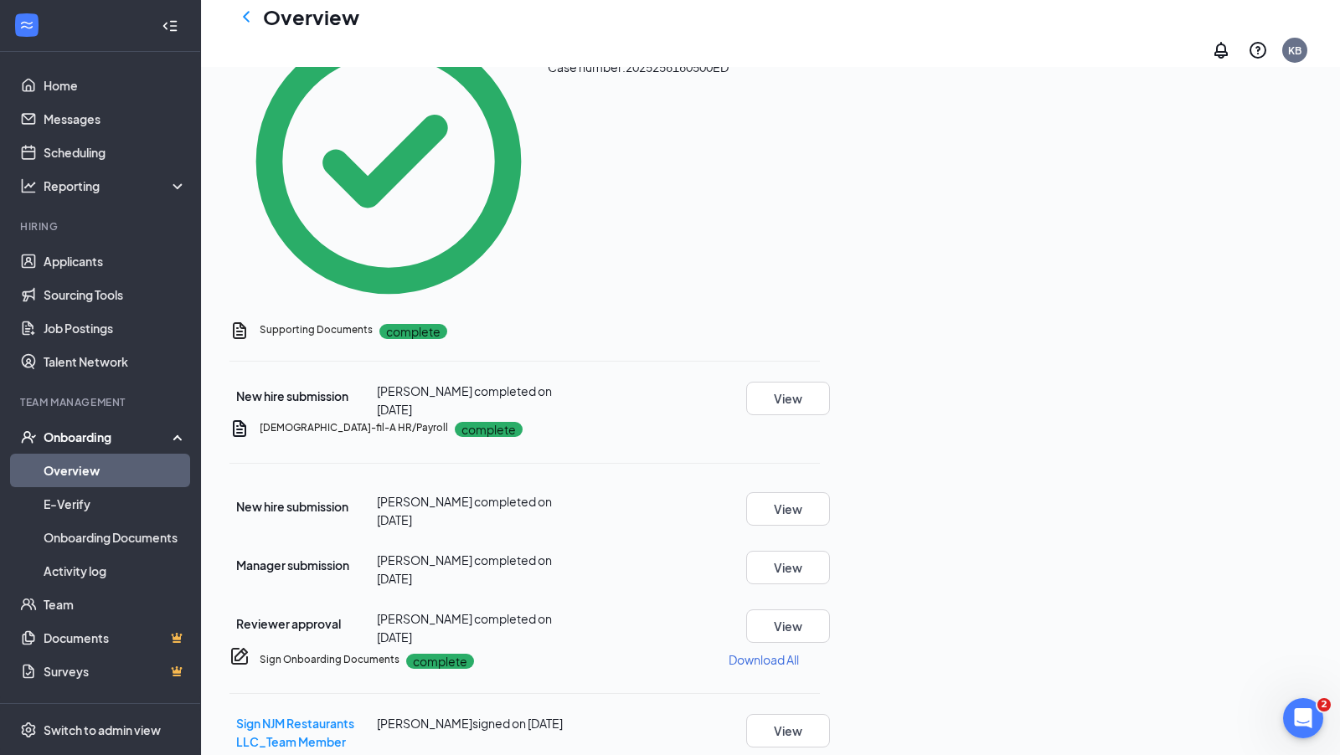
scroll to position [776, 0]
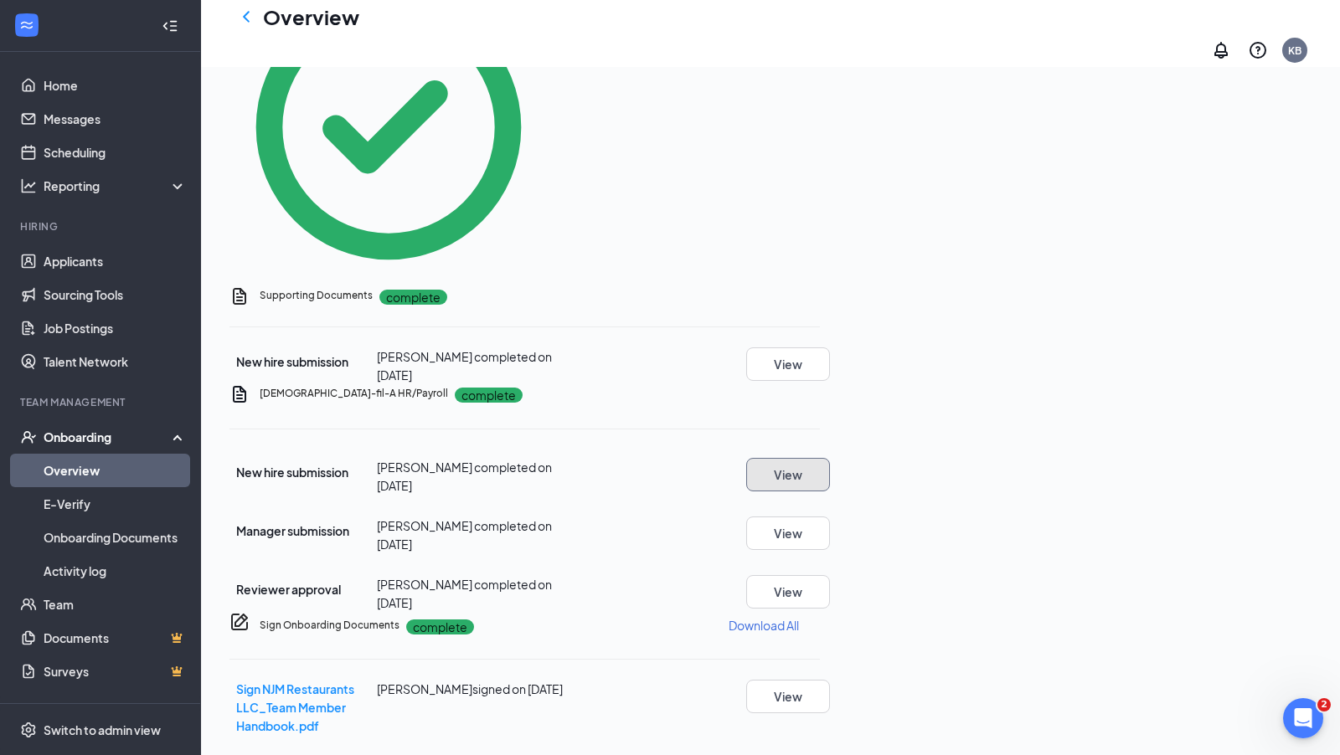
click at [830, 458] on button "View" at bounding box center [788, 474] width 84 height 33
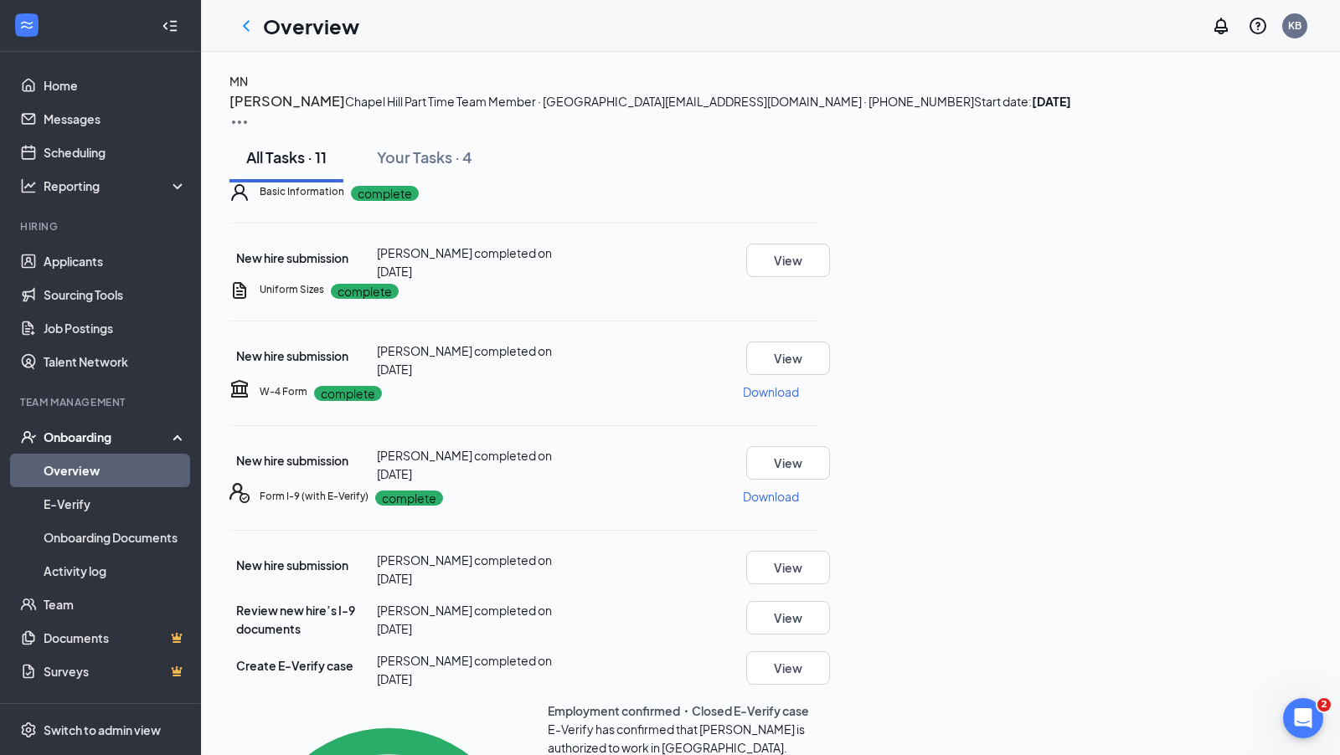
scroll to position [776, 0]
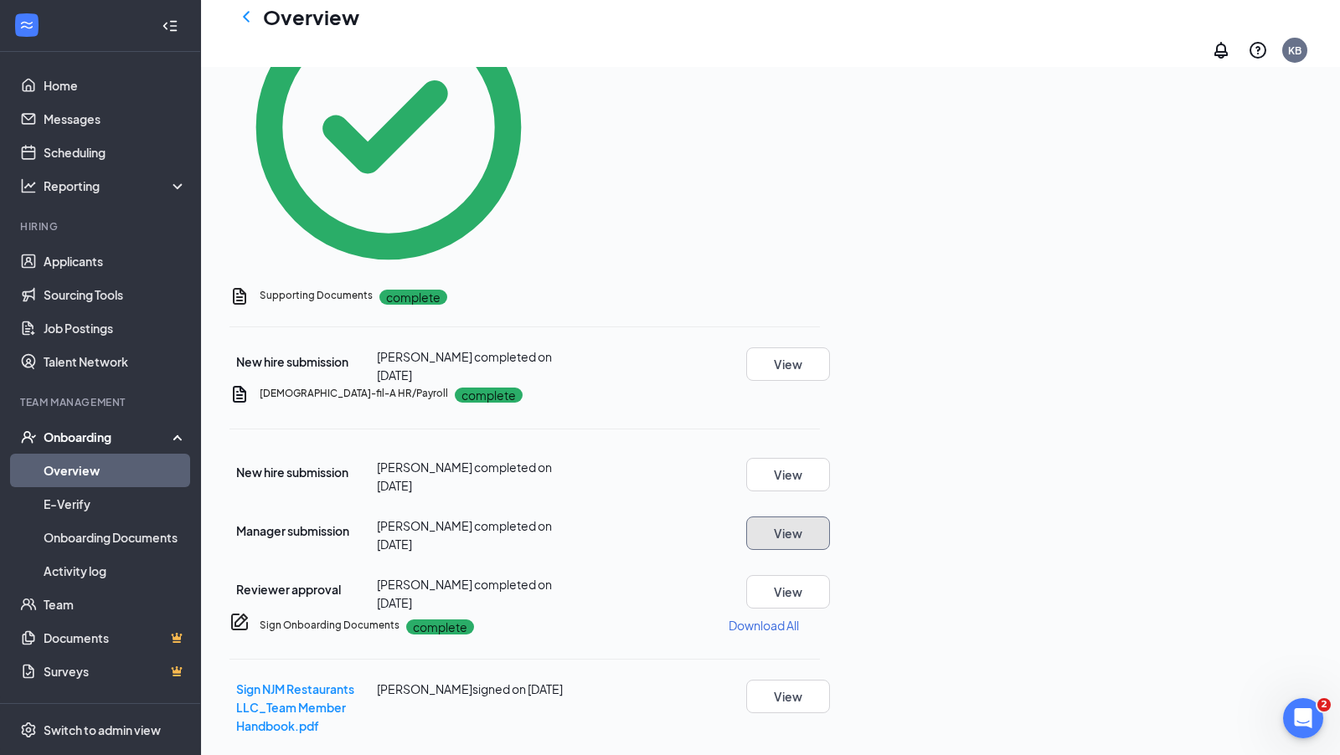
click at [830, 517] on button "View" at bounding box center [788, 533] width 84 height 33
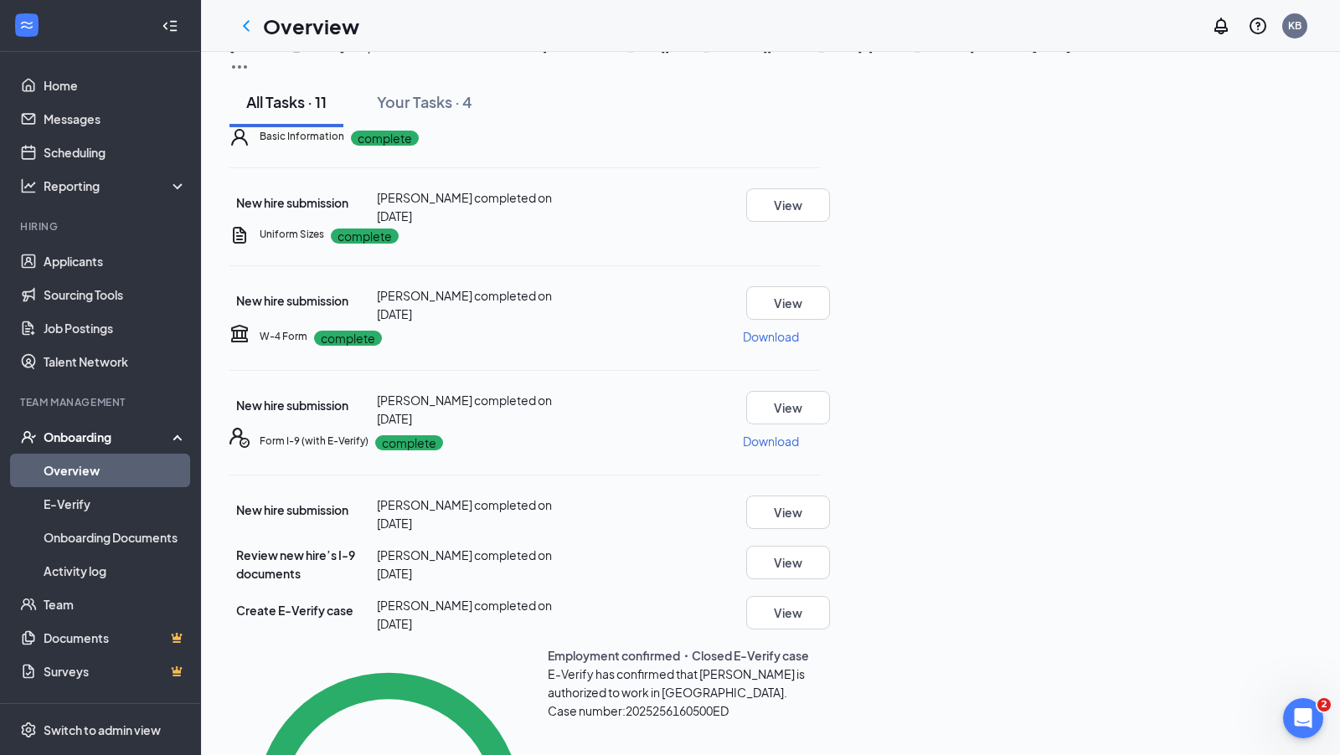
scroll to position [0, 0]
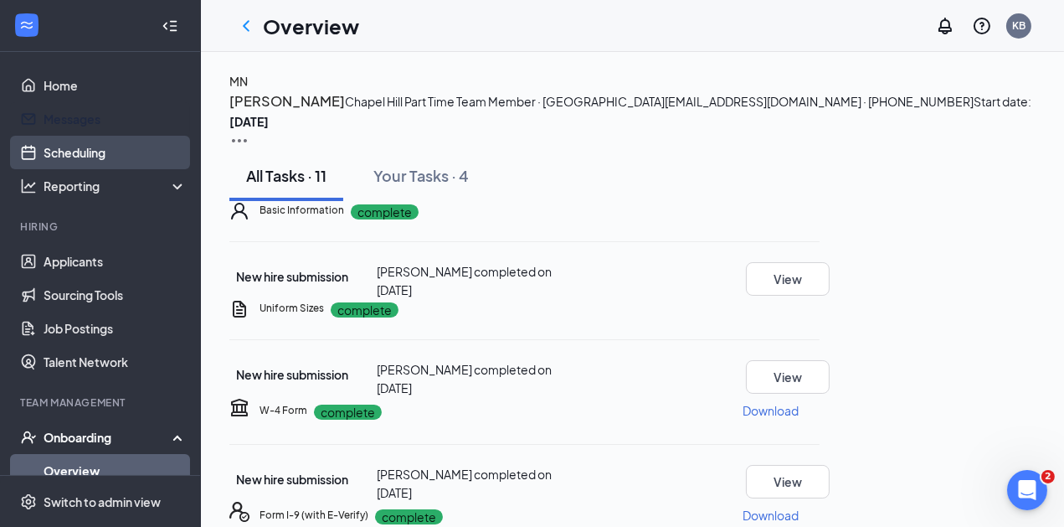
click at [44, 139] on link "Scheduling" at bounding box center [115, 152] width 143 height 33
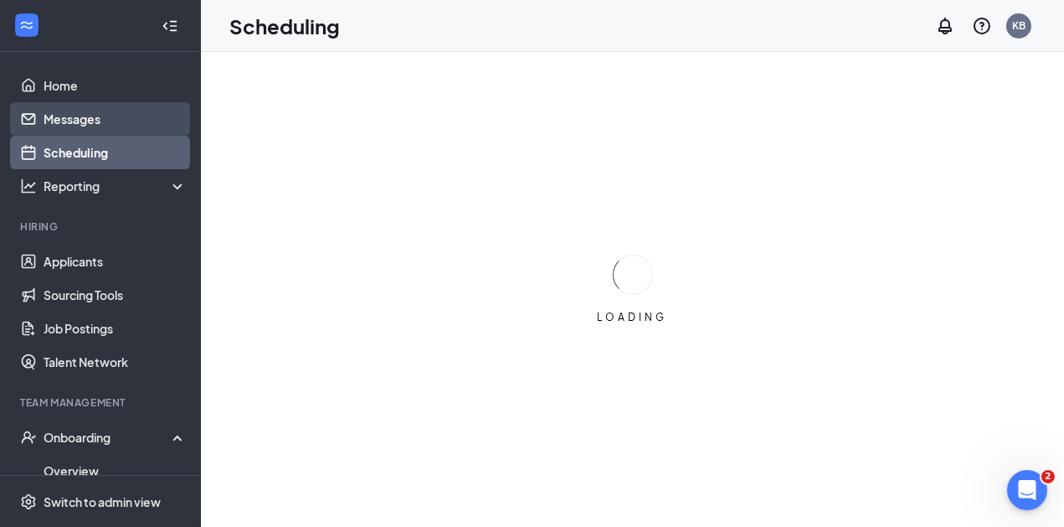
click at [55, 126] on link "Messages" at bounding box center [115, 118] width 143 height 33
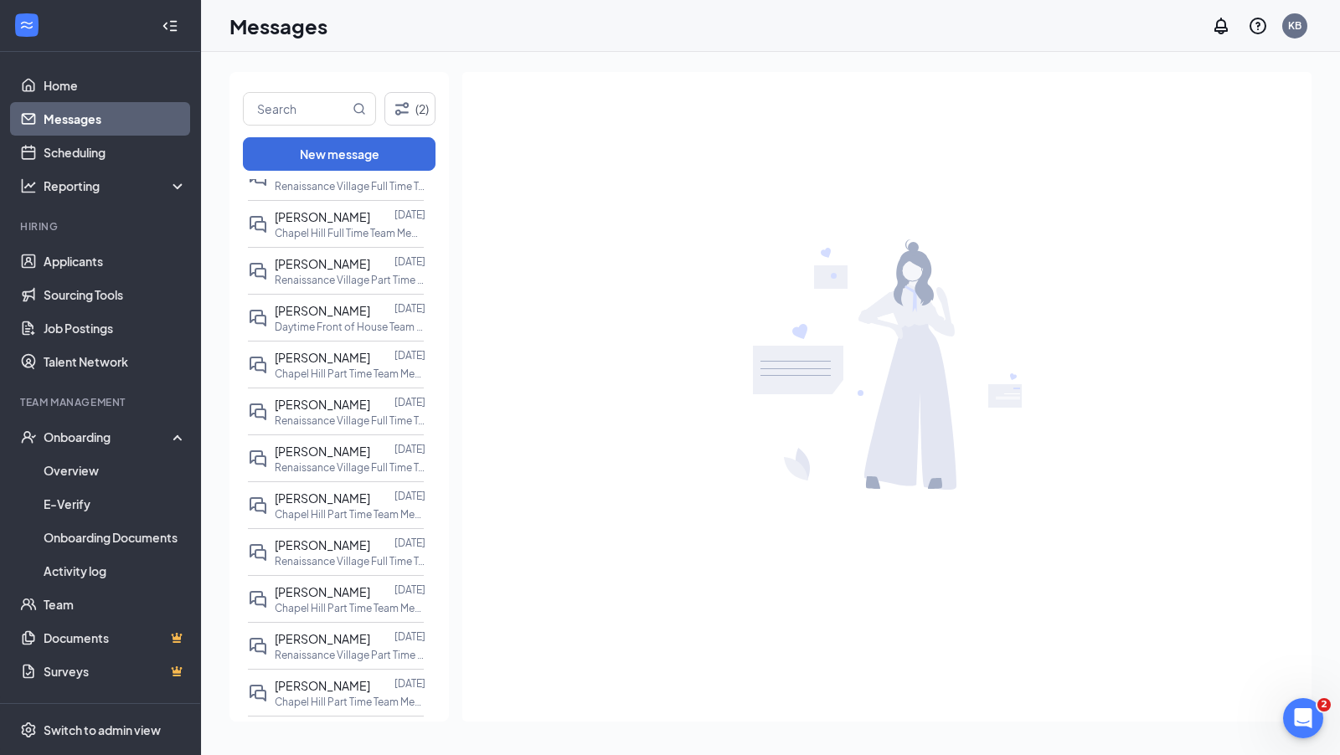
scroll to position [873, 0]
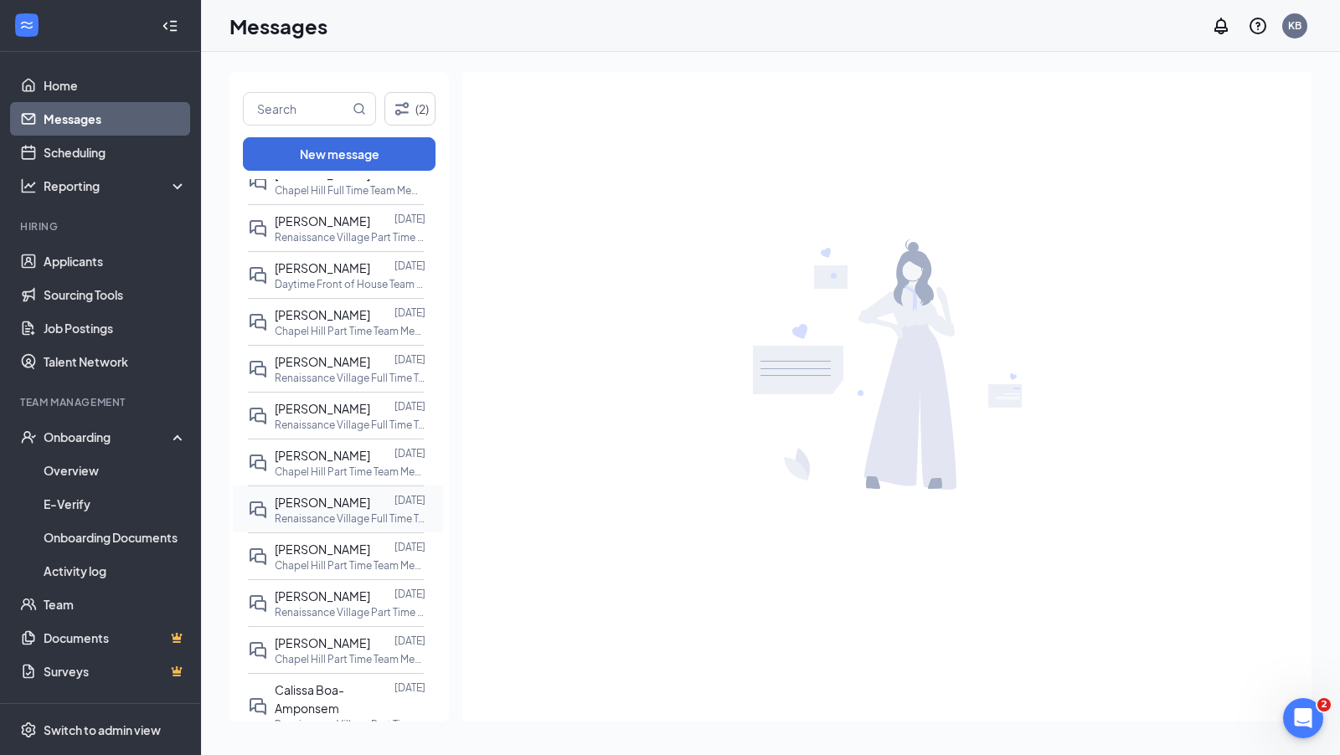
click at [312, 512] on div "Nahomie Jeune" at bounding box center [322, 502] width 95 height 18
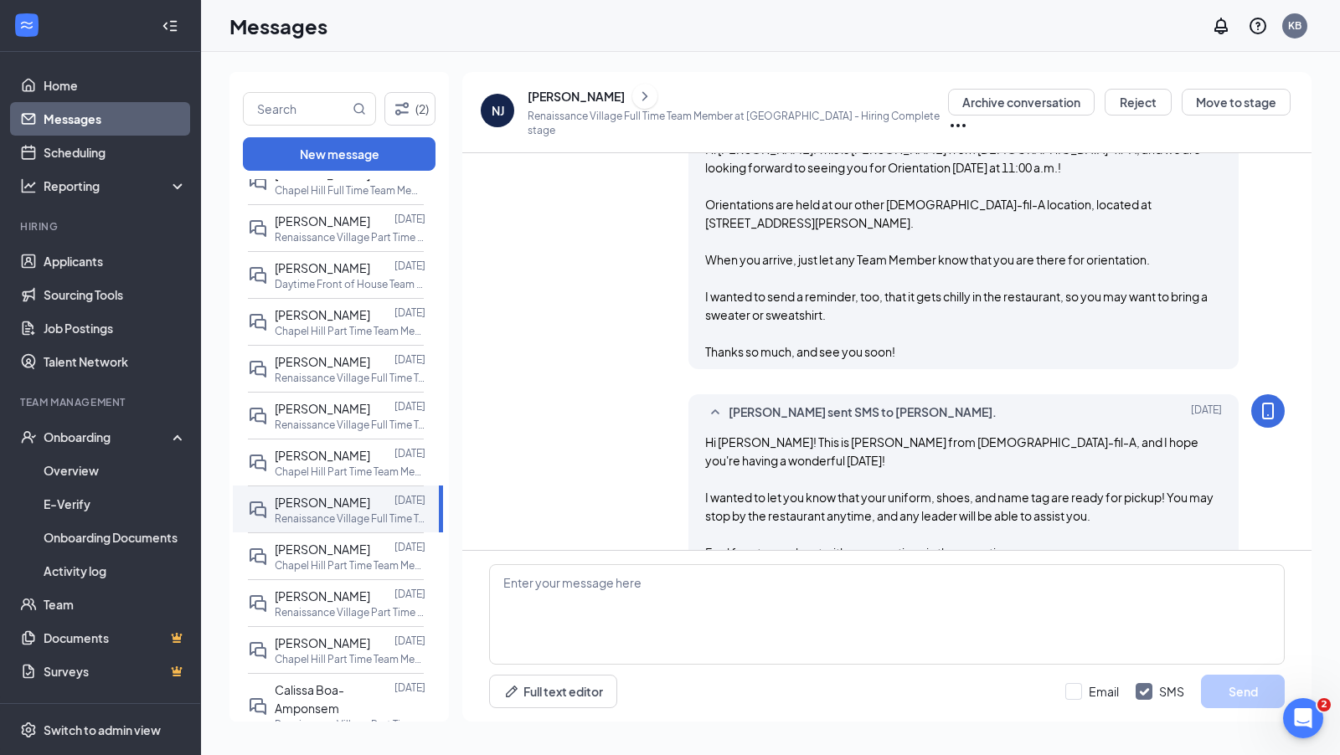
scroll to position [1296, 0]
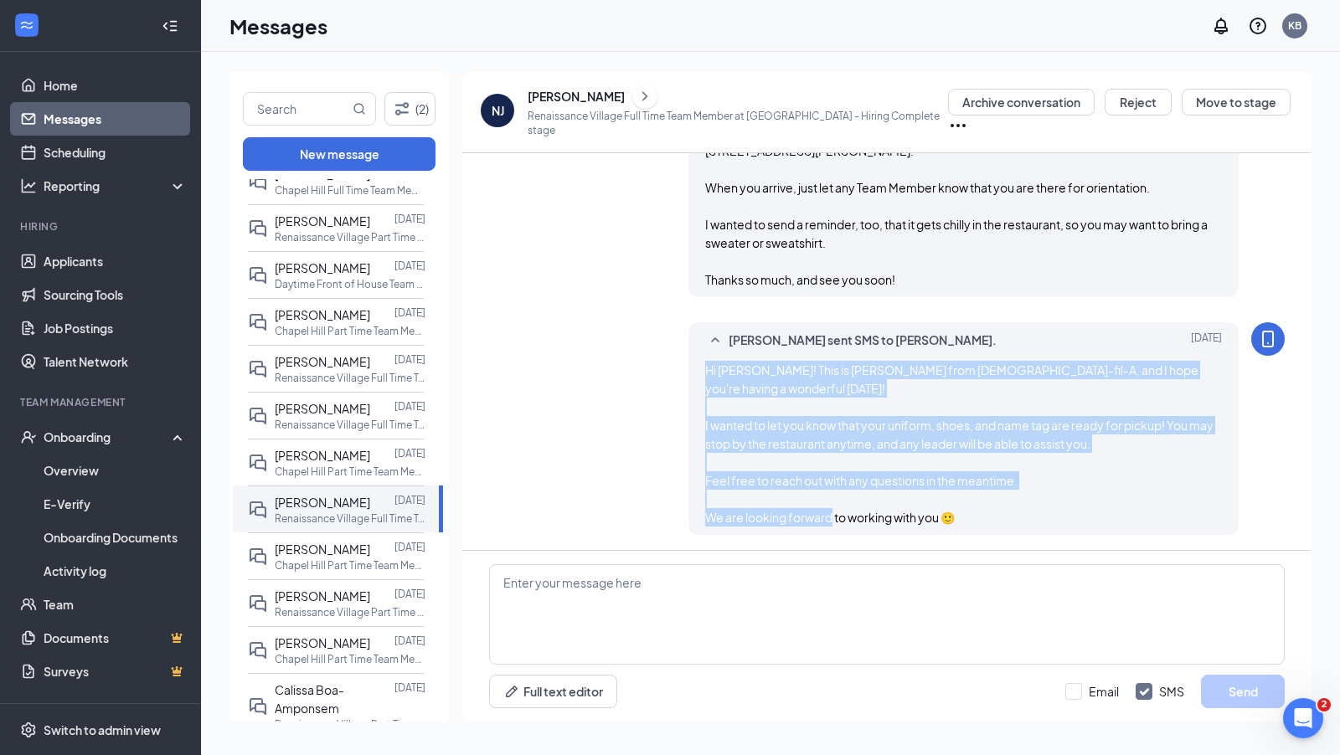
drag, startPoint x: 961, startPoint y: 517, endPoint x: 673, endPoint y: 394, distance: 313.5
click at [673, 394] on div "Krissie Barr sent SMS to Nahomie Jeune. Aug 28 Hi Nahomie! This is Krissie from…" at bounding box center [886, 432] width 795 height 221
copy span "Hi Nahomie! This is Krissie from Chick-fil-A, and I hope you're having a wonder…"
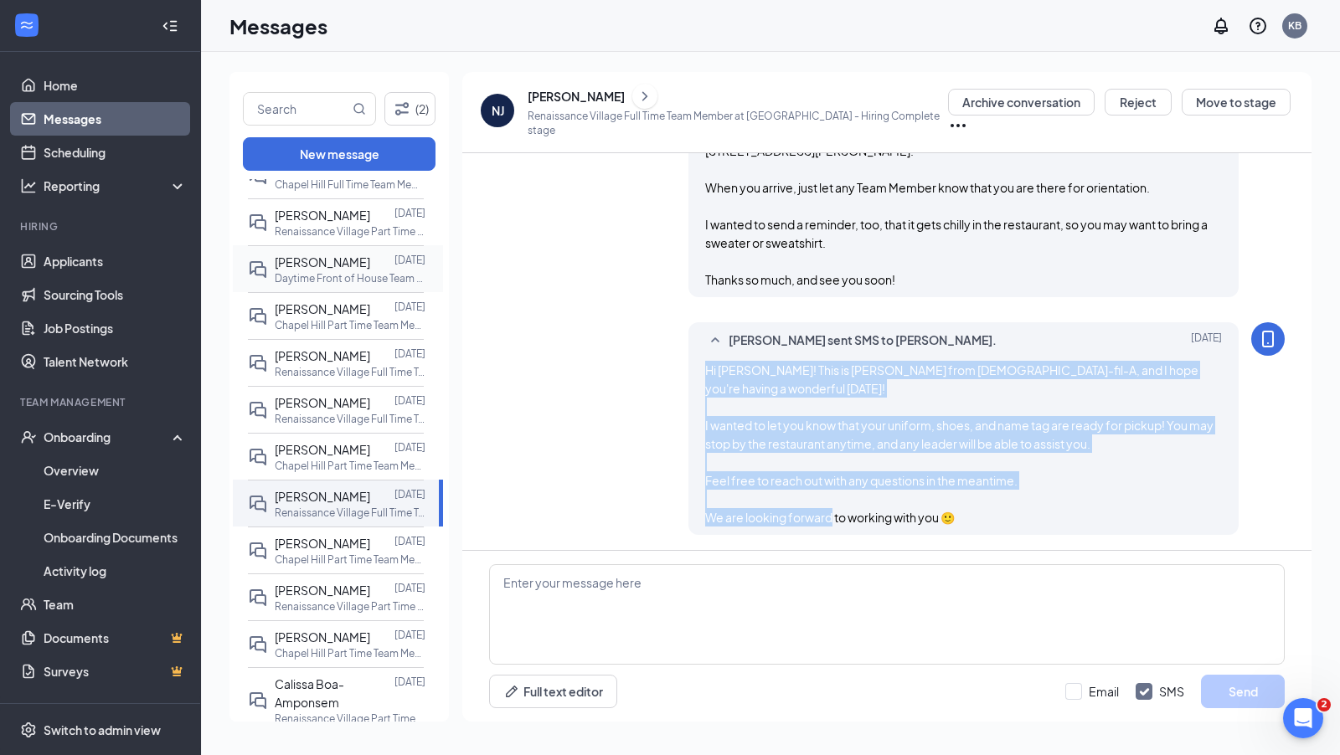
scroll to position [800, 0]
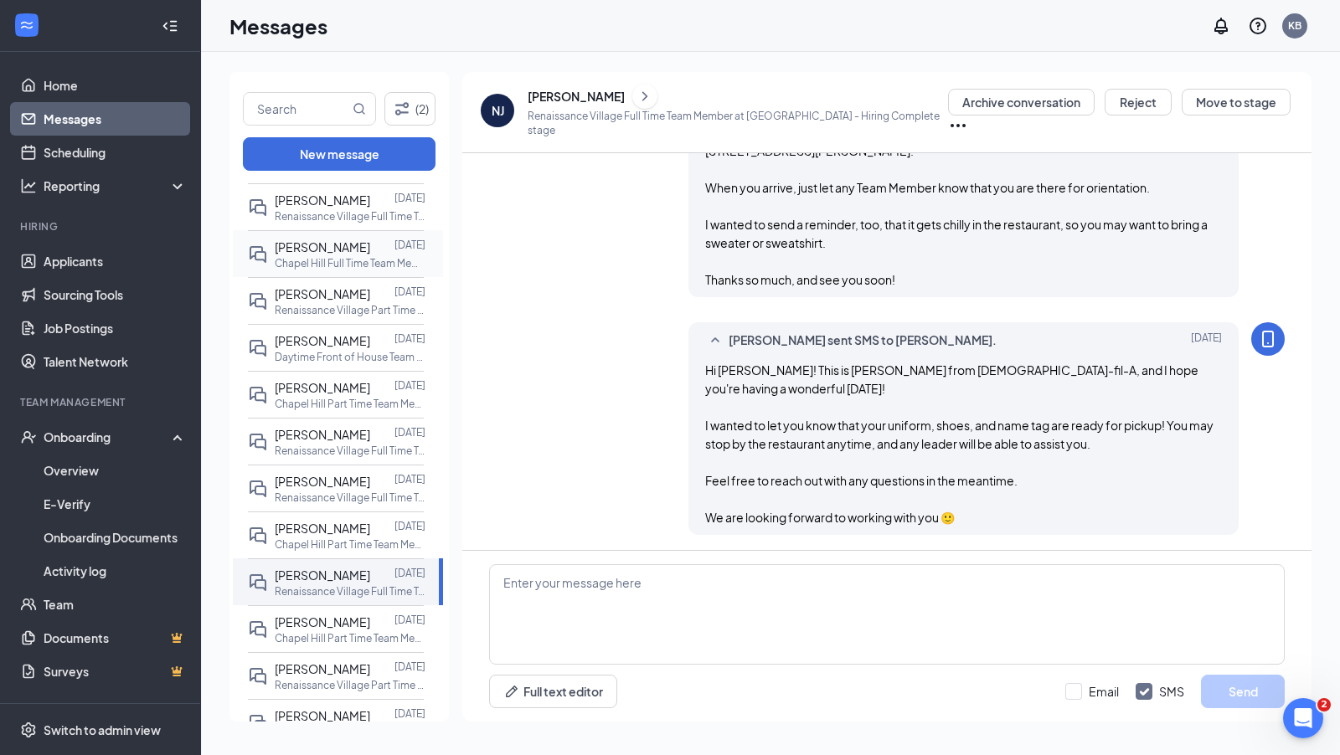
click at [340, 270] on p "Chapel Hill Full Time Team Member at [GEOGRAPHIC_DATA]" at bounding box center [350, 263] width 151 height 14
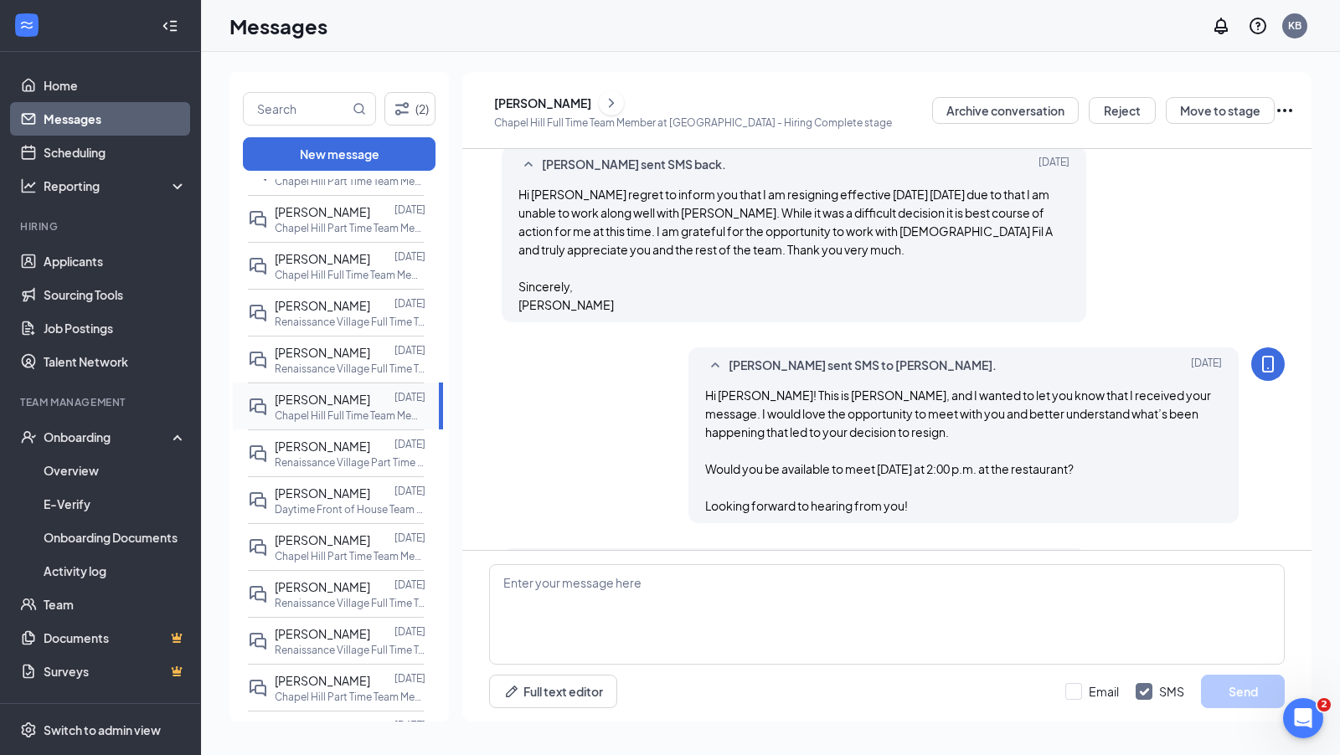
scroll to position [266, 0]
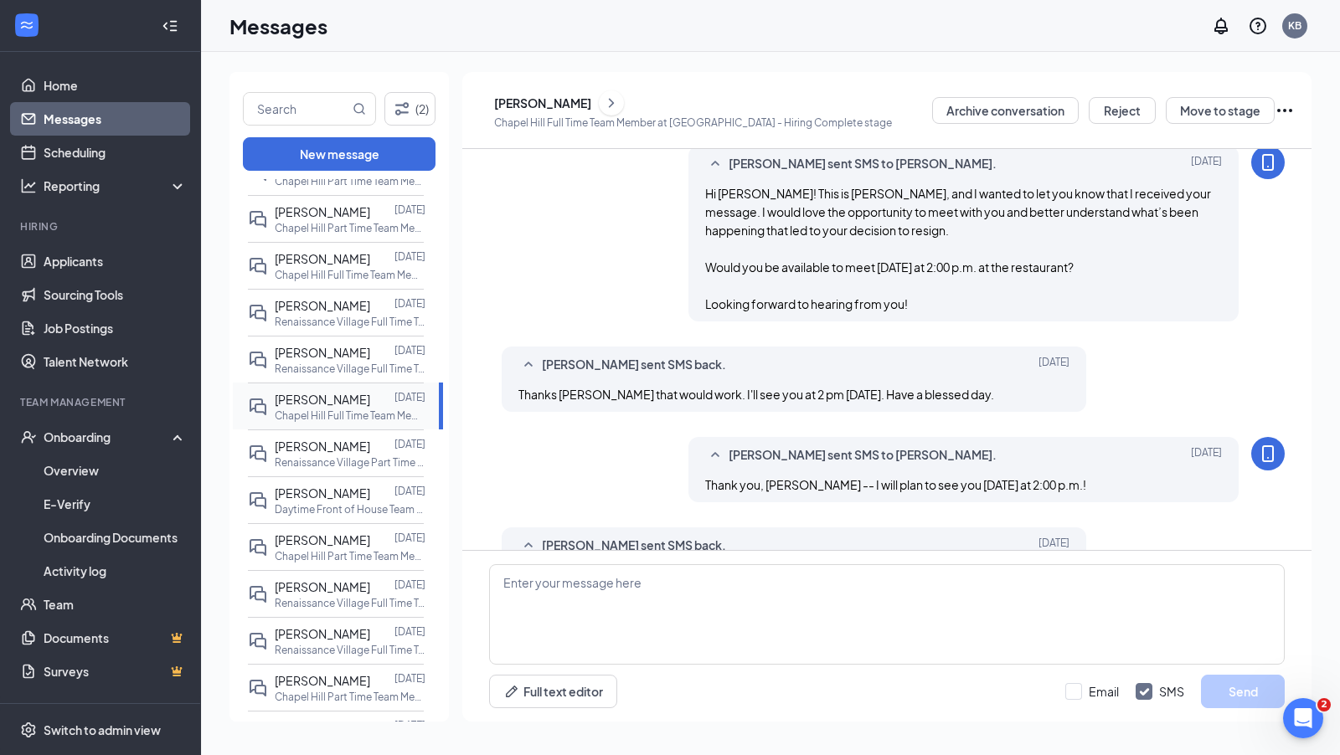
click at [340, 268] on div "[PERSON_NAME]" at bounding box center [322, 259] width 95 height 18
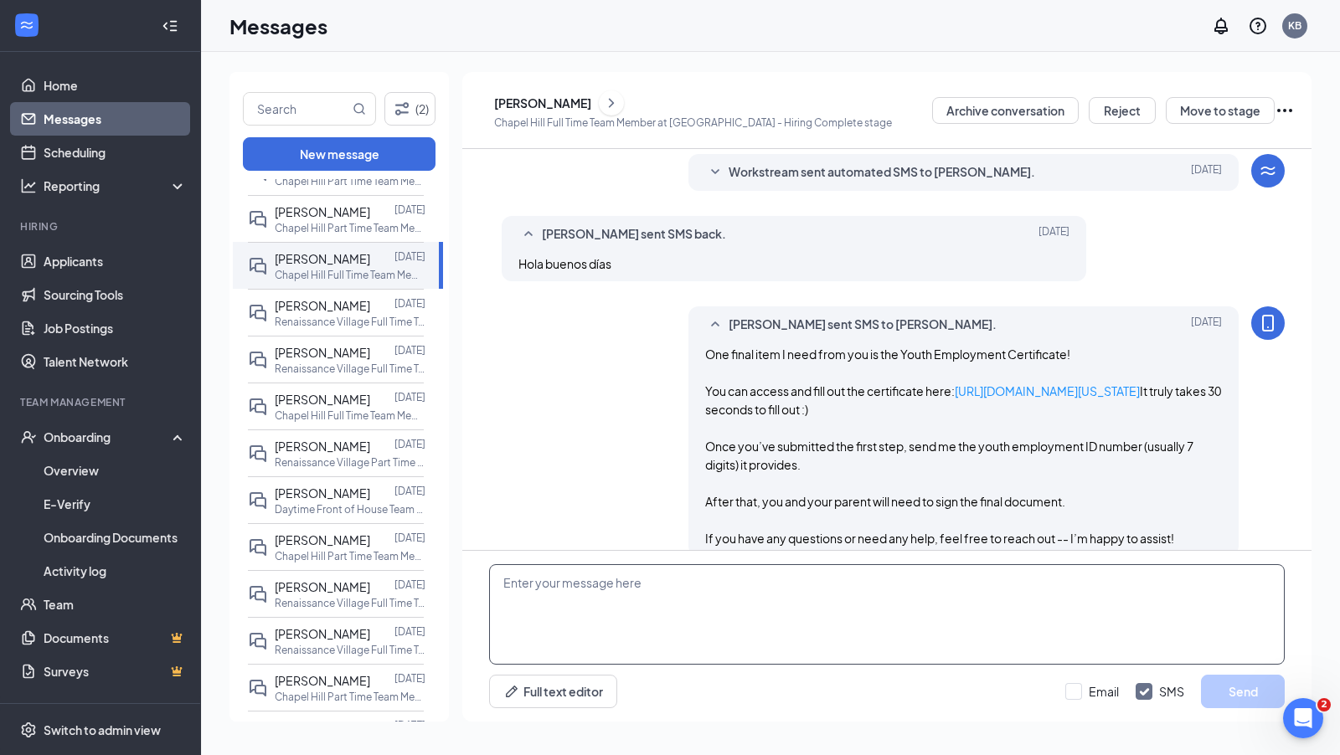
click at [562, 569] on textarea at bounding box center [886, 614] width 795 height 100
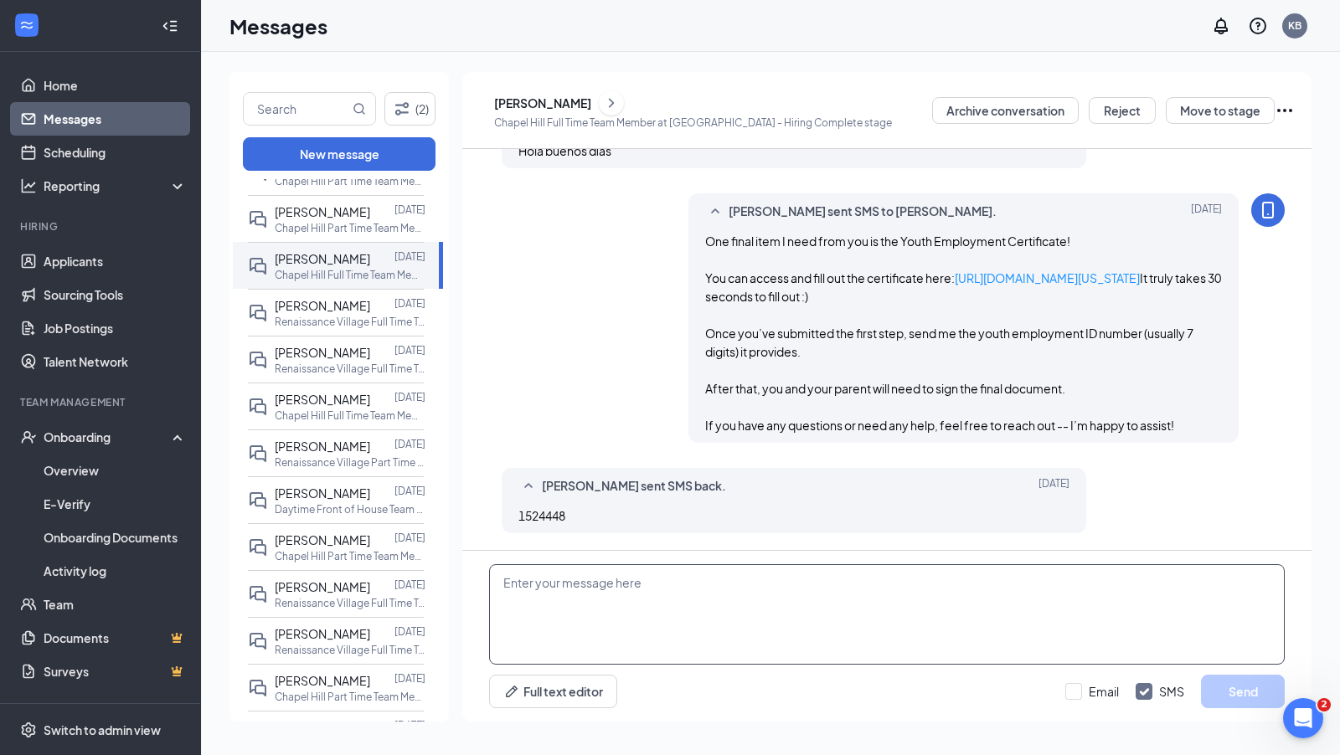
scroll to position [506, 0]
click at [562, 579] on textarea at bounding box center [886, 614] width 795 height 100
paste textarea "¡Hola Marilyn! Soy Krissie de Chick-fil-A y espero que tengas un excelente lune…"
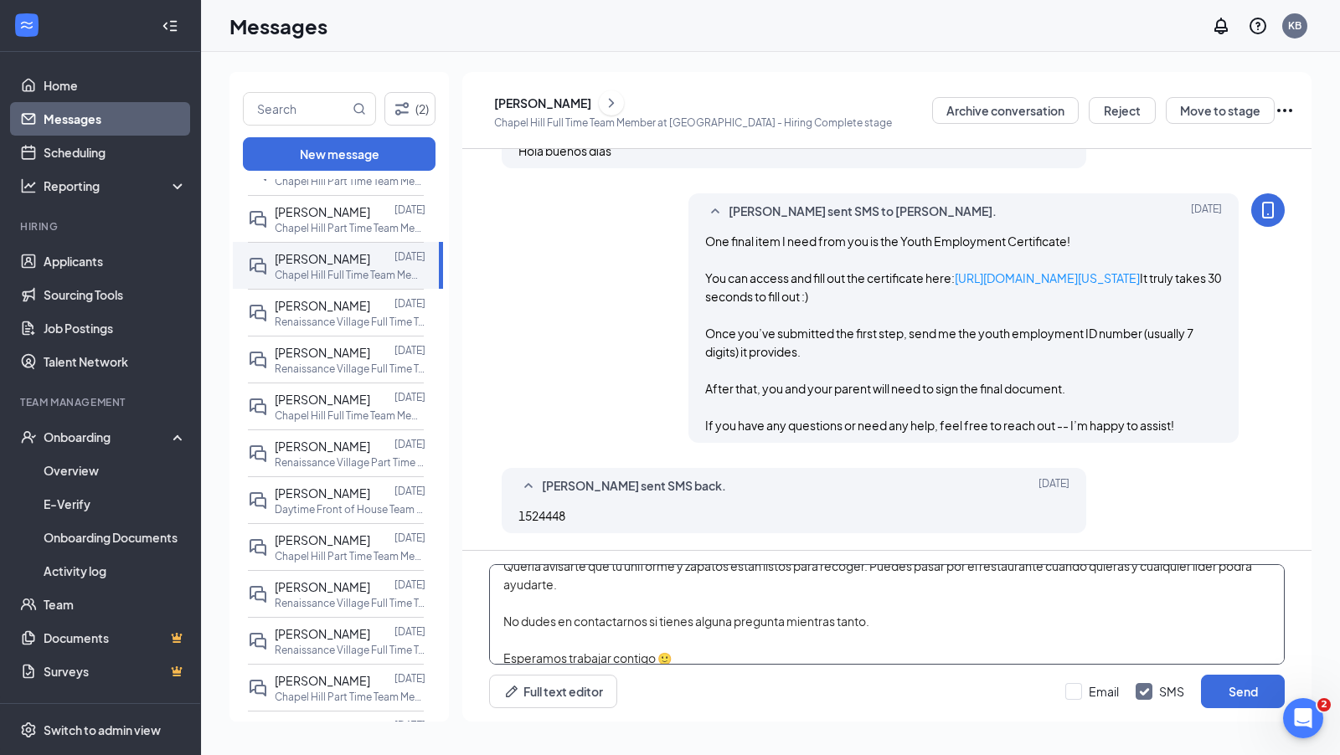
scroll to position [0, 0]
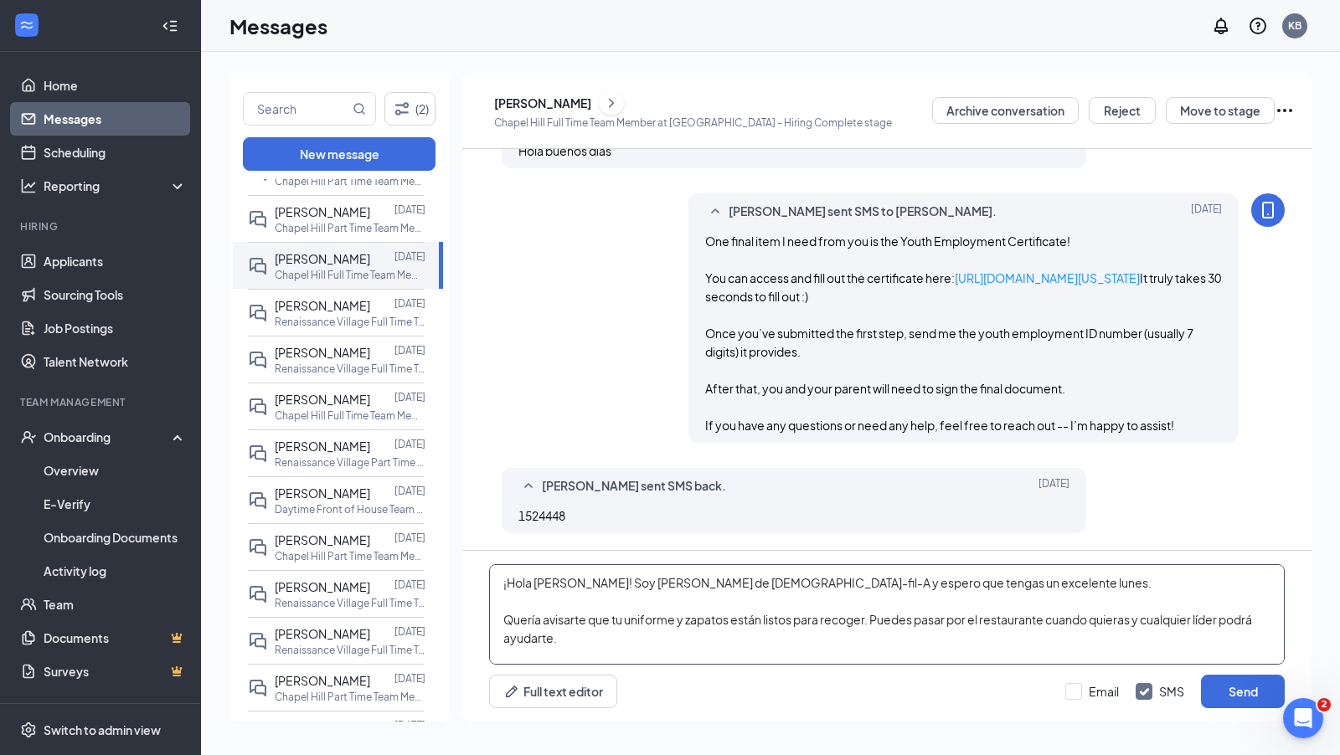
type textarea "¡Hola Marilyn! Soy Krissie de Chick-fil-A y espero que tengas un excelente lune…"
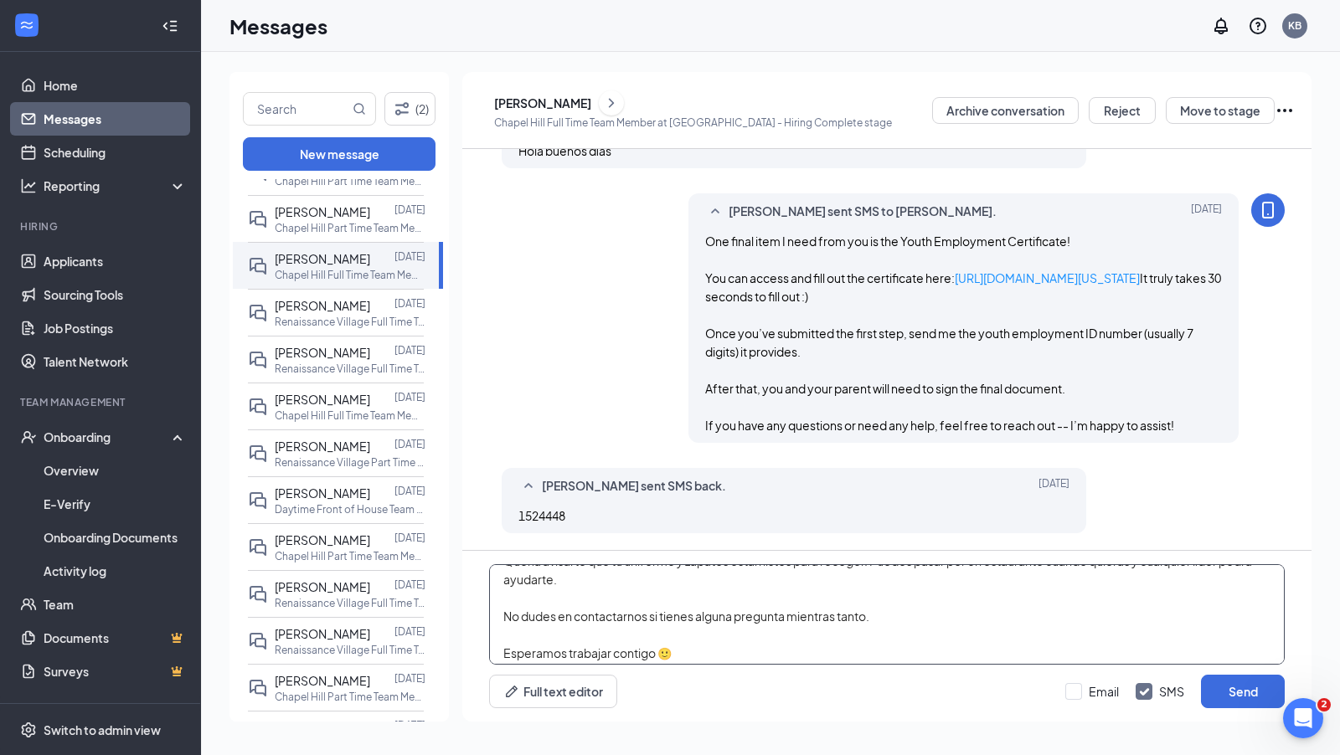
scroll to position [64, 0]
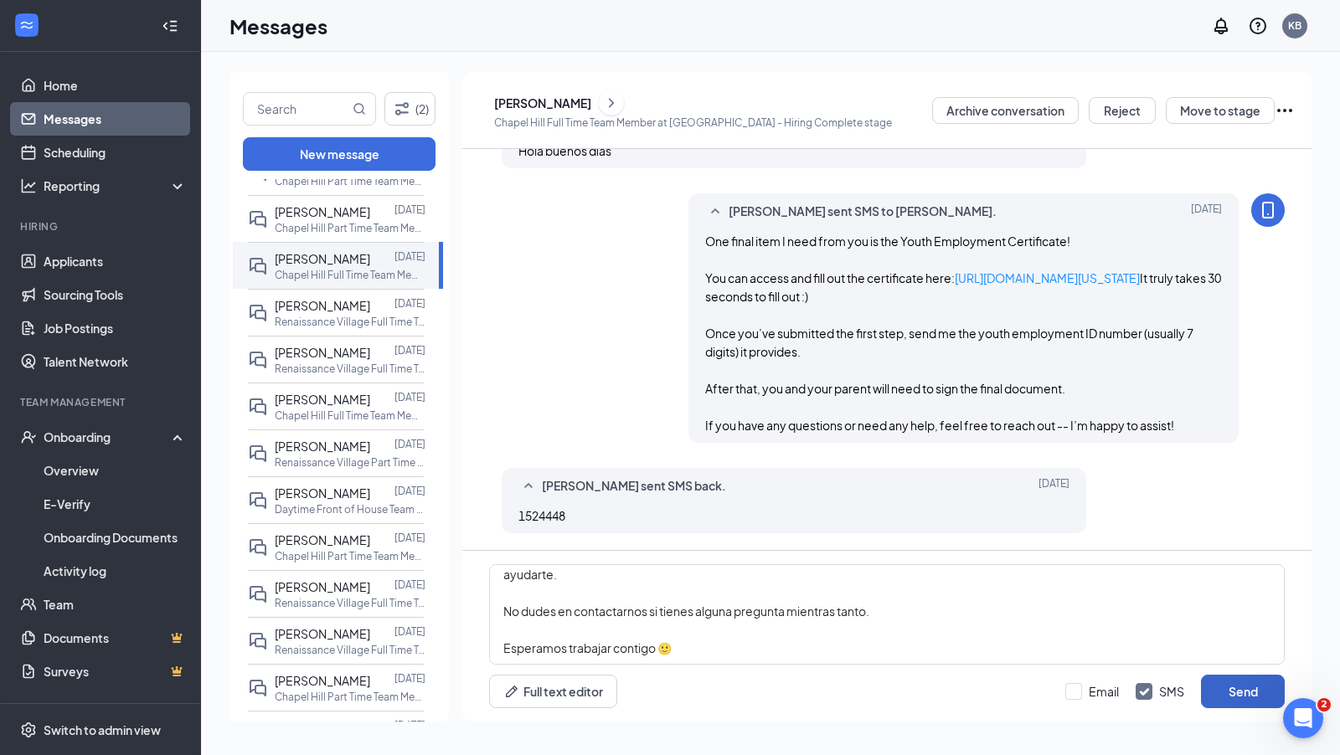
click at [1222, 700] on button "Send" at bounding box center [1243, 691] width 84 height 33
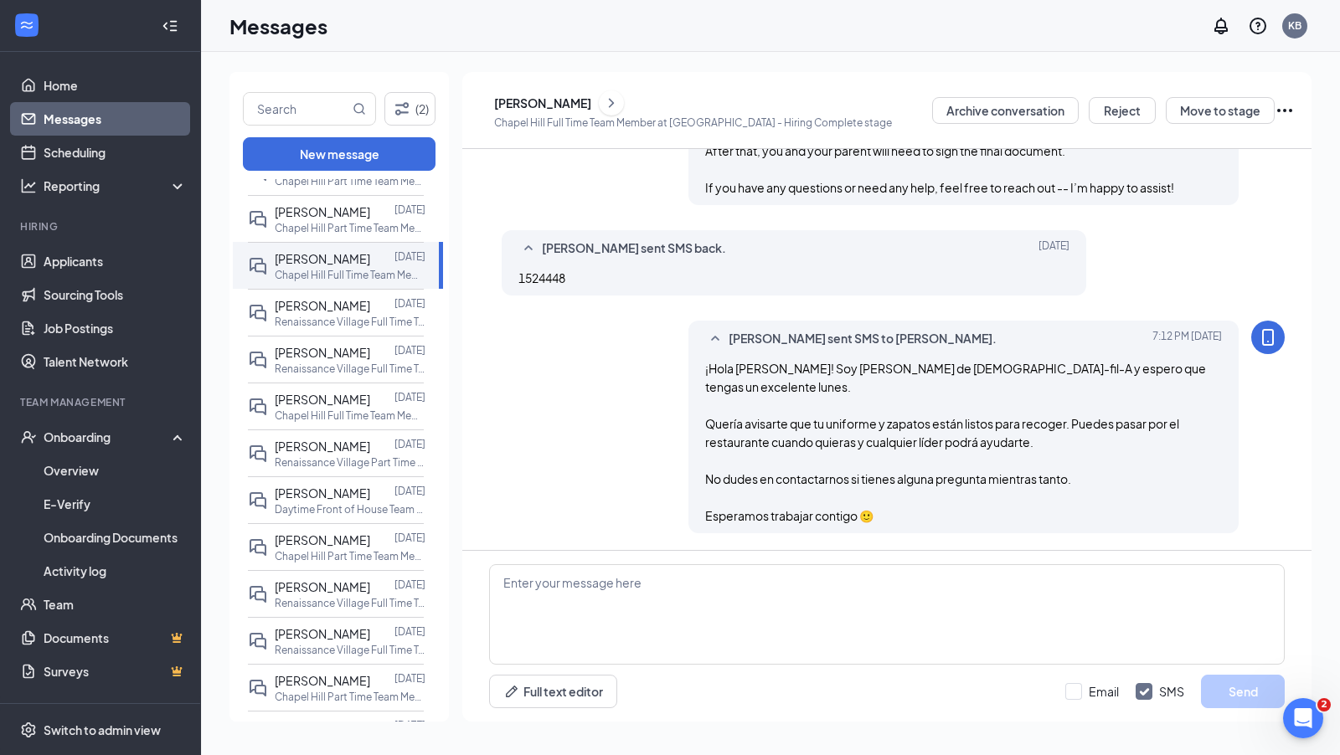
scroll to position [725, 0]
click at [50, 85] on link "Home" at bounding box center [115, 85] width 143 height 33
